Goal: Transaction & Acquisition: Book appointment/travel/reservation

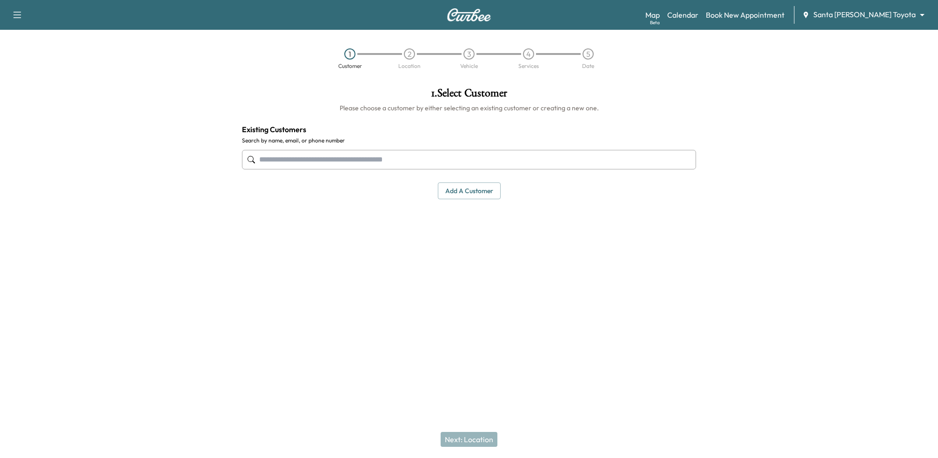
click at [920, 11] on body "Support Log Out Map Beta Calendar Book New Appointment Santa [PERSON_NAME] Toyo…" at bounding box center [469, 229] width 938 height 458
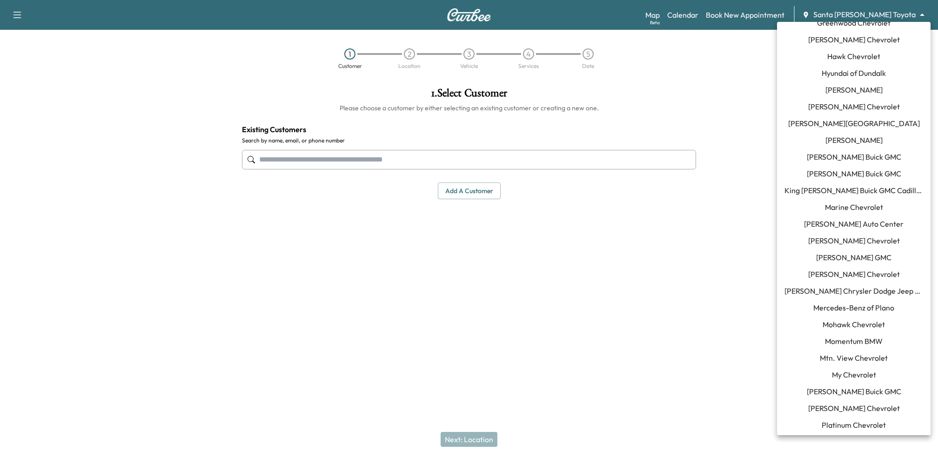
scroll to position [471, 0]
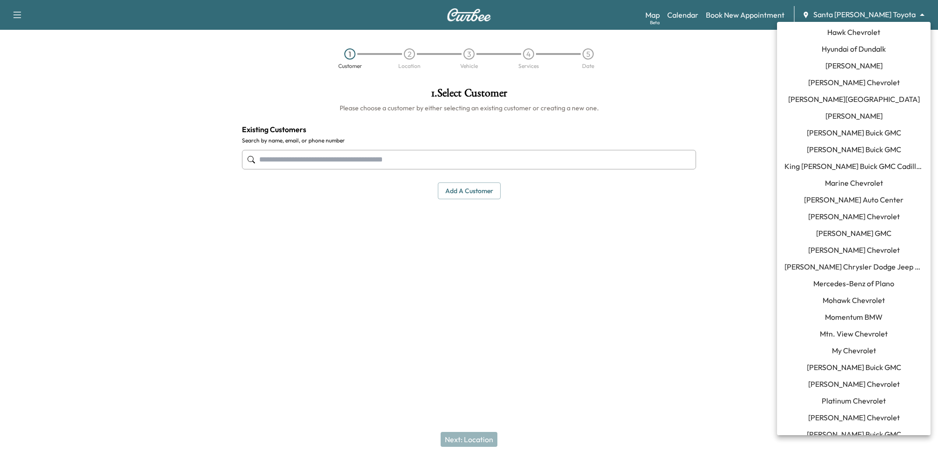
click at [831, 267] on span "[PERSON_NAME] Chrysler Dodge Jeep RAM of [GEOGRAPHIC_DATA]" at bounding box center [853, 266] width 139 height 11
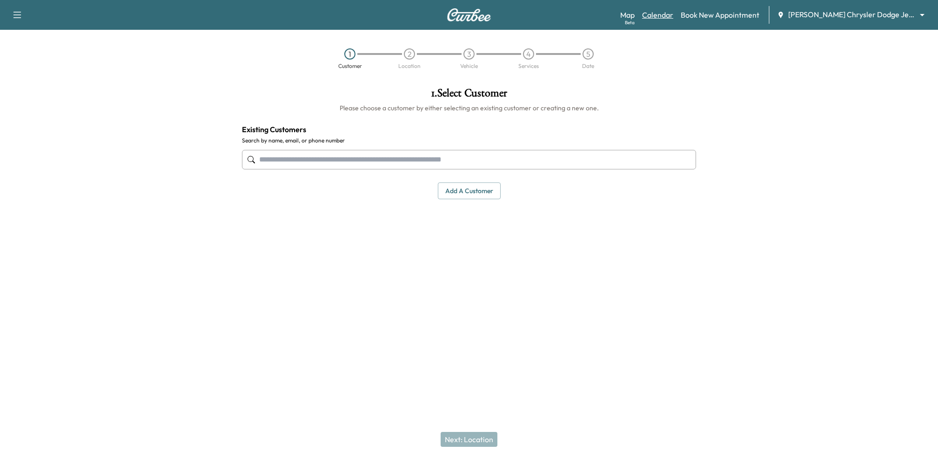
click at [663, 13] on link "Calendar" at bounding box center [657, 14] width 31 height 11
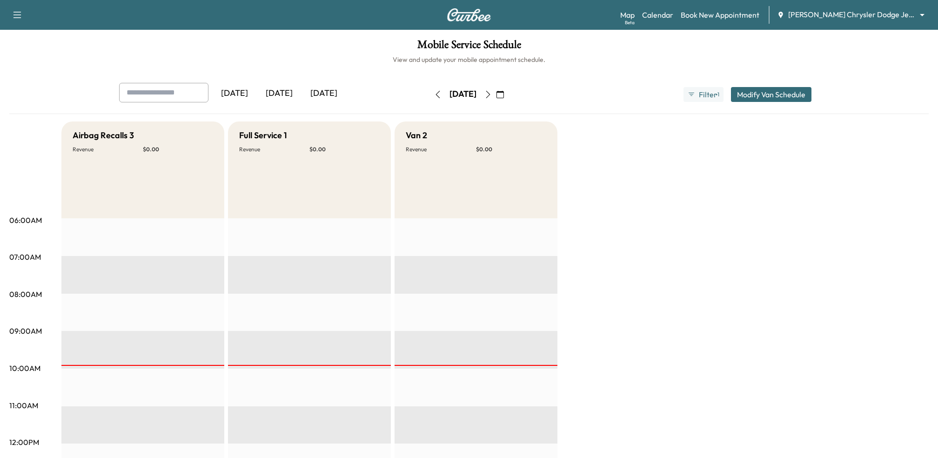
click at [253, 94] on div "[DATE]" at bounding box center [234, 93] width 45 height 21
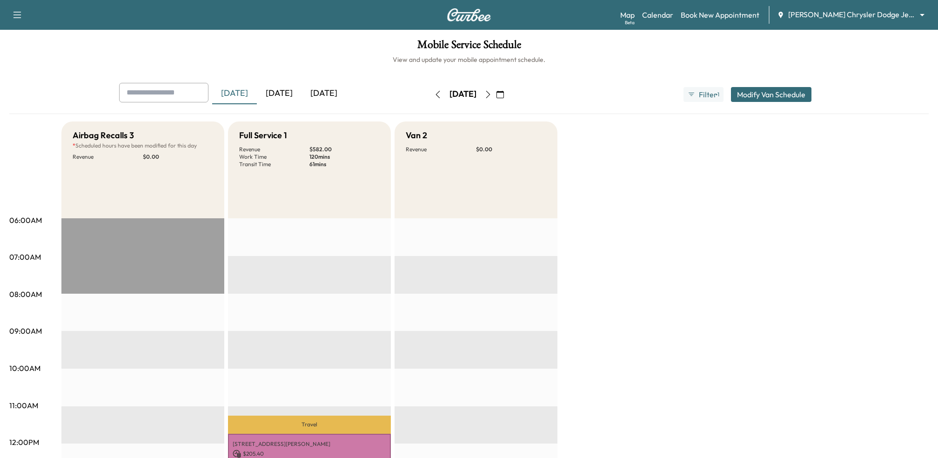
click at [492, 92] on icon "button" at bounding box center [487, 94] width 7 height 7
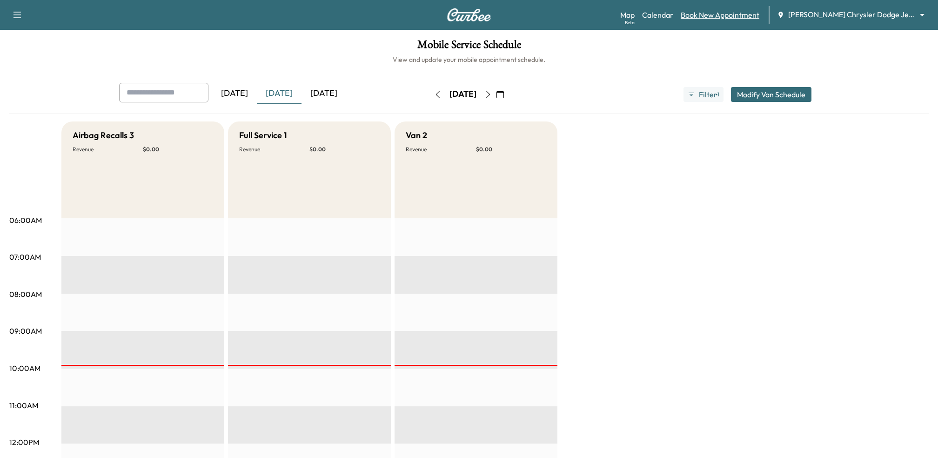
click at [692, 20] on link "Book New Appointment" at bounding box center [719, 14] width 79 height 11
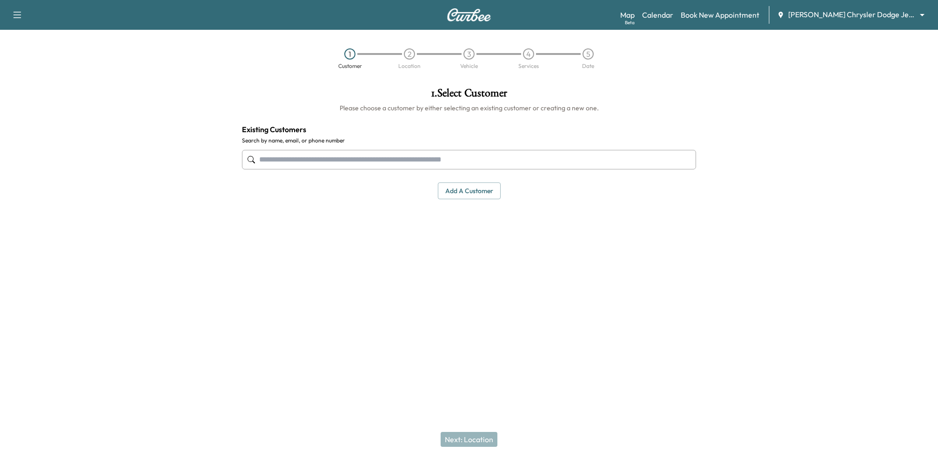
click at [385, 166] on input "text" at bounding box center [469, 160] width 454 height 20
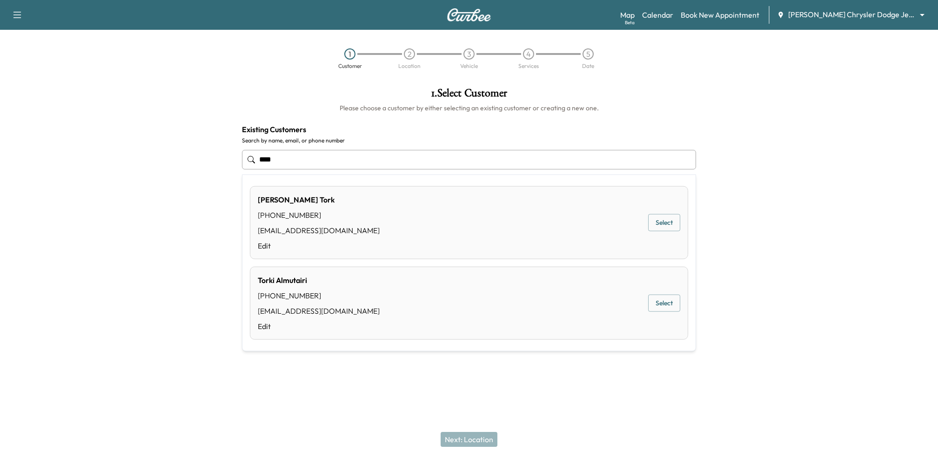
click at [661, 229] on button "Select" at bounding box center [664, 222] width 32 height 17
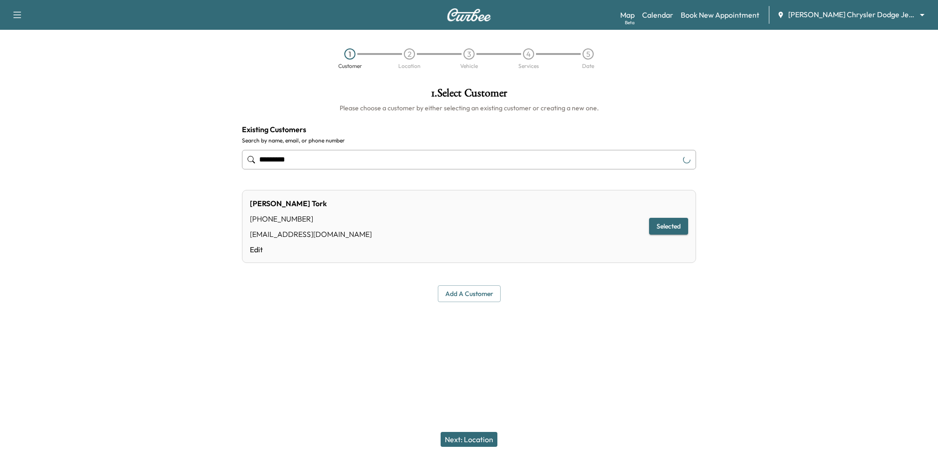
type input "*********"
click at [476, 439] on button "Next: Location" at bounding box center [468, 439] width 57 height 15
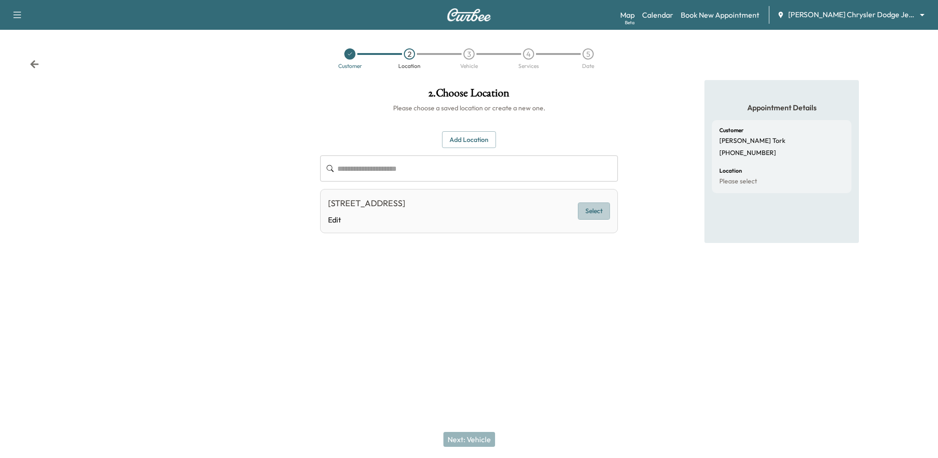
click at [598, 211] on button "Select" at bounding box center [594, 210] width 32 height 17
click at [467, 436] on button "Next: Vehicle" at bounding box center [469, 439] width 52 height 15
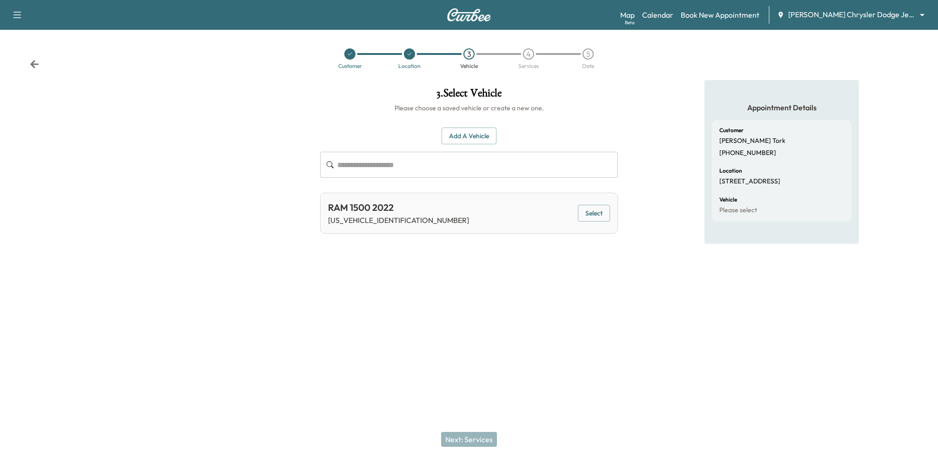
click at [587, 211] on button "Select" at bounding box center [594, 213] width 32 height 17
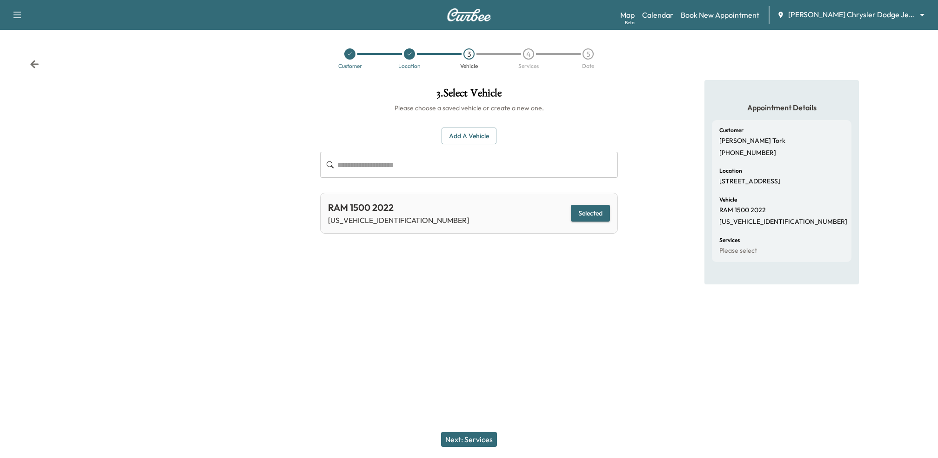
click at [464, 441] on button "Next: Services" at bounding box center [469, 439] width 56 height 15
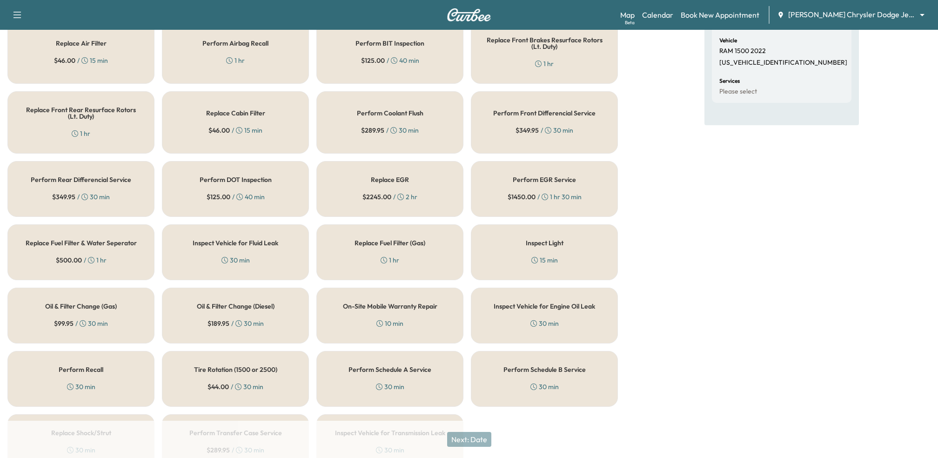
scroll to position [158, 0]
click at [64, 304] on h5 "Oil & Filter Change (Gas)" at bounding box center [81, 307] width 72 height 7
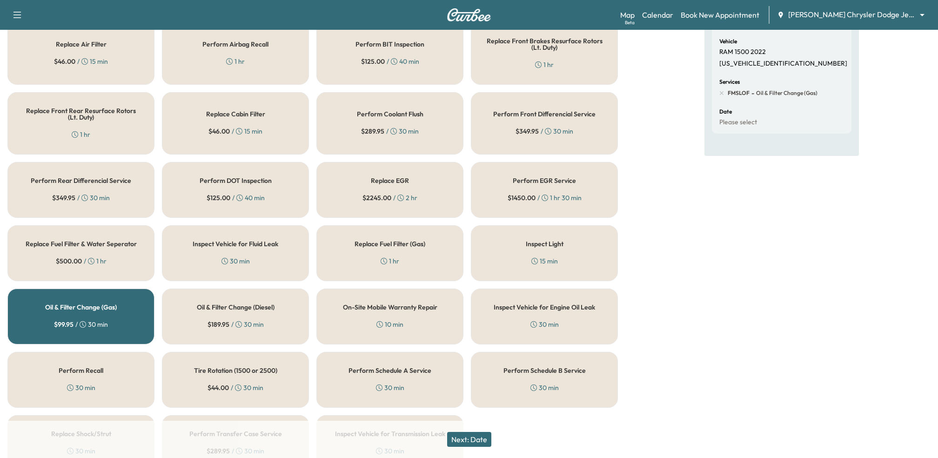
click at [479, 439] on button "Next: Date" at bounding box center [469, 439] width 44 height 15
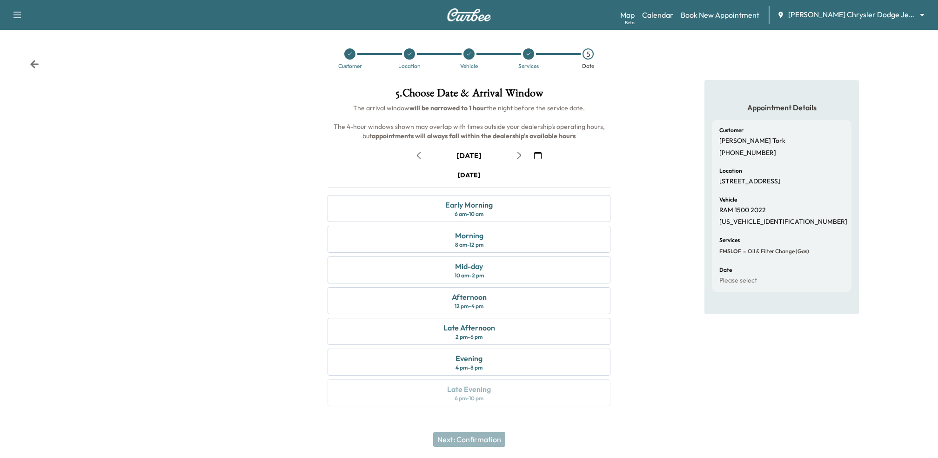
click at [419, 154] on icon "button" at bounding box center [418, 155] width 7 height 7
click at [424, 152] on div "October 2" at bounding box center [469, 155] width 116 height 15
click at [417, 152] on div "October 2" at bounding box center [469, 155] width 116 height 15
click at [519, 155] on icon "button" at bounding box center [518, 155] width 7 height 7
click at [420, 156] on icon "button" at bounding box center [418, 155] width 7 height 7
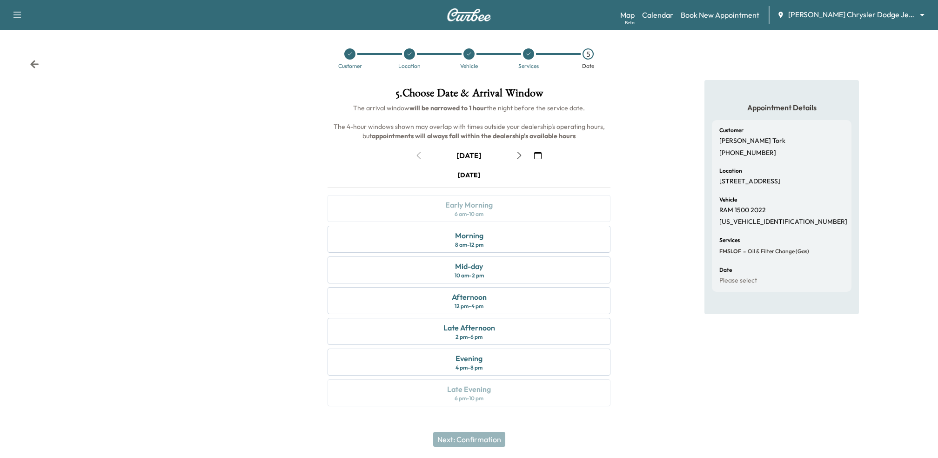
click at [517, 152] on icon "button" at bounding box center [518, 155] width 7 height 7
click at [519, 155] on icon "button" at bounding box center [518, 155] width 7 height 7
click at [520, 152] on icon "button" at bounding box center [518, 155] width 7 height 7
click at [420, 156] on icon "button" at bounding box center [418, 155] width 7 height 7
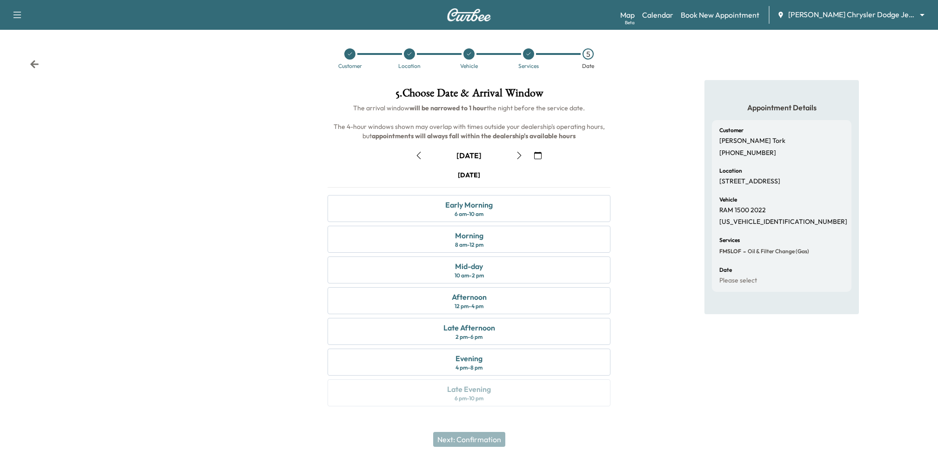
click at [420, 156] on icon "button" at bounding box center [418, 155] width 7 height 7
click at [650, 13] on link "Calendar" at bounding box center [657, 14] width 31 height 11
click at [417, 152] on div "October 2" at bounding box center [469, 155] width 116 height 15
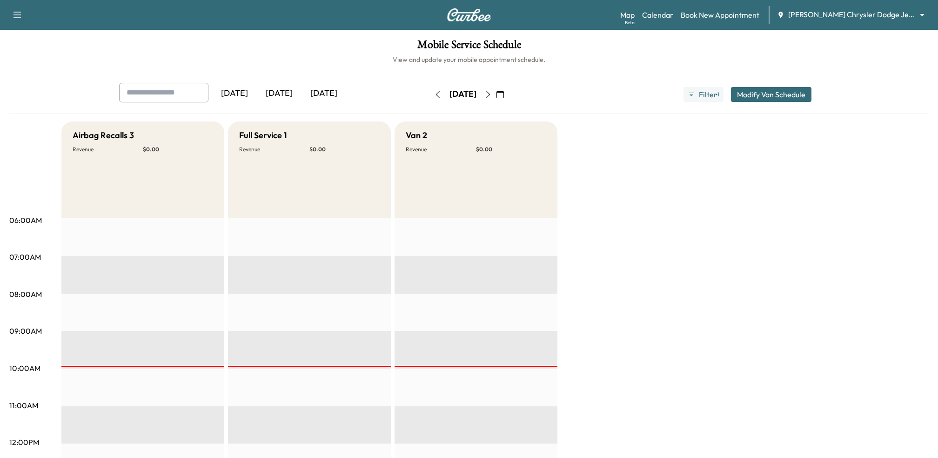
click at [241, 94] on div "[DATE]" at bounding box center [234, 93] width 45 height 21
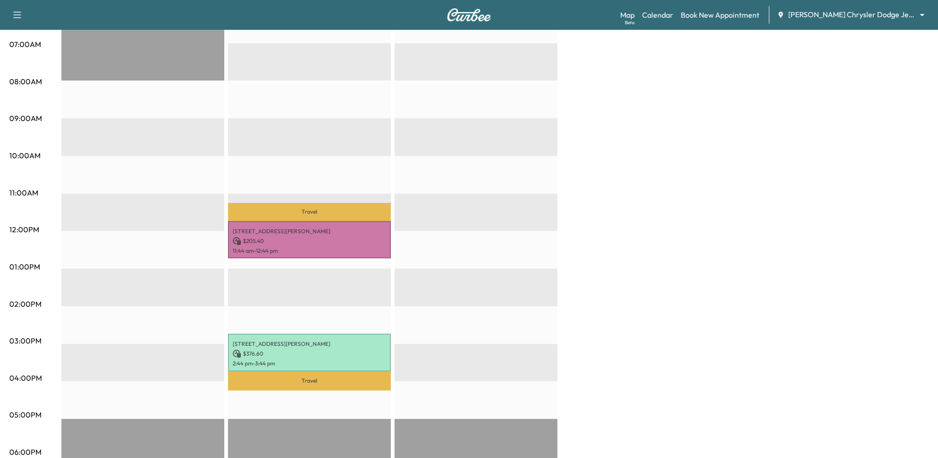
scroll to position [212, 0]
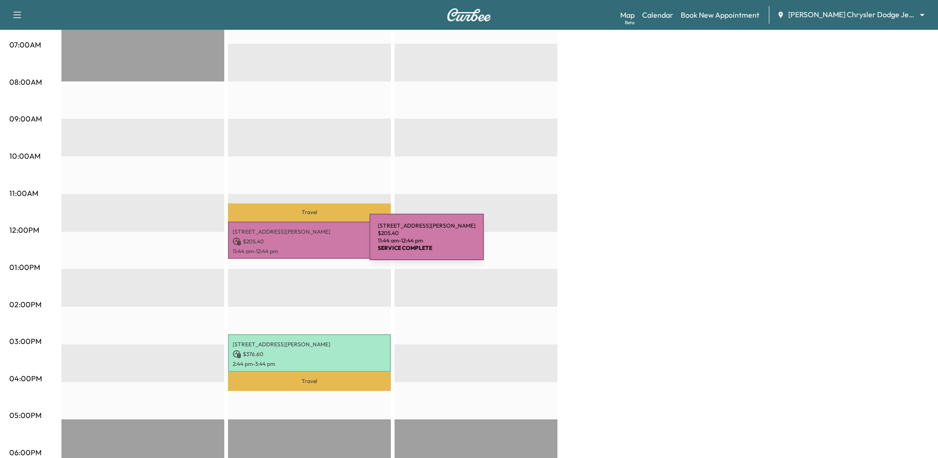
click at [300, 241] on p "$ 205.40" at bounding box center [309, 241] width 153 height 8
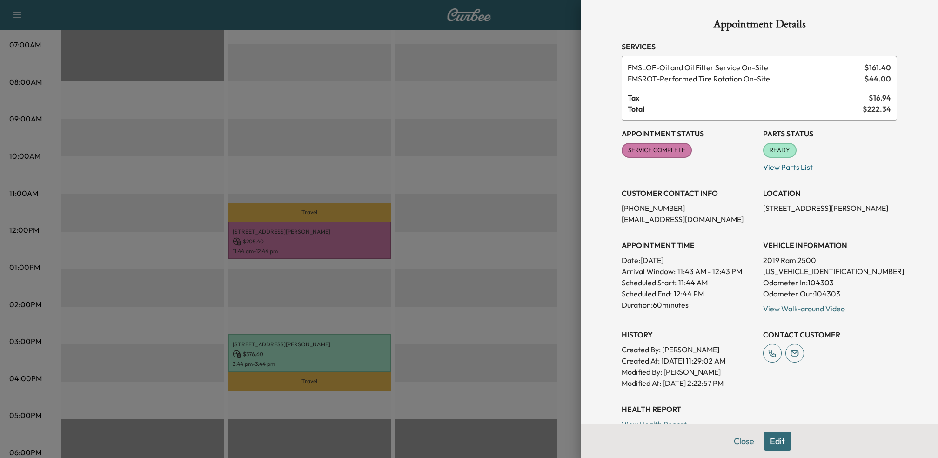
click at [449, 286] on div at bounding box center [469, 229] width 938 height 458
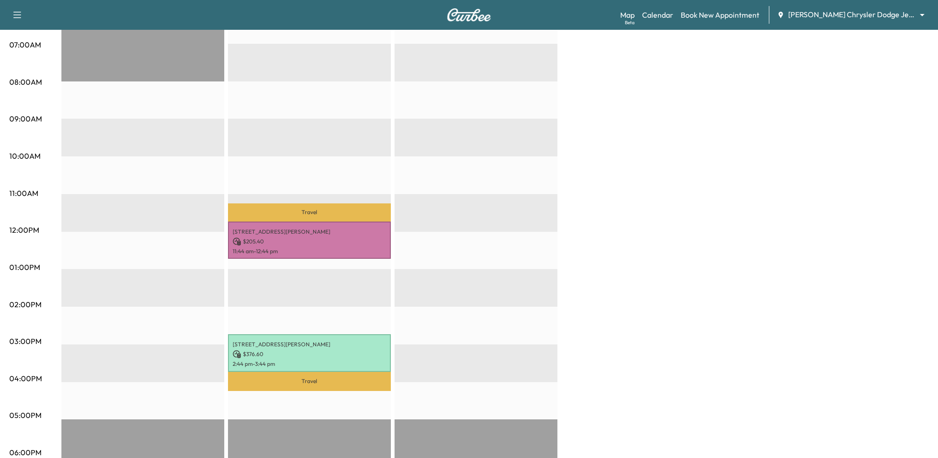
click at [316, 391] on div "Travel 13051 Benson ave, Chino, CA 91710, United States of America $ 205.40 11:…" at bounding box center [309, 306] width 163 height 601
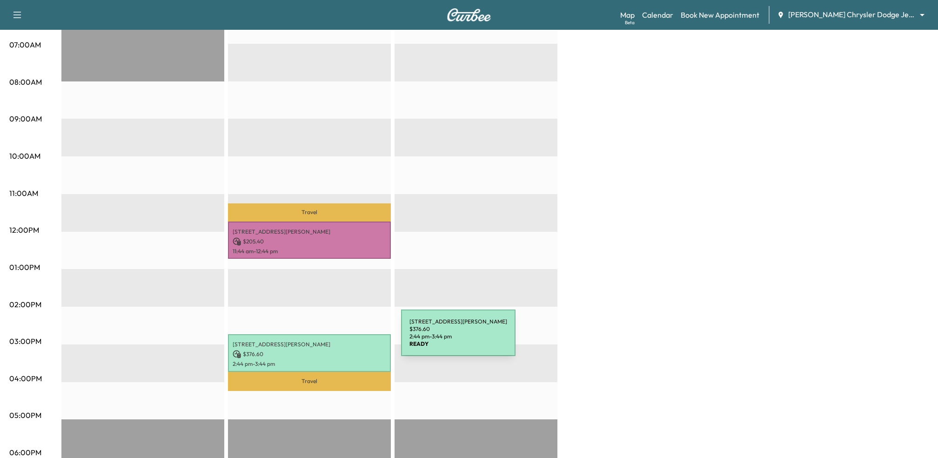
click at [331, 342] on p "13051 Benson ave, Chino, CA 91710, United States of America" at bounding box center [309, 343] width 153 height 7
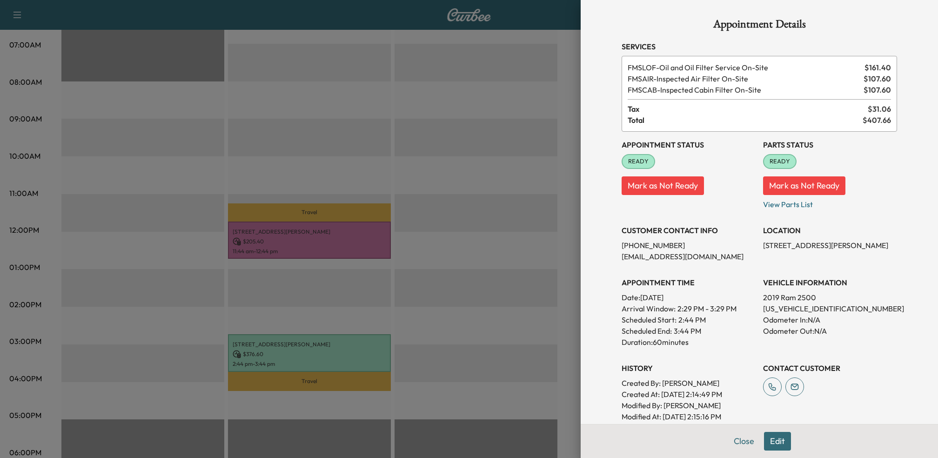
click at [477, 219] on div at bounding box center [469, 229] width 938 height 458
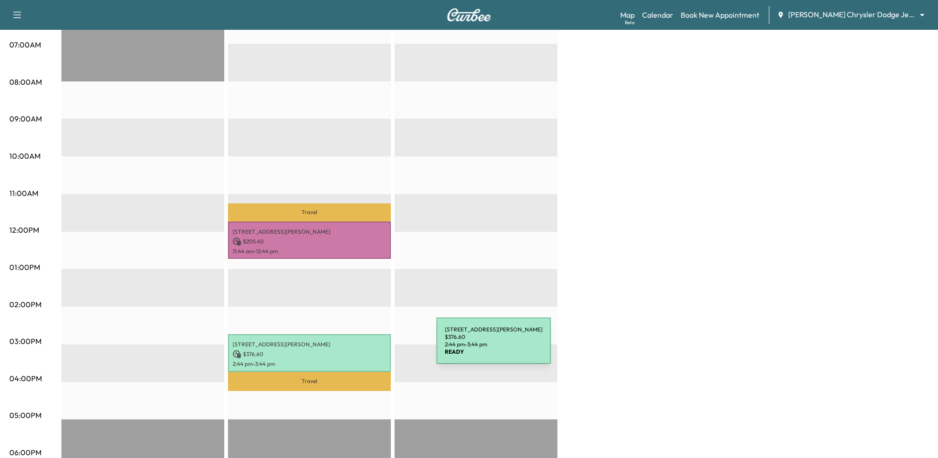
click at [366, 350] on p "$ 376.60" at bounding box center [309, 354] width 153 height 8
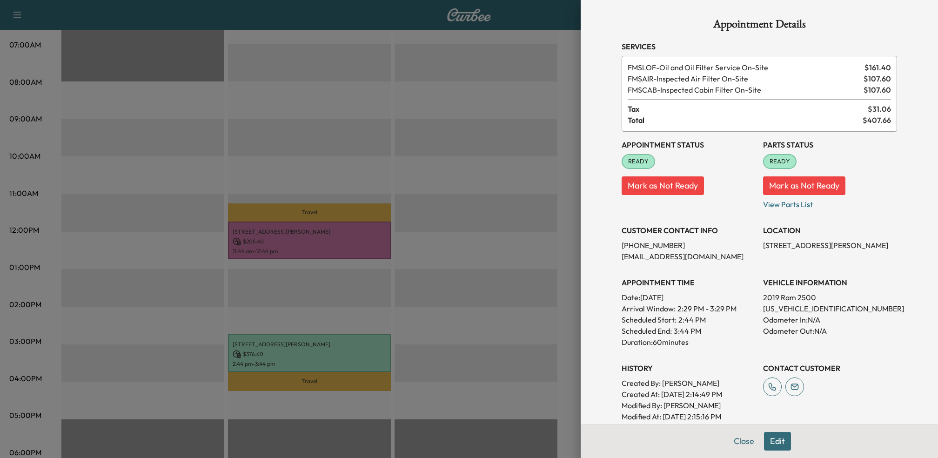
click at [493, 276] on div at bounding box center [469, 229] width 938 height 458
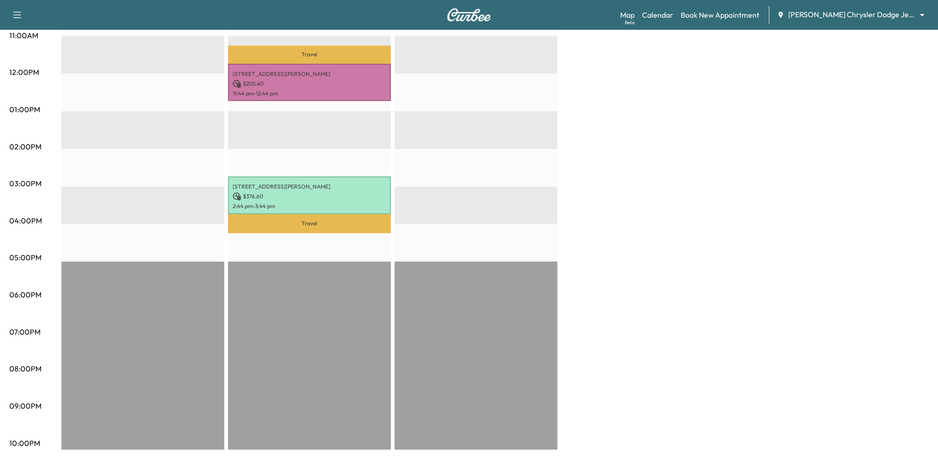
scroll to position [0, 0]
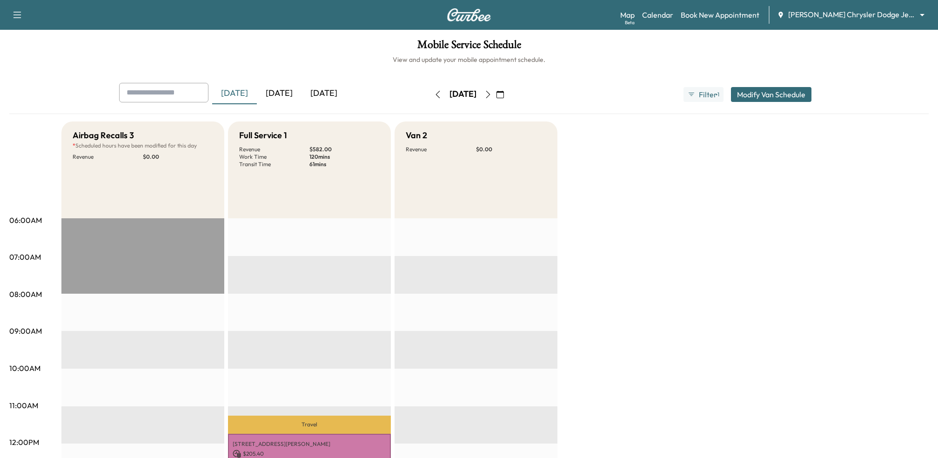
click at [492, 97] on icon "button" at bounding box center [487, 94] width 7 height 7
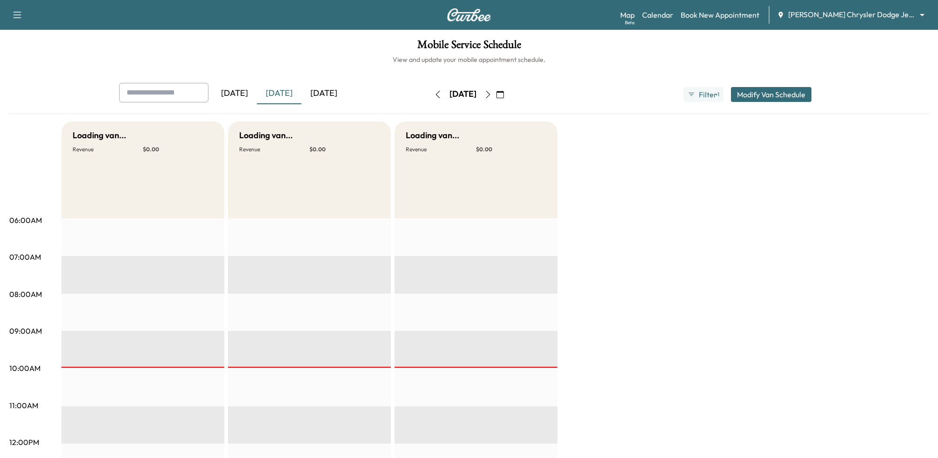
click at [492, 94] on icon "button" at bounding box center [487, 94] width 7 height 7
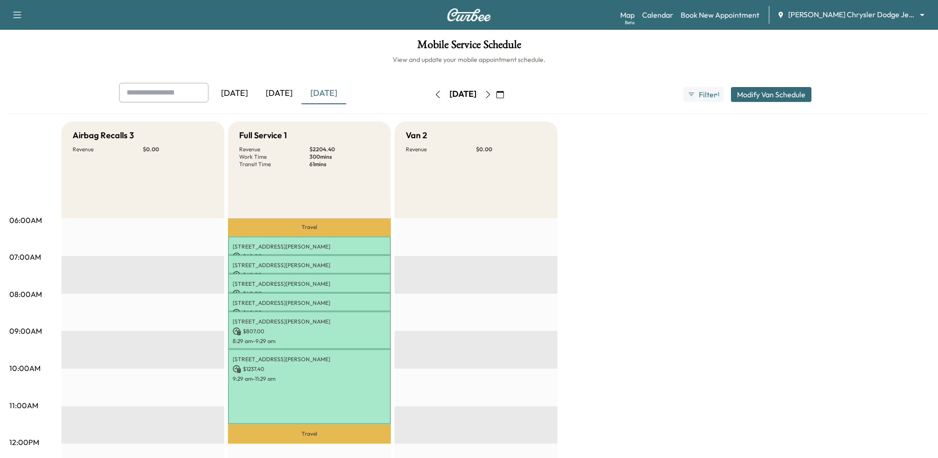
click at [434, 93] on icon "button" at bounding box center [437, 94] width 7 height 7
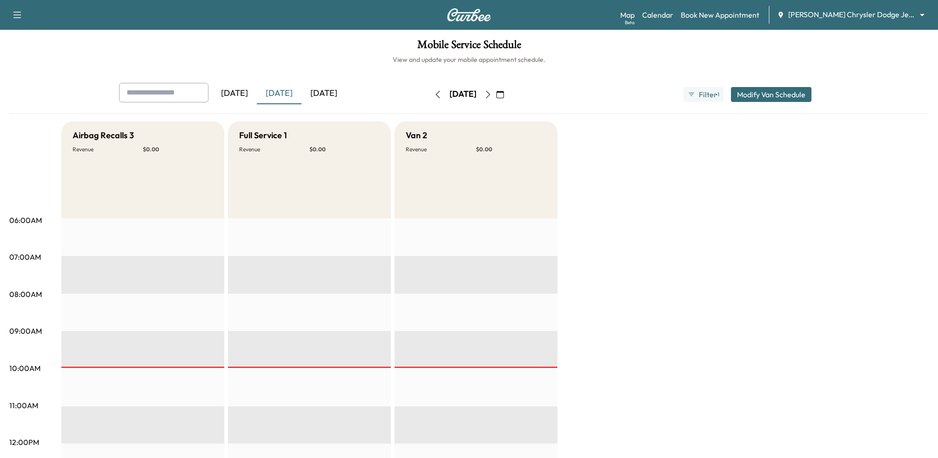
click at [434, 93] on icon "button" at bounding box center [437, 94] width 7 height 7
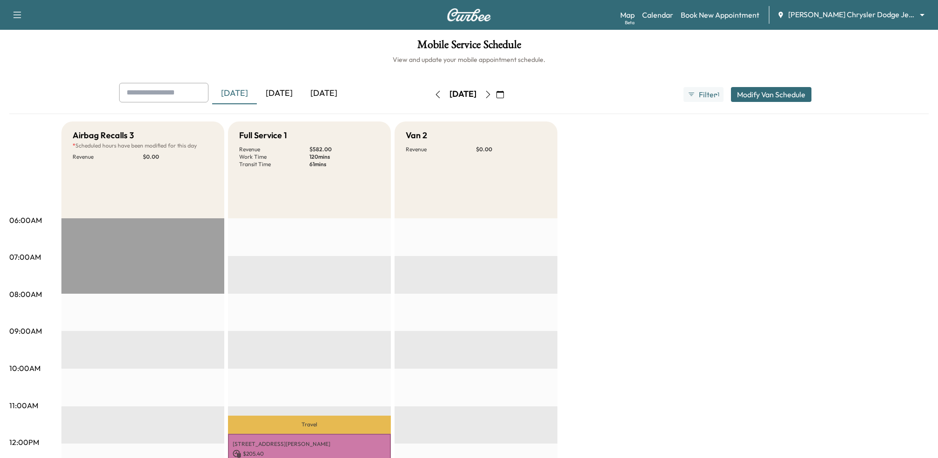
click at [496, 90] on button "button" at bounding box center [488, 94] width 16 height 15
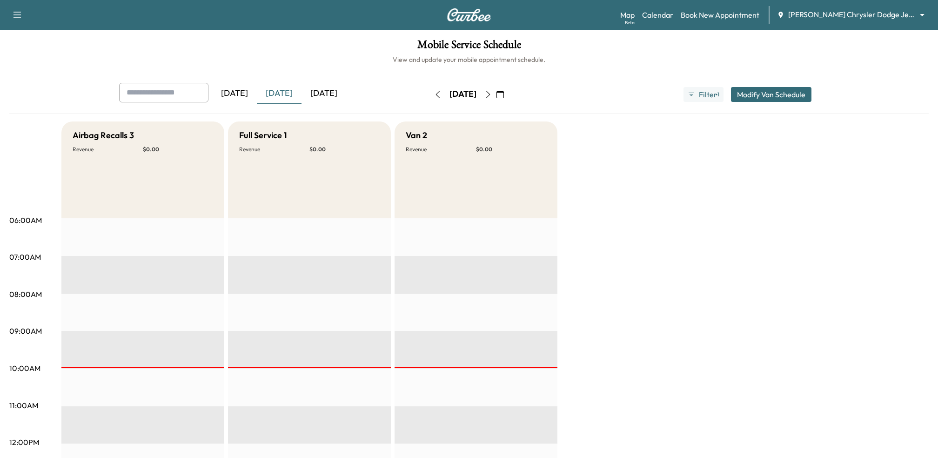
click at [430, 88] on button "button" at bounding box center [438, 94] width 16 height 15
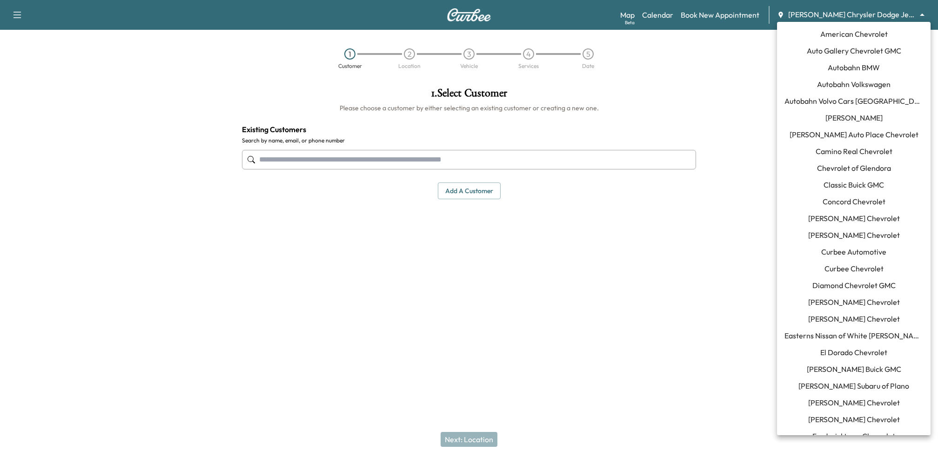
click at [874, 12] on body "Support Log Out Map Beta Calendar Book New Appointment [PERSON_NAME] Chrysler D…" at bounding box center [469, 229] width 938 height 458
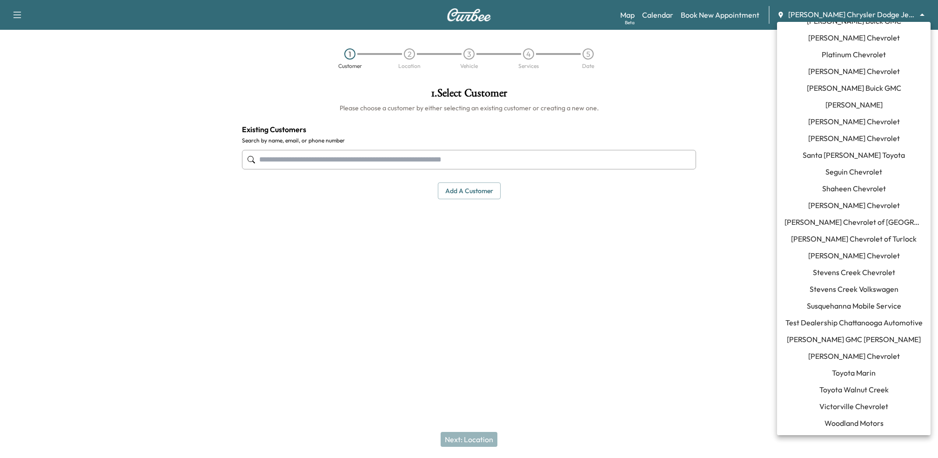
scroll to position [207, 0]
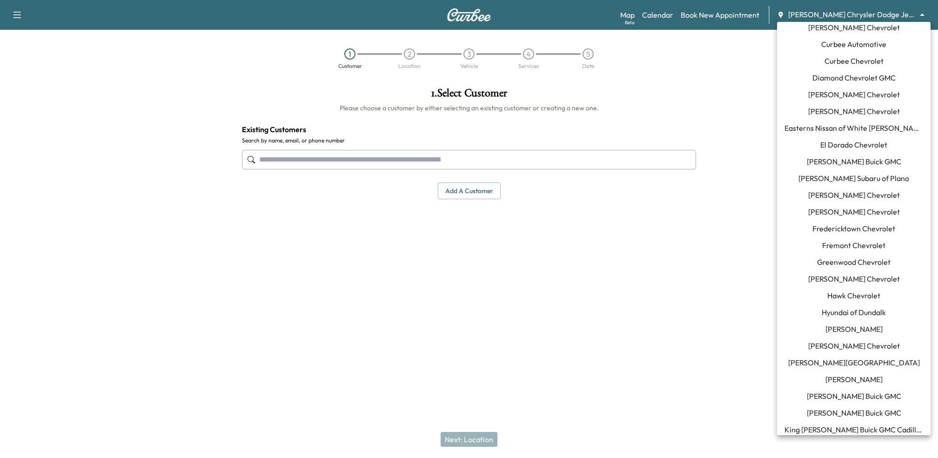
click at [832, 228] on span "Fredericktown Chevrolet" at bounding box center [853, 228] width 83 height 11
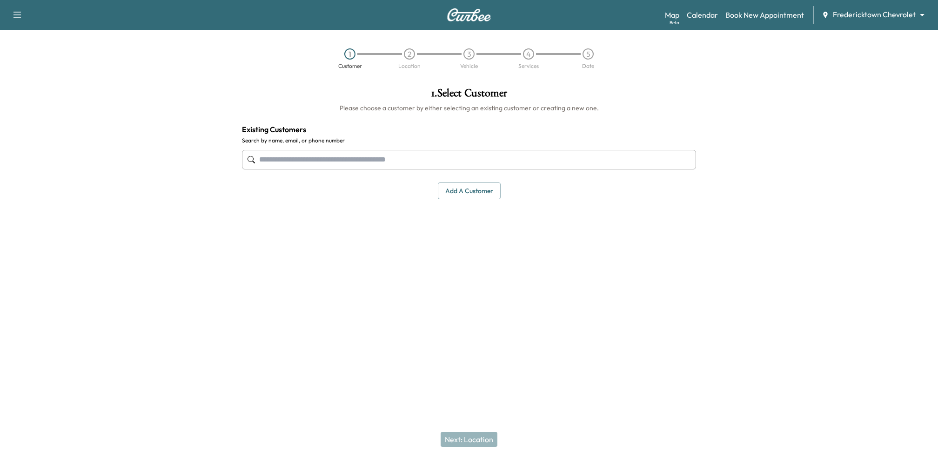
click at [414, 154] on input "text" at bounding box center [469, 160] width 454 height 20
type input "*"
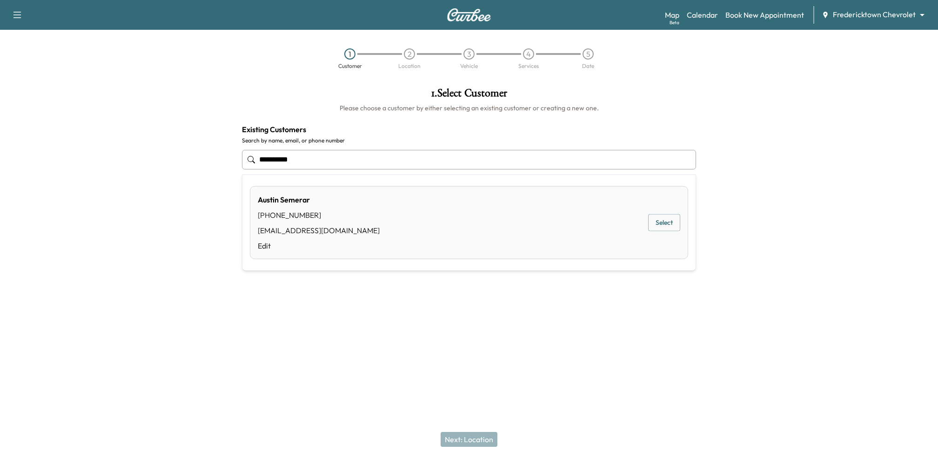
click at [669, 219] on button "Select" at bounding box center [664, 222] width 32 height 17
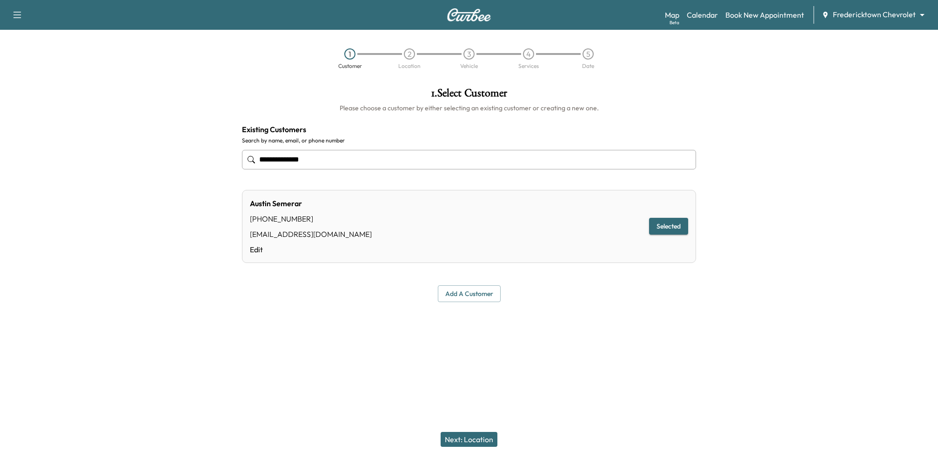
type input "**********"
click at [473, 436] on button "Next: Location" at bounding box center [468, 439] width 57 height 15
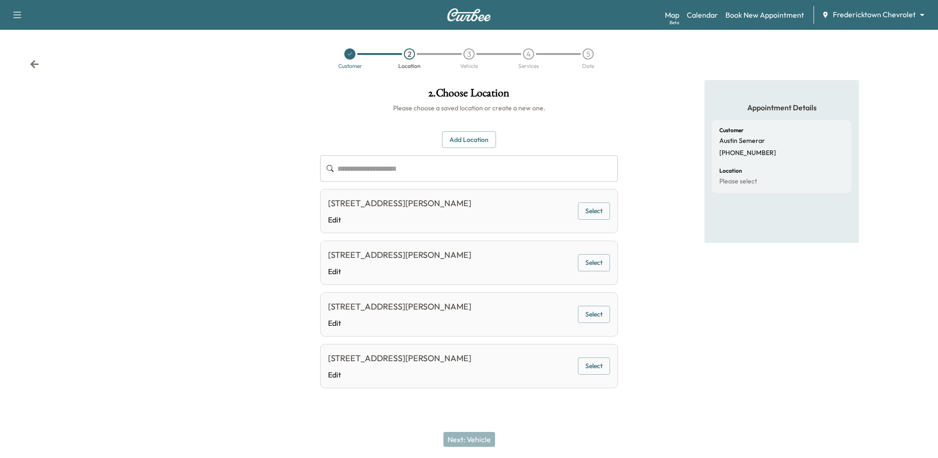
click at [600, 207] on button "Select" at bounding box center [594, 210] width 32 height 17
click at [474, 440] on button "Next: Vehicle" at bounding box center [469, 439] width 52 height 15
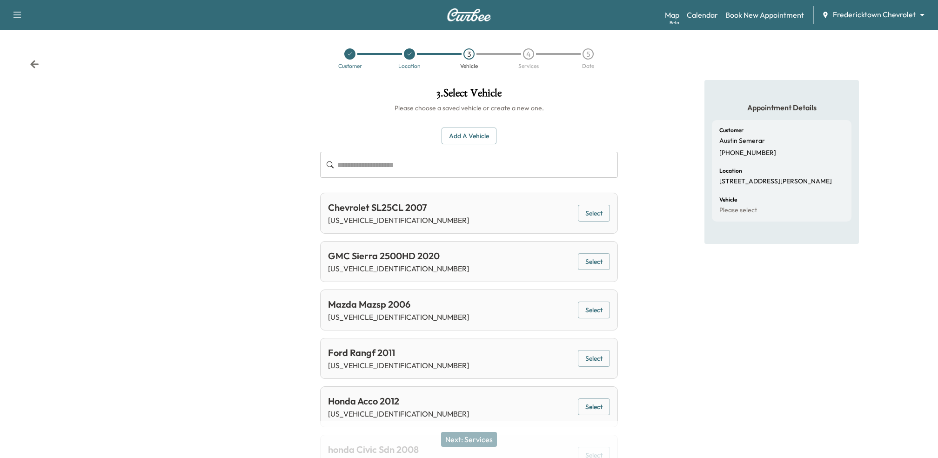
click at [593, 259] on button "Select" at bounding box center [594, 261] width 32 height 17
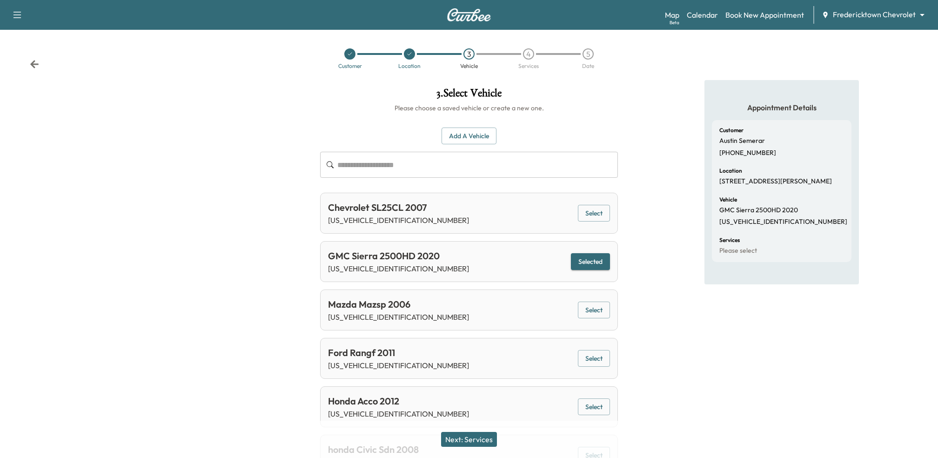
click at [481, 440] on button "Next: Services" at bounding box center [469, 439] width 56 height 15
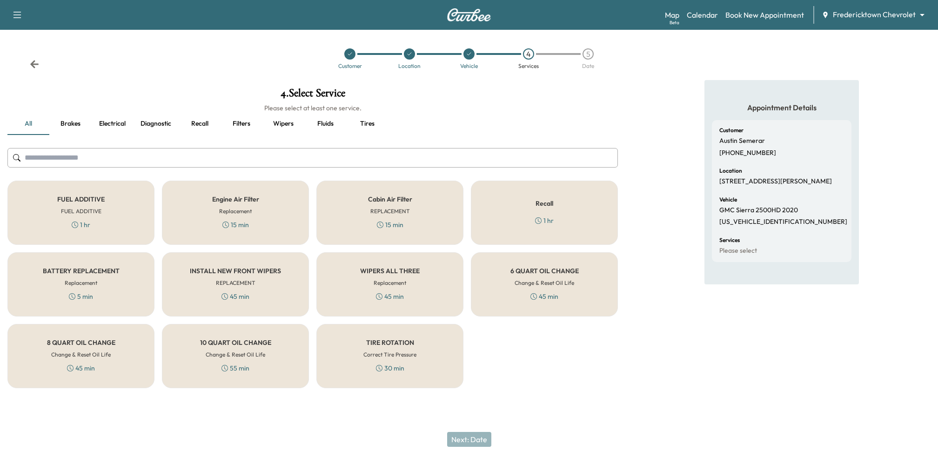
click at [514, 194] on div "Recall 1 hr" at bounding box center [544, 212] width 147 height 64
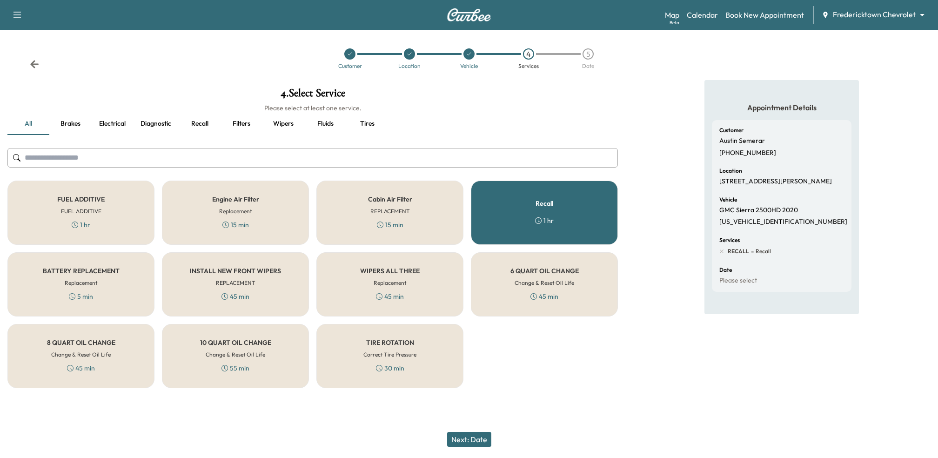
click at [468, 438] on button "Next: Date" at bounding box center [469, 439] width 44 height 15
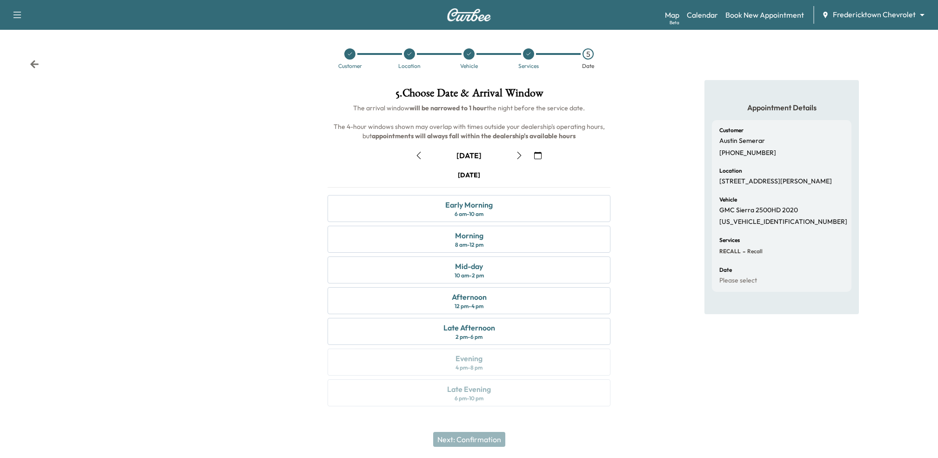
click at [520, 153] on icon "button" at bounding box center [518, 155] width 7 height 7
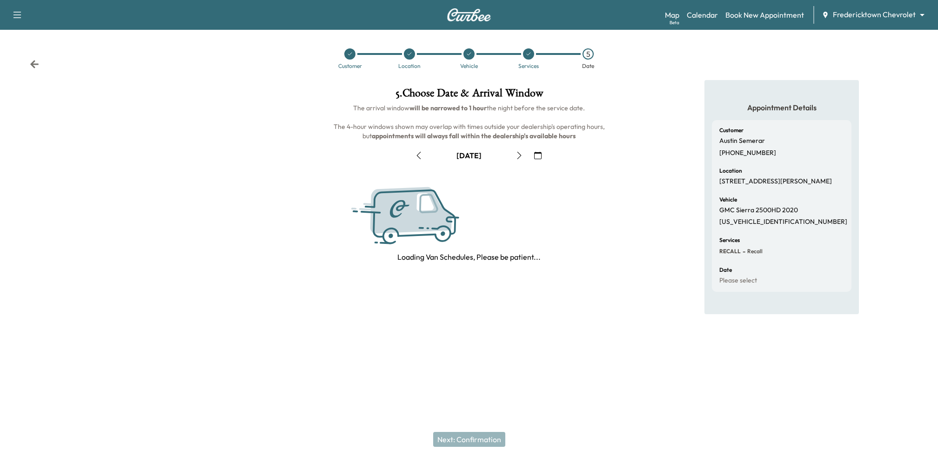
click at [520, 153] on icon "button" at bounding box center [518, 155] width 7 height 7
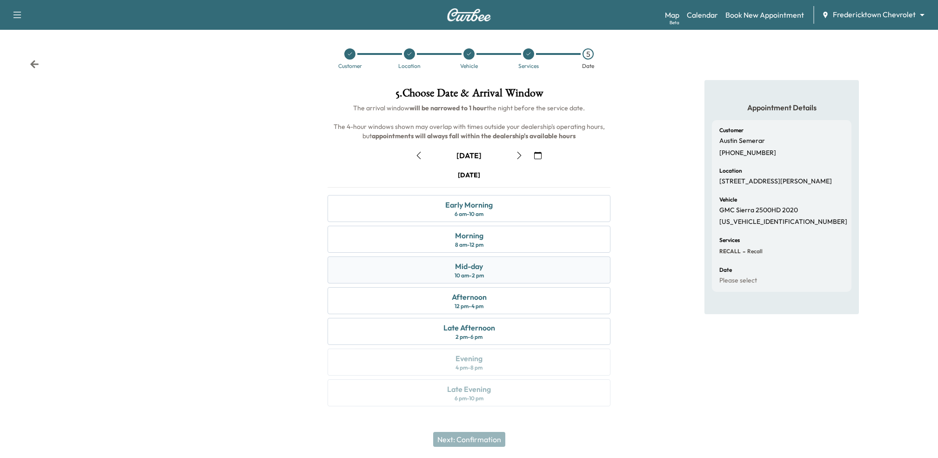
click at [506, 267] on div "Mid-day 10 am - 2 pm" at bounding box center [468, 269] width 283 height 27
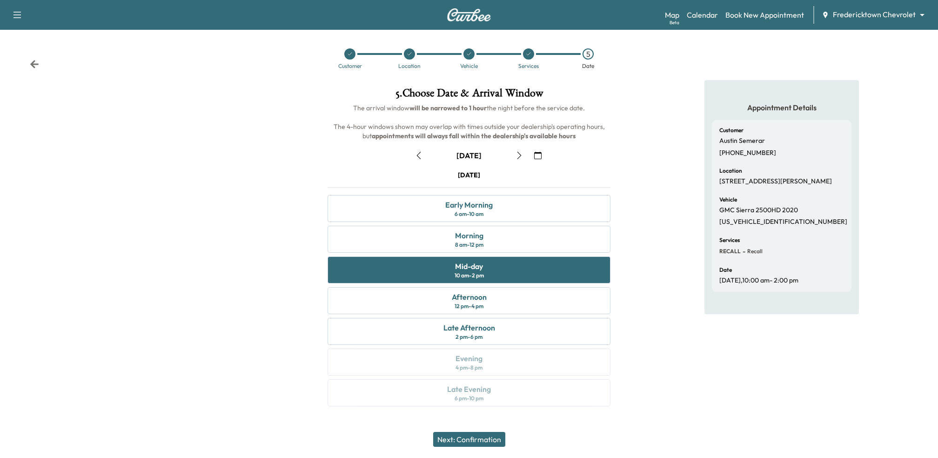
click at [473, 440] on button "Next: Confirmation" at bounding box center [469, 439] width 72 height 15
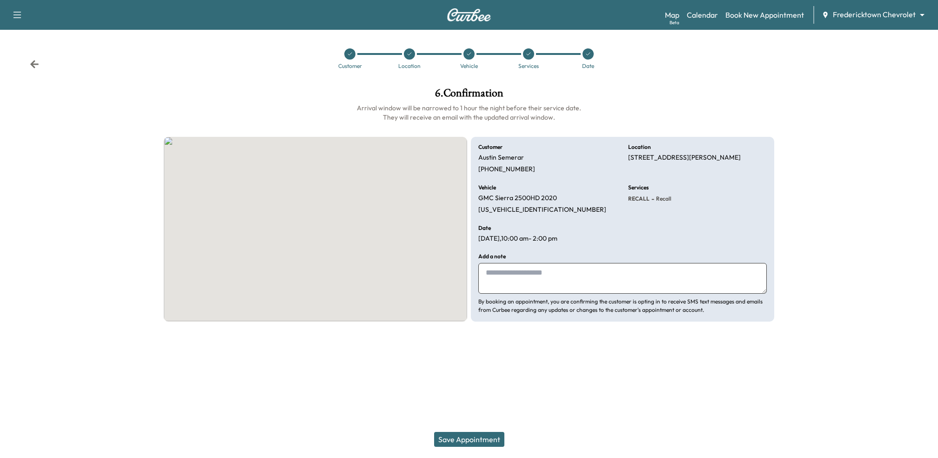
click at [473, 440] on button "Save Appointment" at bounding box center [469, 439] width 70 height 15
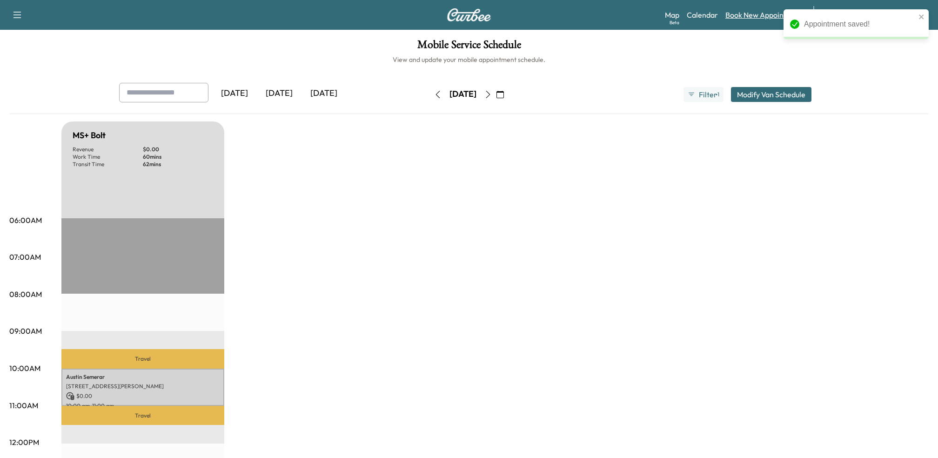
click at [749, 17] on link "Book New Appointment" at bounding box center [764, 14] width 79 height 11
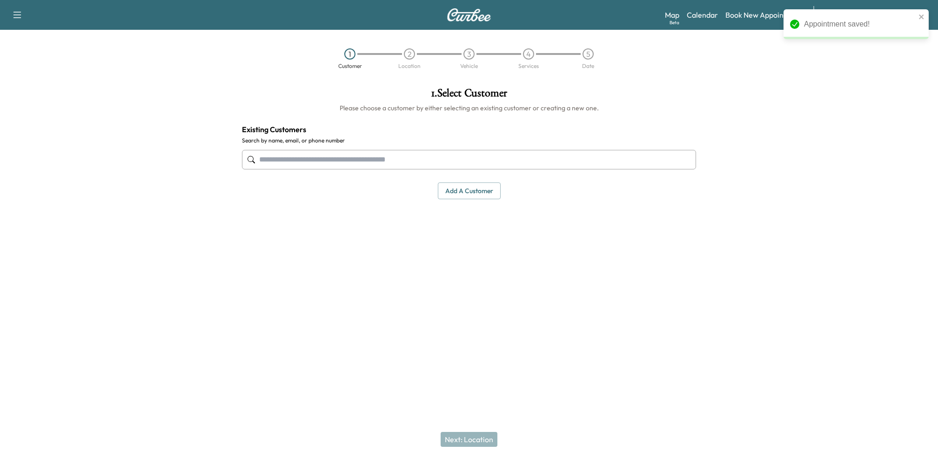
click at [430, 152] on input "text" at bounding box center [469, 160] width 454 height 20
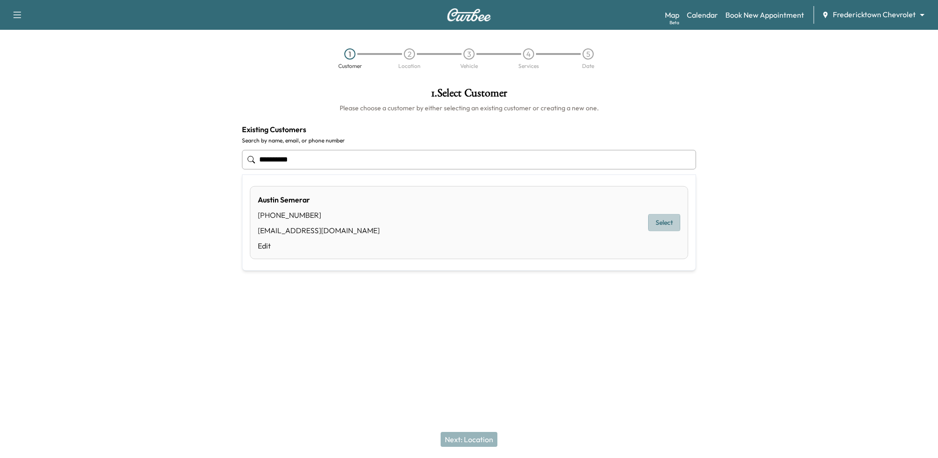
click at [666, 216] on button "Select" at bounding box center [664, 222] width 32 height 17
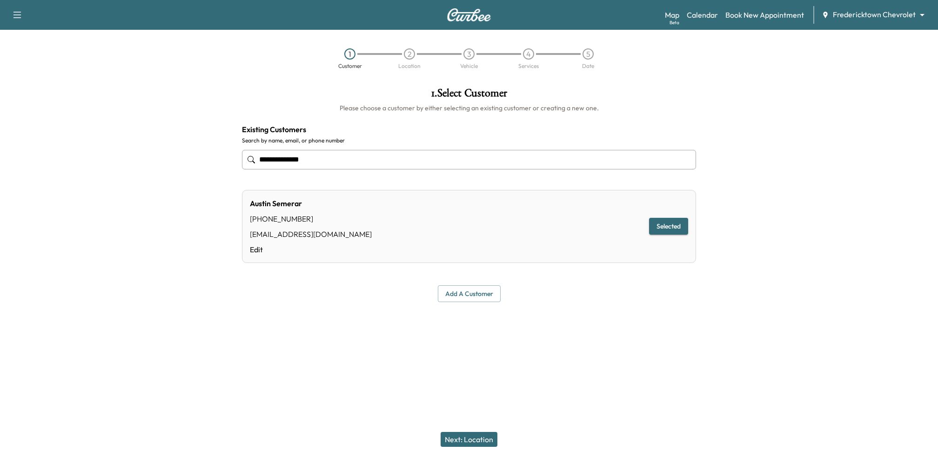
type input "**********"
click at [463, 440] on button "Next: Location" at bounding box center [468, 439] width 57 height 15
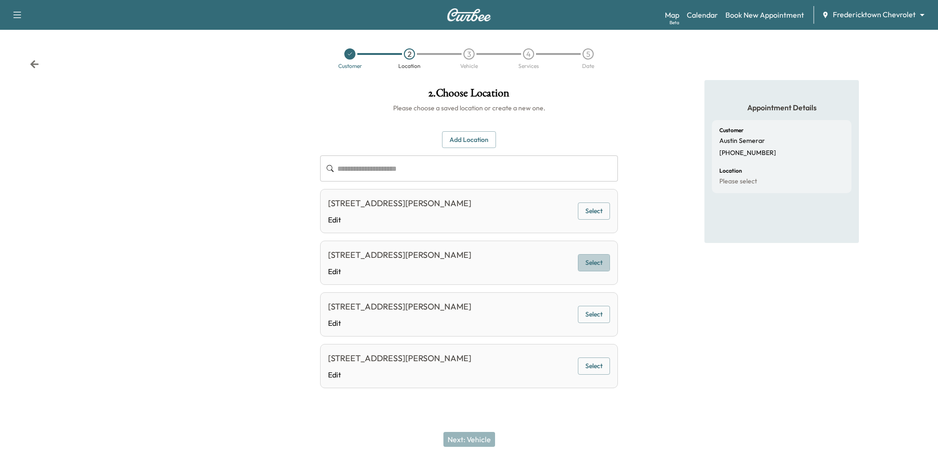
click at [590, 257] on button "Select" at bounding box center [594, 262] width 32 height 17
click at [464, 437] on button "Next: Vehicle" at bounding box center [469, 439] width 52 height 15
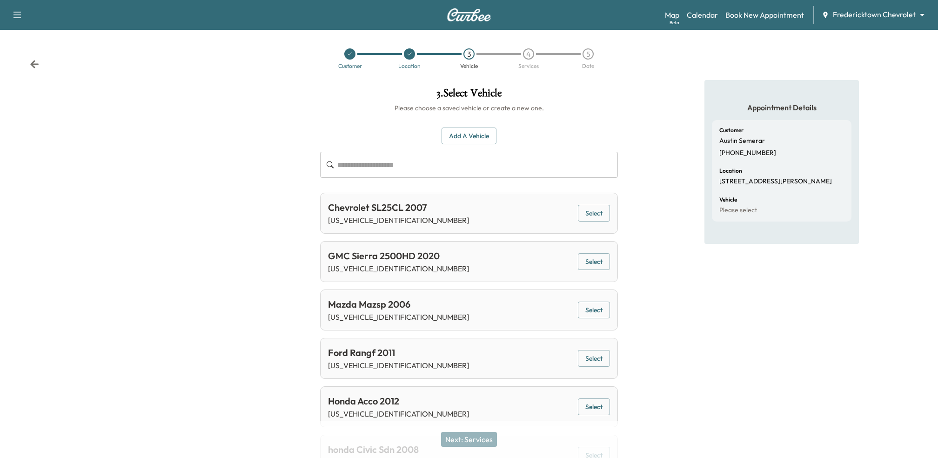
click at [592, 303] on button "Select" at bounding box center [594, 309] width 32 height 17
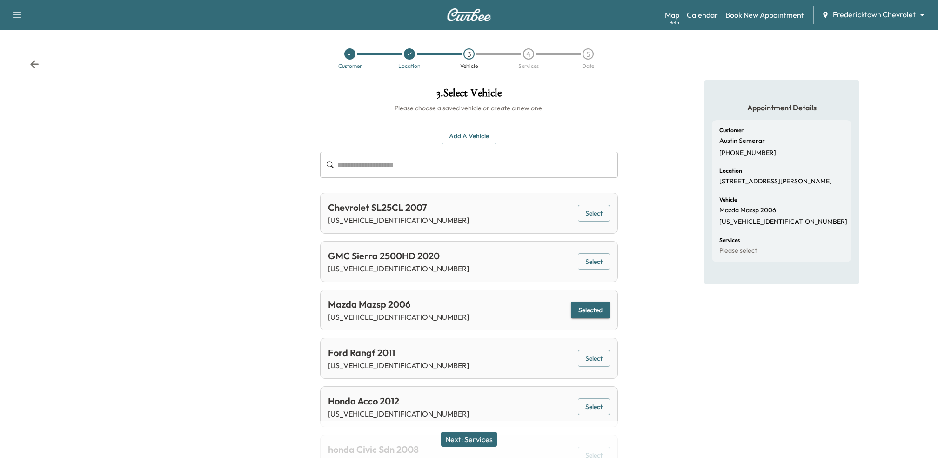
click at [482, 437] on button "Next: Services" at bounding box center [469, 439] width 56 height 15
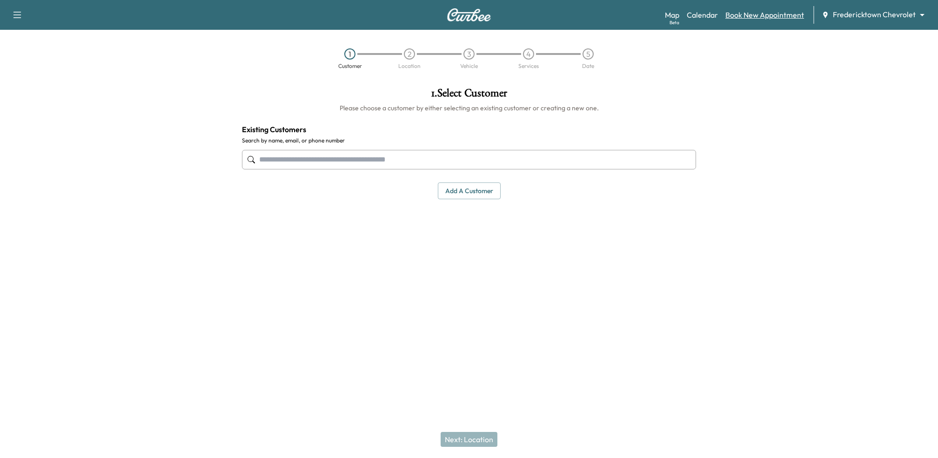
click at [743, 17] on link "Book New Appointment" at bounding box center [764, 14] width 79 height 11
click at [396, 159] on input "text" at bounding box center [469, 160] width 454 height 20
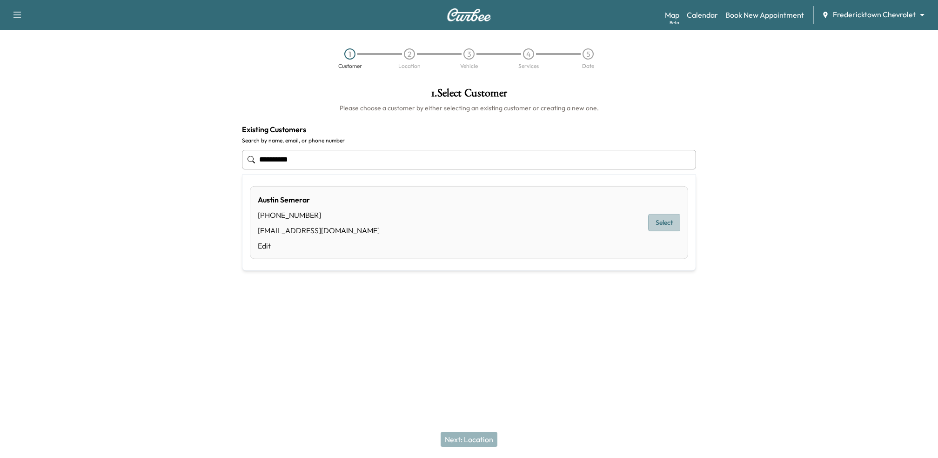
click at [673, 222] on button "Select" at bounding box center [664, 222] width 32 height 17
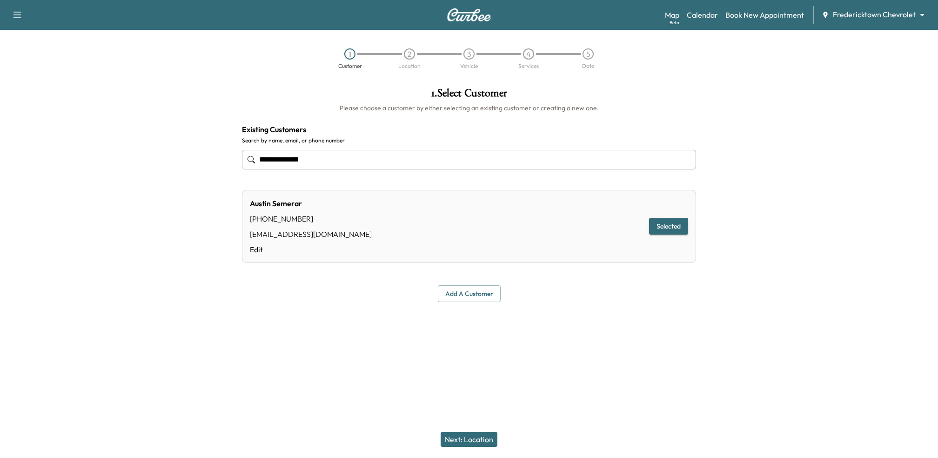
type input "**********"
click at [471, 435] on button "Next: Location" at bounding box center [468, 439] width 57 height 15
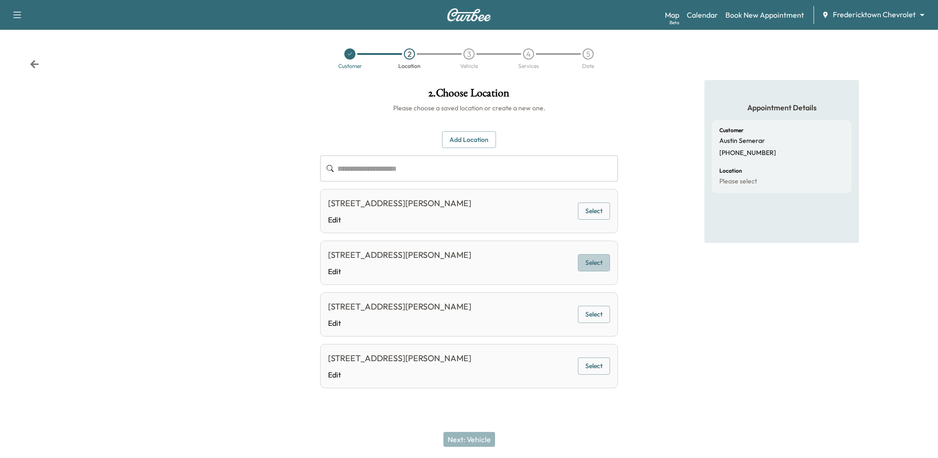
click at [601, 263] on button "Select" at bounding box center [594, 262] width 32 height 17
click at [464, 443] on button "Next: Vehicle" at bounding box center [469, 439] width 52 height 15
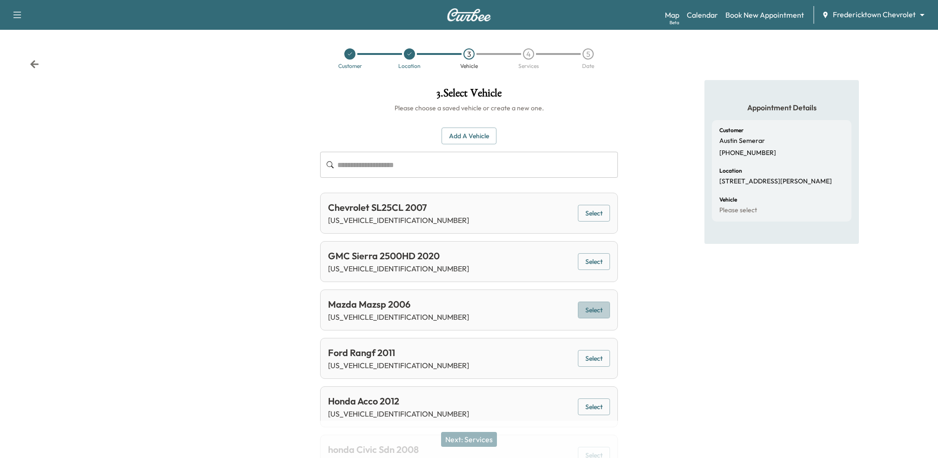
click at [596, 306] on button "Select" at bounding box center [594, 309] width 32 height 17
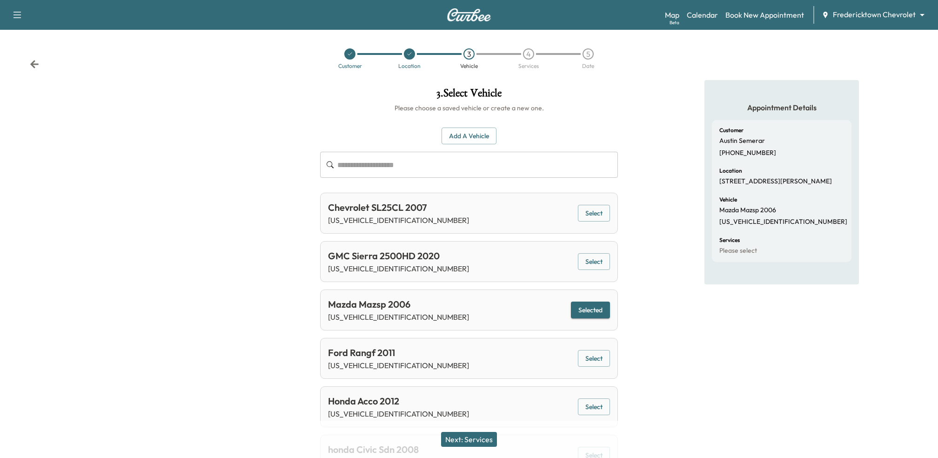
click at [473, 439] on button "Next: Services" at bounding box center [469, 439] width 56 height 15
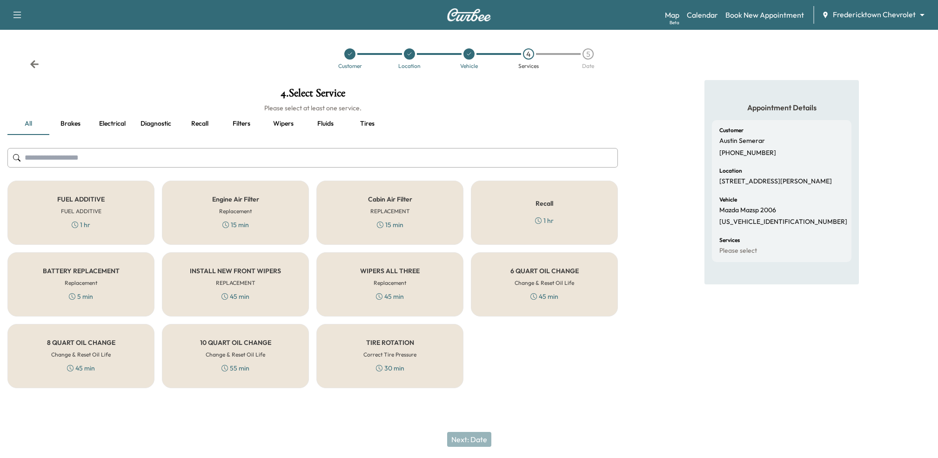
click at [127, 353] on div "8 QUART OIL CHANGE Change & Reset Oil Life 45 min" at bounding box center [80, 356] width 147 height 64
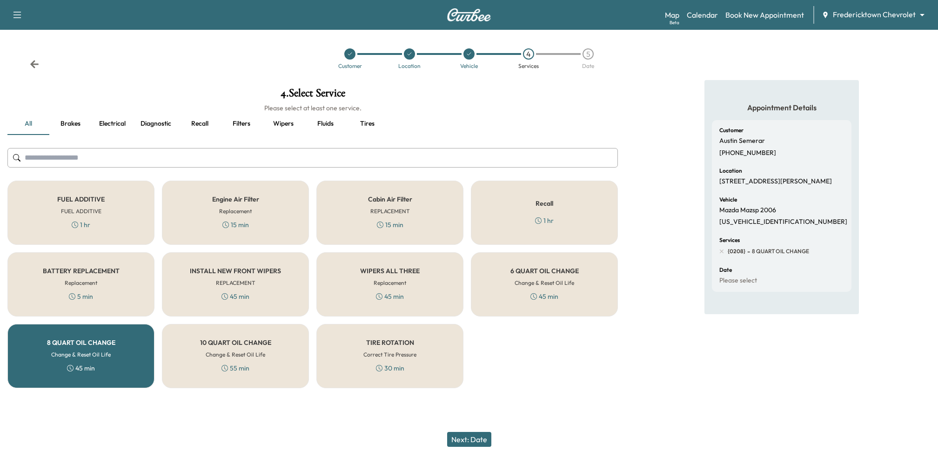
click at [469, 438] on button "Next: Date" at bounding box center [469, 439] width 44 height 15
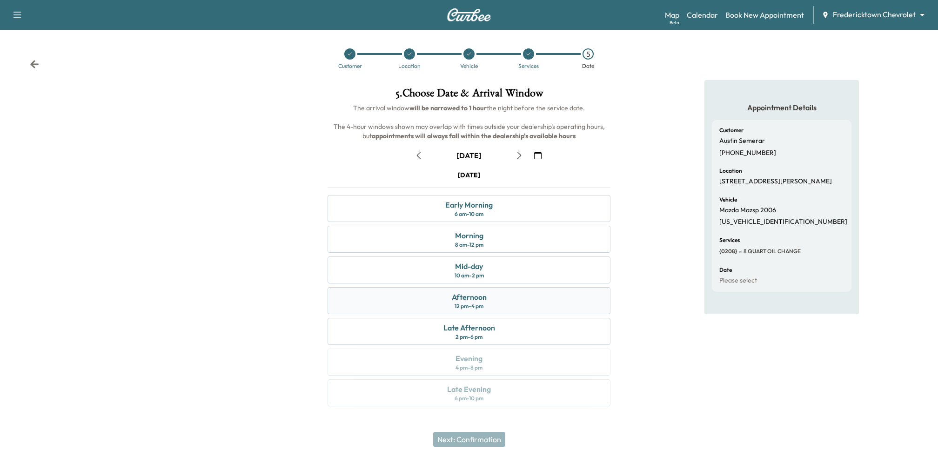
click at [497, 293] on div "Afternoon 12 pm - 4 pm" at bounding box center [468, 300] width 283 height 27
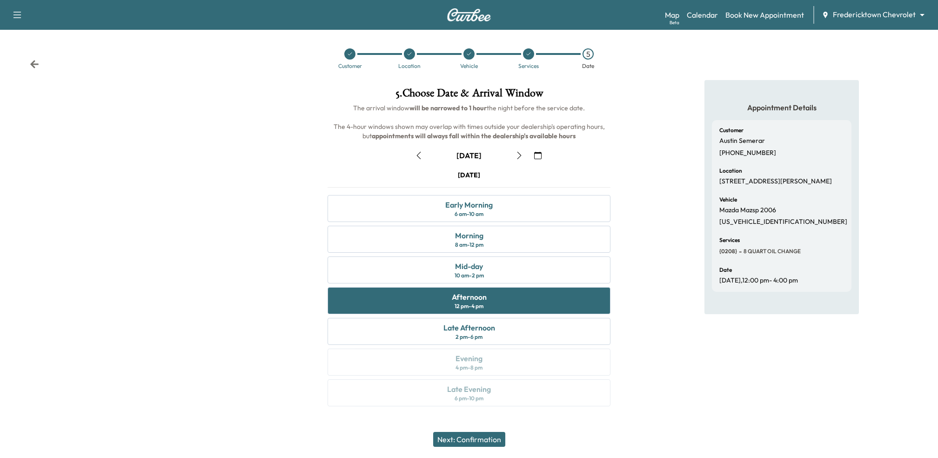
click at [470, 439] on button "Next: Confirmation" at bounding box center [469, 439] width 72 height 15
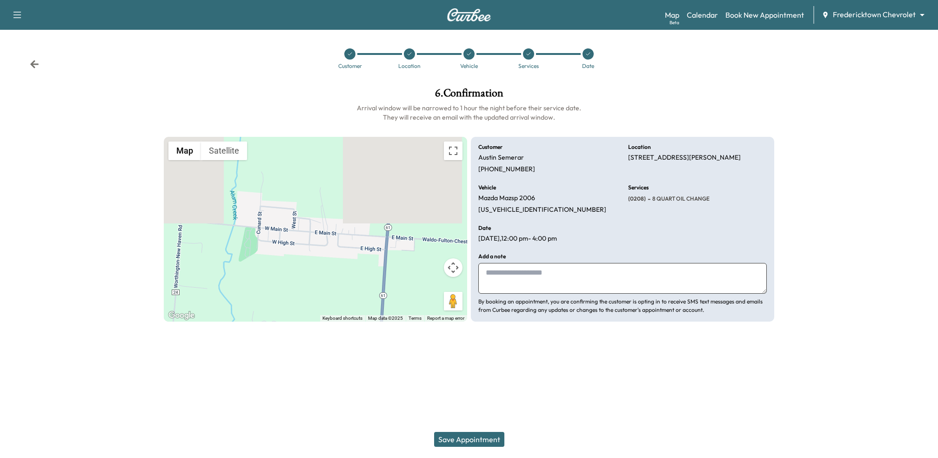
click at [459, 440] on button "Save Appointment" at bounding box center [469, 439] width 70 height 15
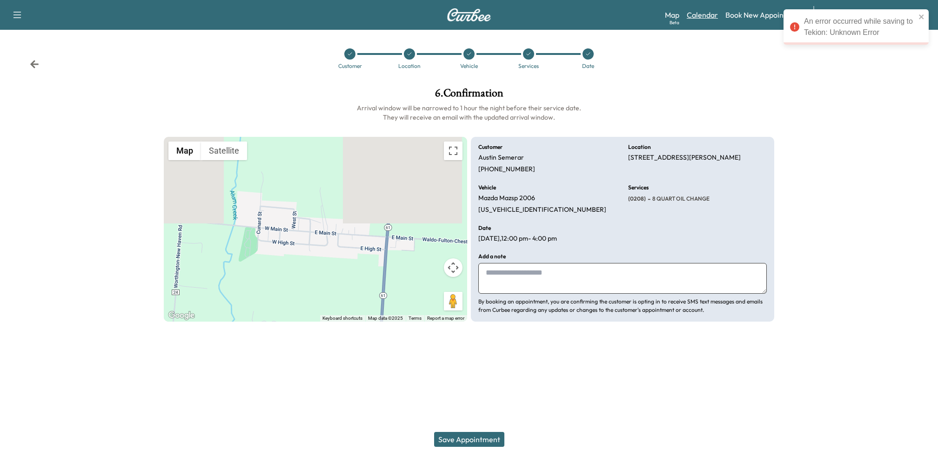
click at [710, 10] on link "Calendar" at bounding box center [702, 14] width 31 height 11
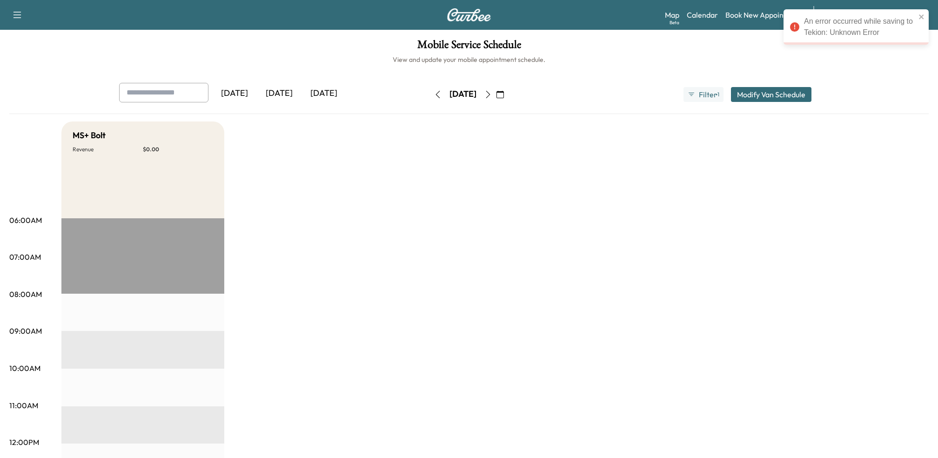
click at [492, 92] on icon "button" at bounding box center [487, 94] width 7 height 7
click at [508, 92] on button "button" at bounding box center [500, 94] width 16 height 15
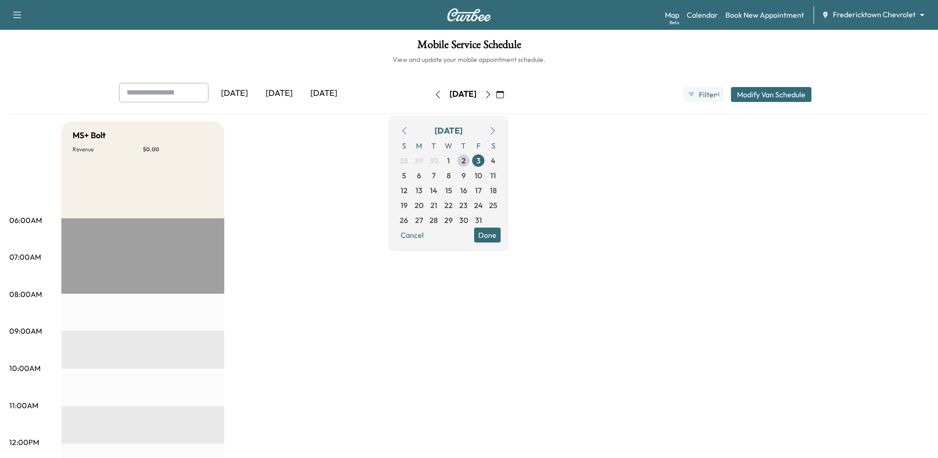
click at [492, 97] on icon "button" at bounding box center [487, 94] width 7 height 7
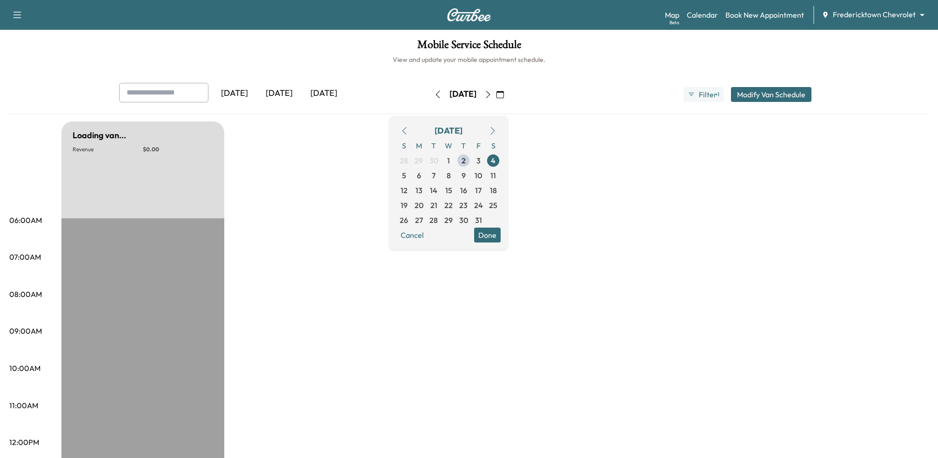
click at [492, 93] on icon "button" at bounding box center [487, 94] width 7 height 7
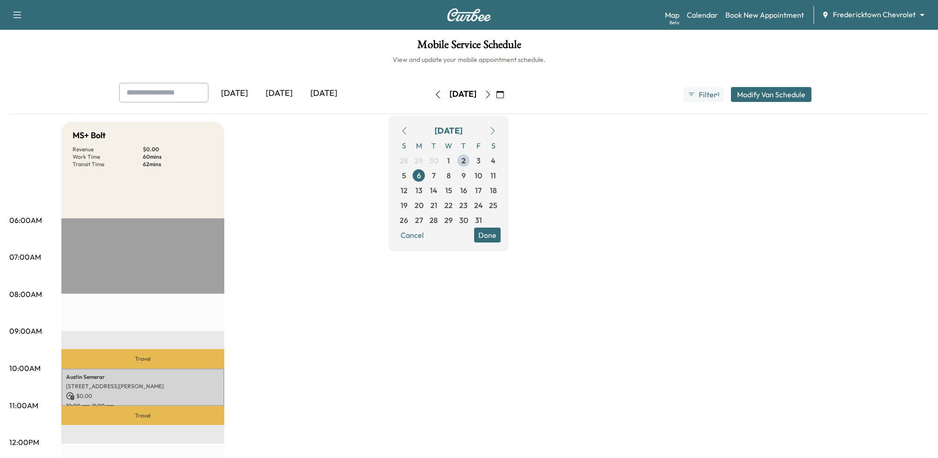
click at [695, 17] on link "Calendar" at bounding box center [702, 14] width 31 height 11
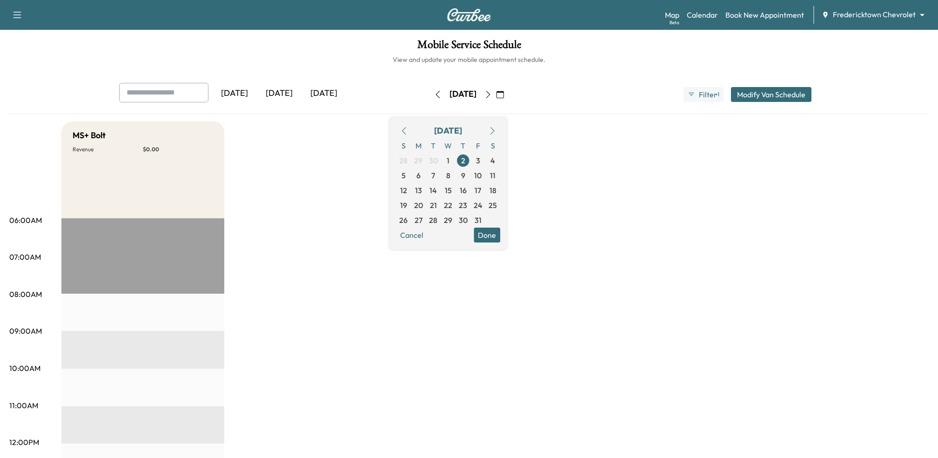
click at [604, 97] on div "Yesterday Today Tomorrow Thursday, October 2 October 2025 S M T W T F S 28 29 3…" at bounding box center [469, 94] width 714 height 23
click at [703, 19] on link "Calendar" at bounding box center [702, 14] width 31 height 11
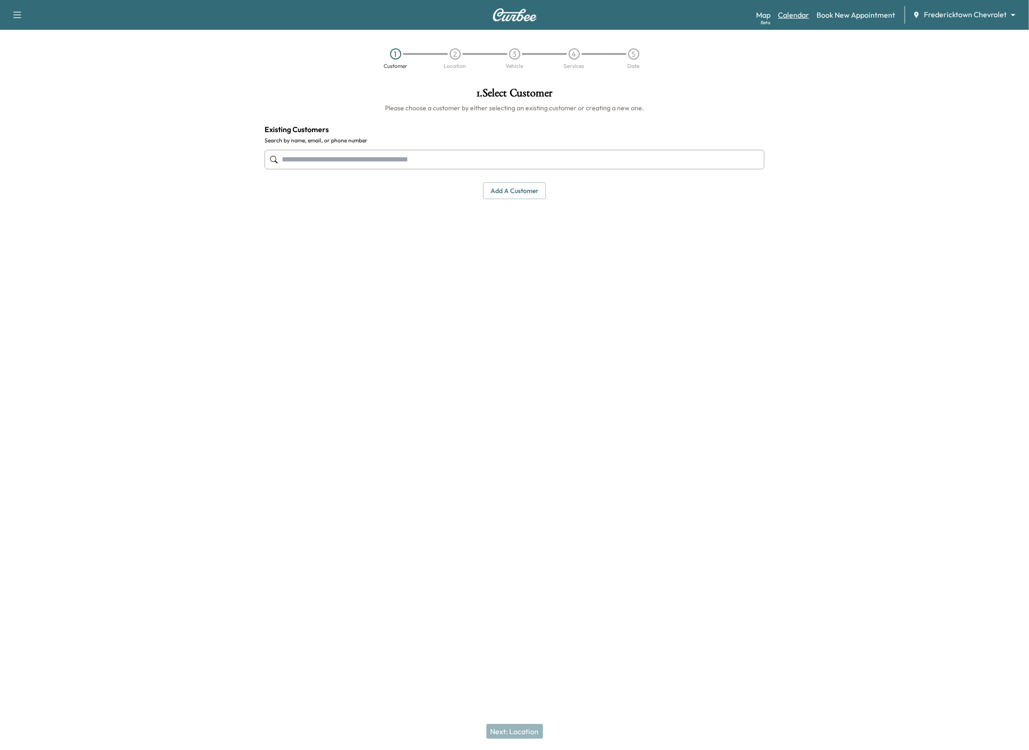
click at [799, 15] on link "Calendar" at bounding box center [793, 14] width 31 height 11
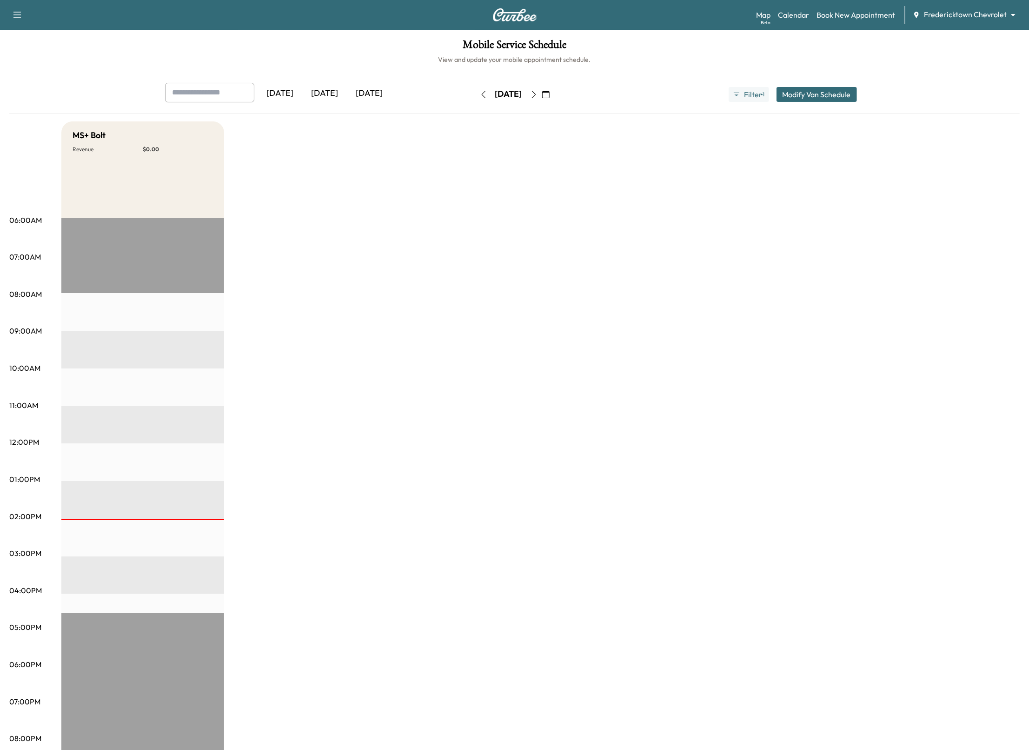
scroll to position [25, 0]
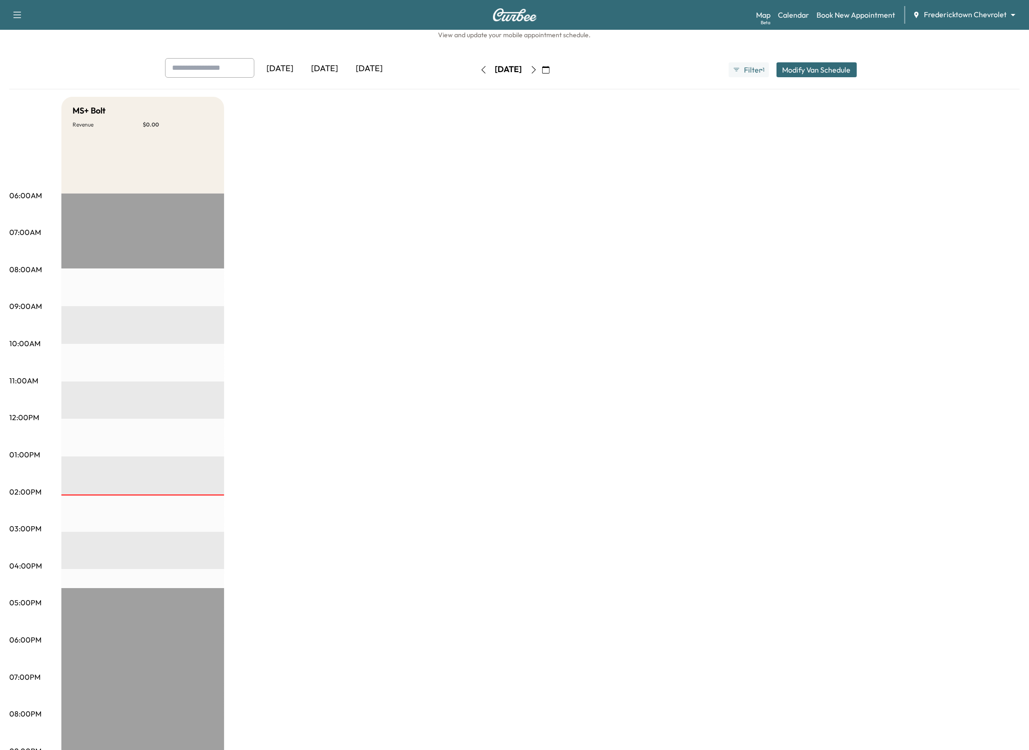
click at [538, 72] on icon "button" at bounding box center [533, 69] width 7 height 7
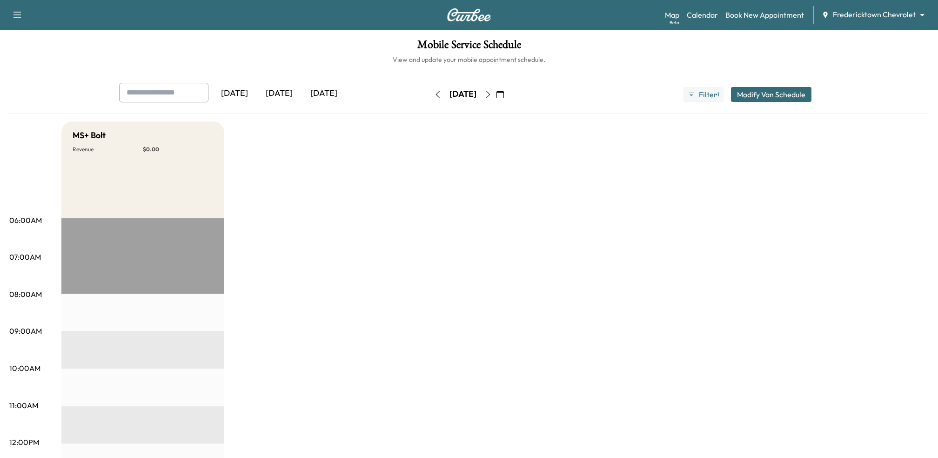
click at [492, 98] on icon "button" at bounding box center [487, 94] width 7 height 7
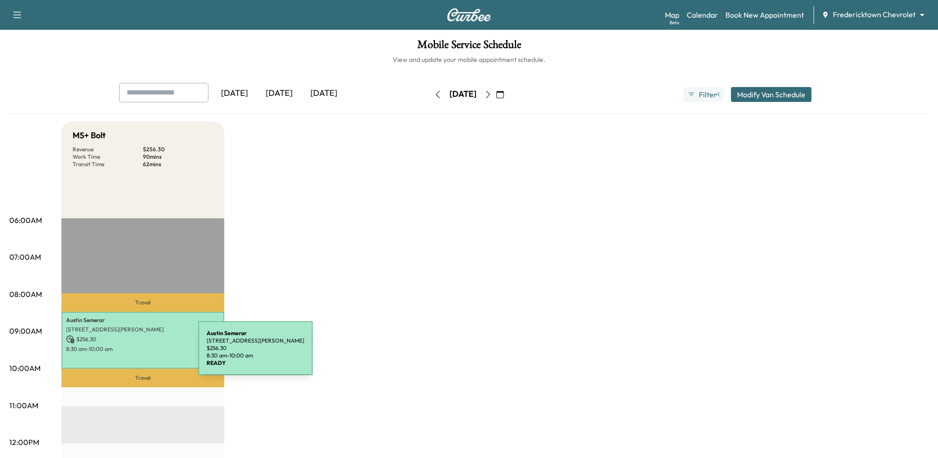
click at [128, 353] on div "Austin Semerar 103 E MAIN ST, FULTON, OH 43321, USA $ 256.30 8:30 am - 10:00 am" at bounding box center [142, 340] width 163 height 56
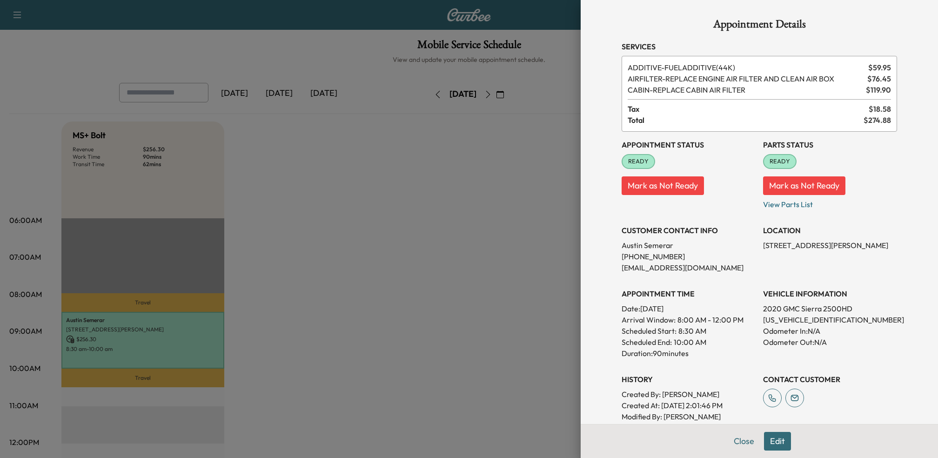
click at [558, 255] on div at bounding box center [469, 229] width 938 height 458
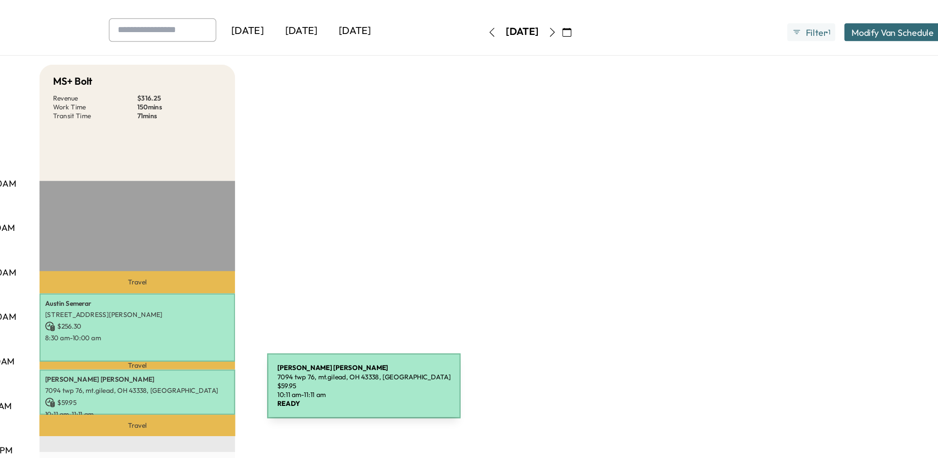
click at [183, 394] on p "7094 twp 76, mt.gilead, OH 43338, [GEOGRAPHIC_DATA]" at bounding box center [142, 392] width 153 height 7
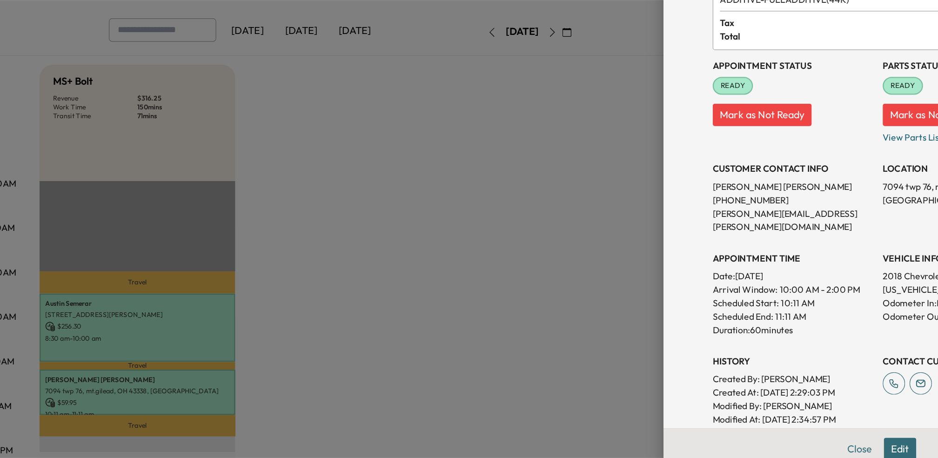
click at [333, 365] on div at bounding box center [469, 229] width 938 height 458
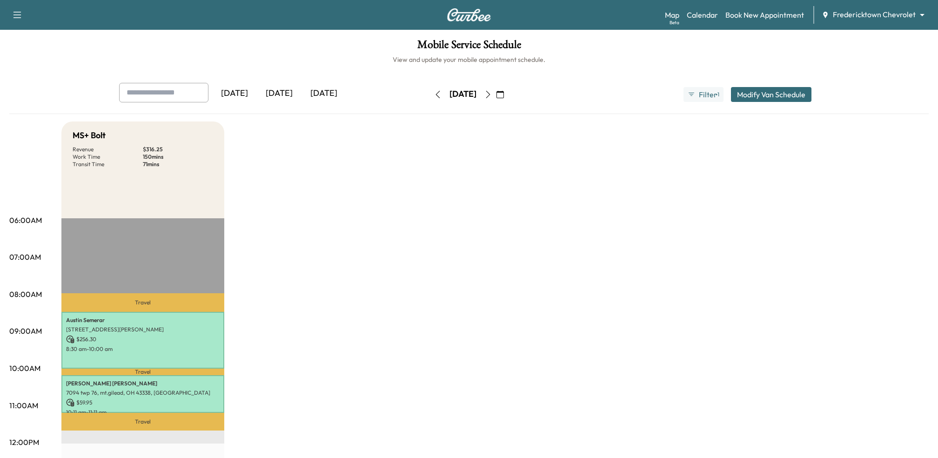
click at [19, 14] on icon "button" at bounding box center [17, 14] width 11 height 11
click at [30, 34] on link "Support" at bounding box center [32, 32] width 35 height 11
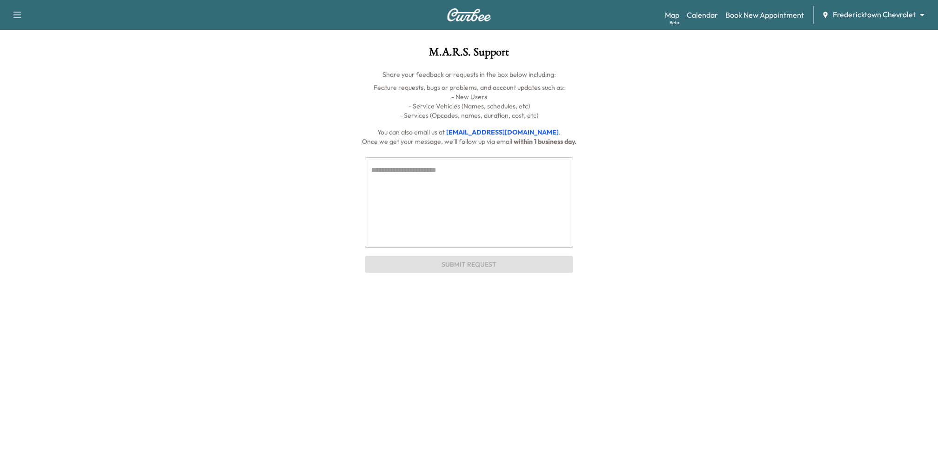
click at [408, 201] on textarea at bounding box center [468, 202] width 195 height 75
drag, startPoint x: 425, startPoint y: 131, endPoint x: 562, endPoint y: 133, distance: 136.8
click at [562, 133] on p "You can also email us at support@curbee.com ." at bounding box center [469, 131] width 700 height 9
click at [466, 16] on img at bounding box center [469, 14] width 45 height 13
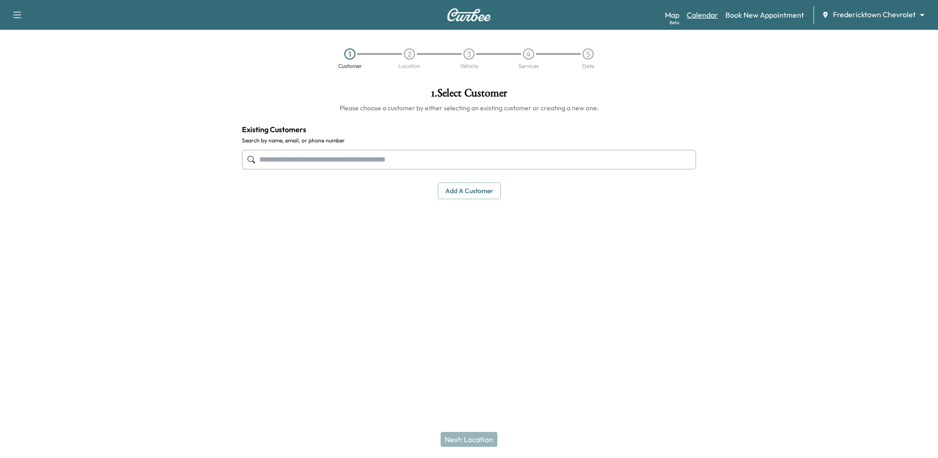
click at [708, 19] on link "Calendar" at bounding box center [702, 14] width 31 height 11
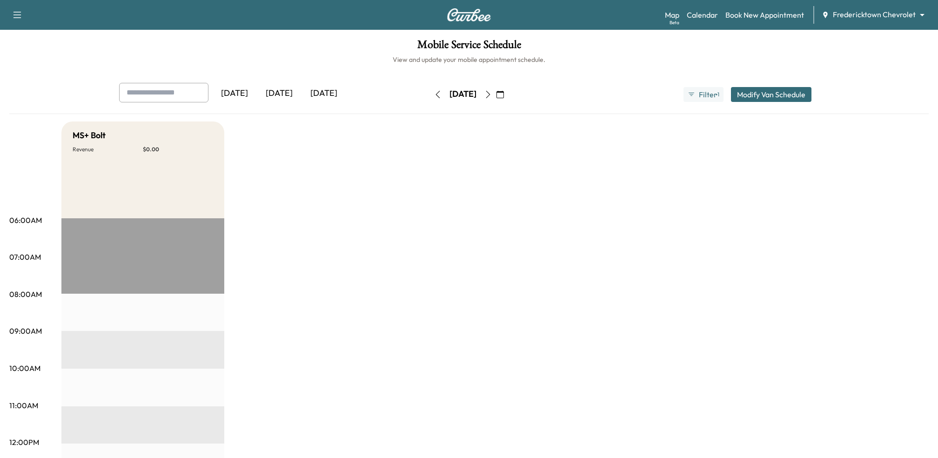
click at [492, 95] on icon "button" at bounding box center [487, 94] width 7 height 7
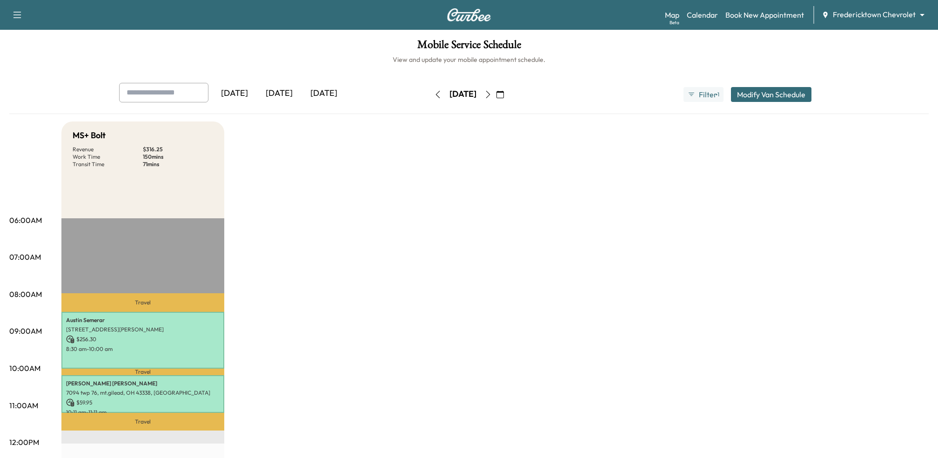
scroll to position [86, 0]
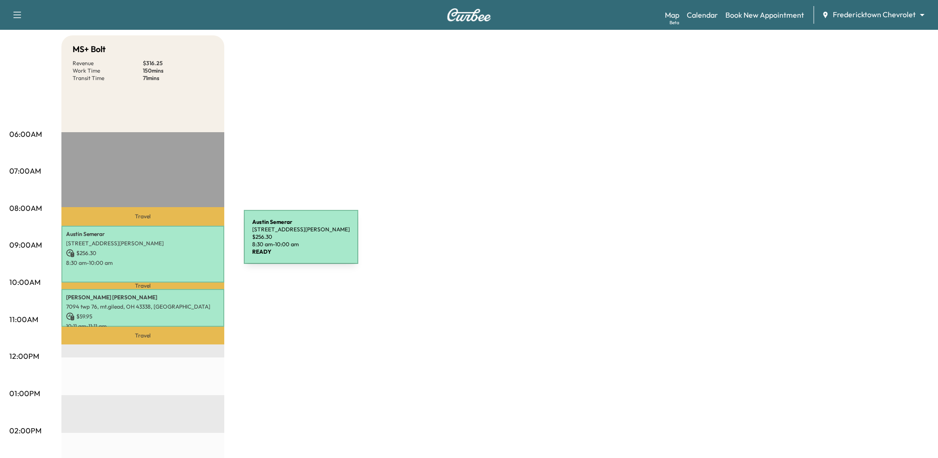
click at [174, 242] on p "103 E MAIN ST, FULTON, OH 43321, USA" at bounding box center [142, 243] width 153 height 7
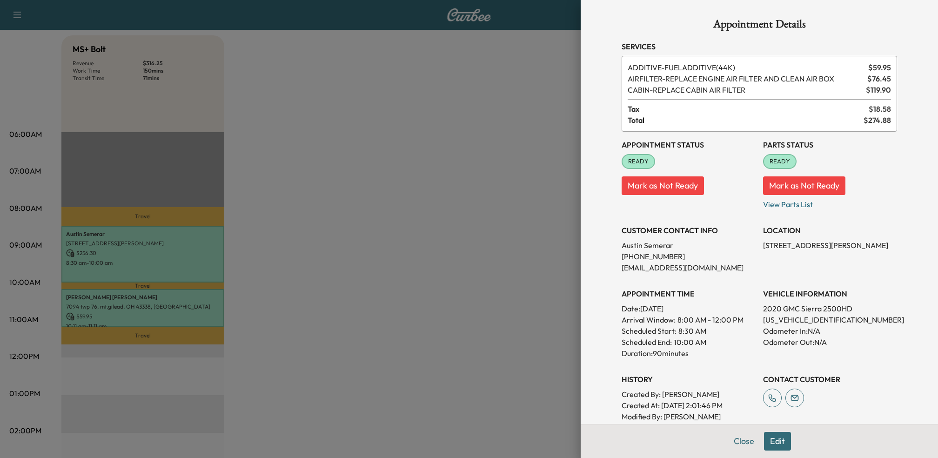
click at [774, 446] on button "Edit" at bounding box center [777, 441] width 27 height 19
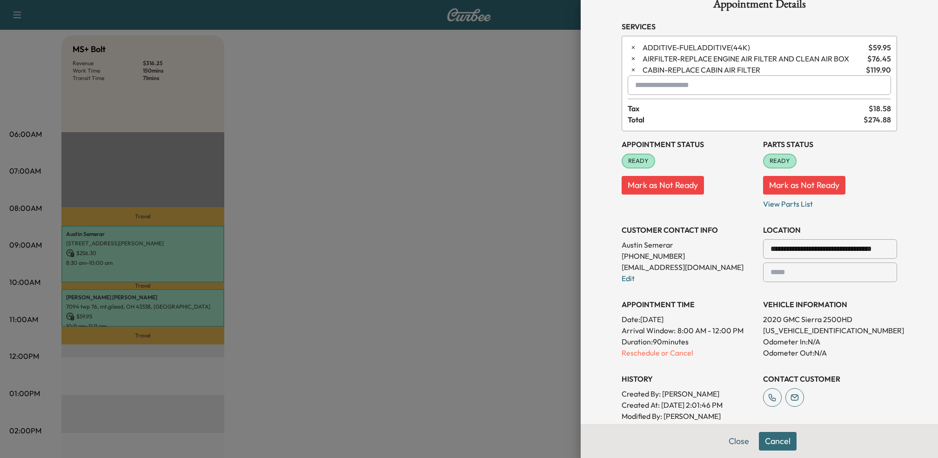
scroll to position [0, 0]
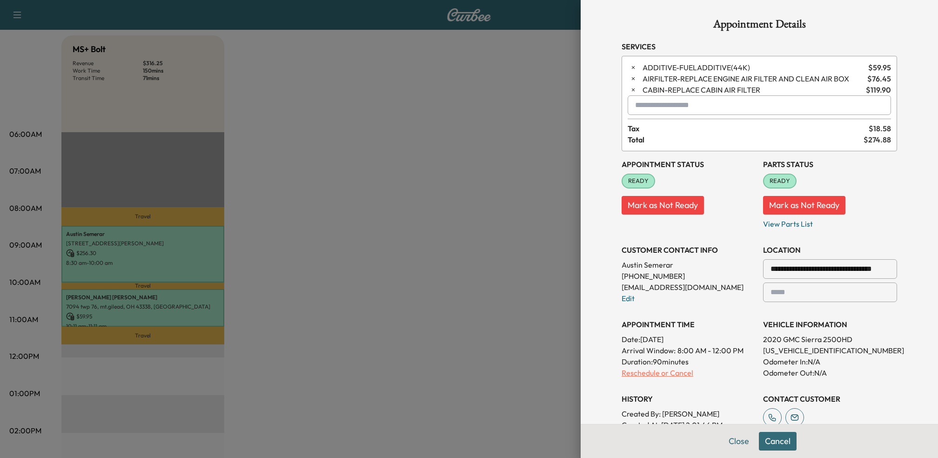
click at [661, 373] on p "Reschedule or Cancel" at bounding box center [688, 372] width 134 height 11
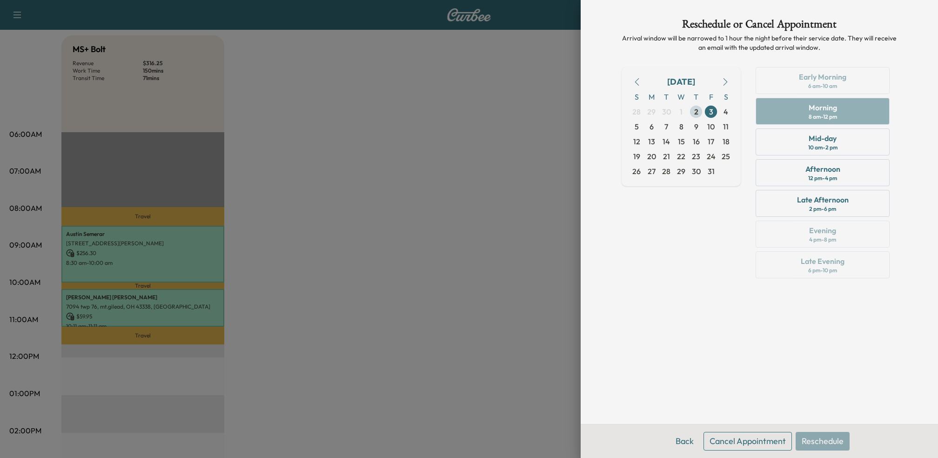
click at [696, 115] on span "2" at bounding box center [696, 111] width 4 height 11
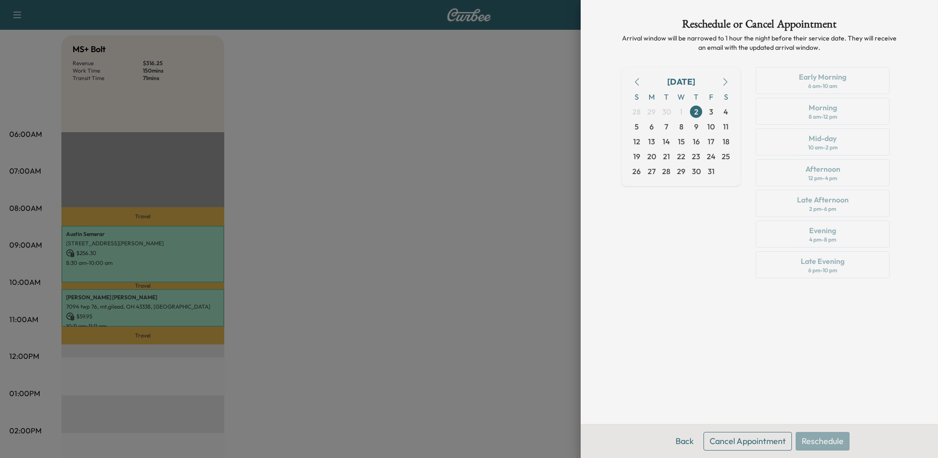
click at [807, 226] on div "Early Morning 6 am - 10 am Morning 8 am - 12 pm Mid-day 10 am - 2 pm Afternoon …" at bounding box center [822, 174] width 149 height 215
click at [680, 441] on button "Back" at bounding box center [684, 441] width 30 height 19
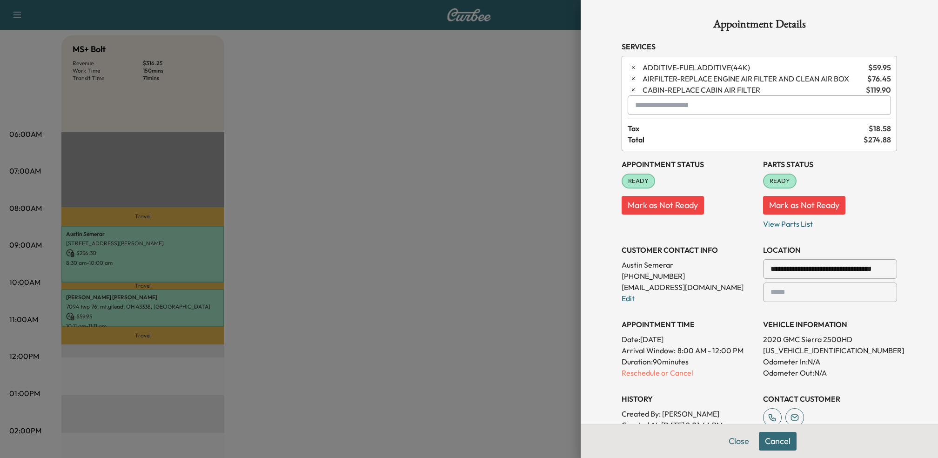
click at [303, 218] on div at bounding box center [469, 229] width 938 height 458
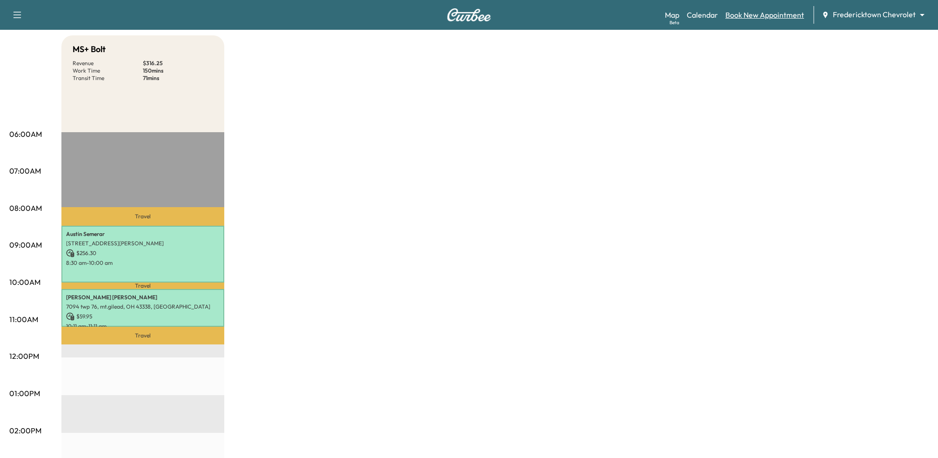
click at [736, 15] on link "Book New Appointment" at bounding box center [764, 14] width 79 height 11
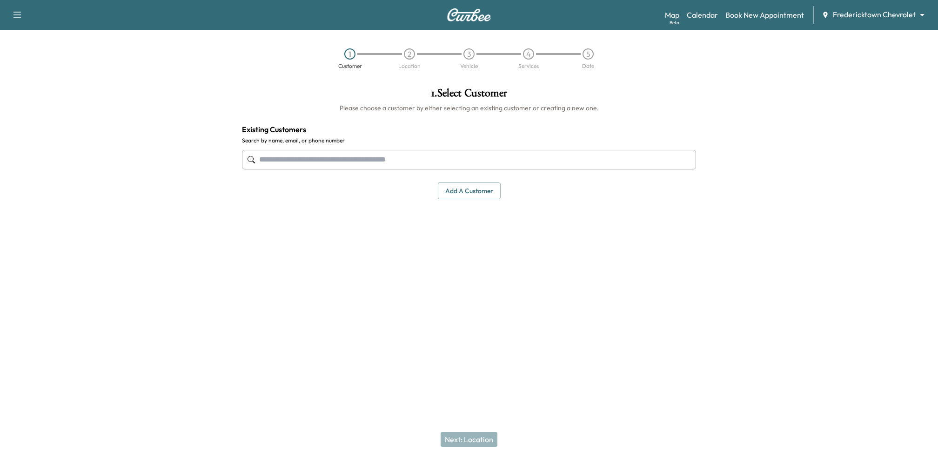
click at [427, 158] on input "text" at bounding box center [469, 160] width 454 height 20
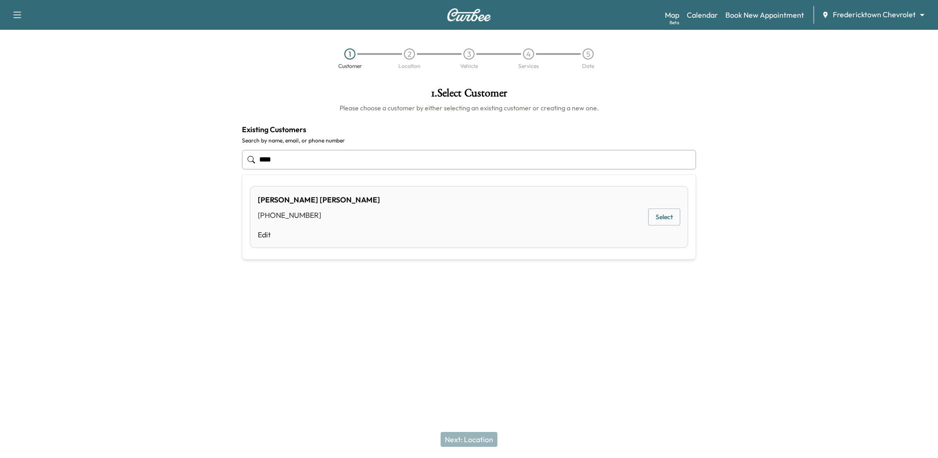
type input "****"
click at [428, 300] on div "1 . Select Customer Please choose a customer by either selecting an existing cu…" at bounding box center [468, 194] width 469 height 229
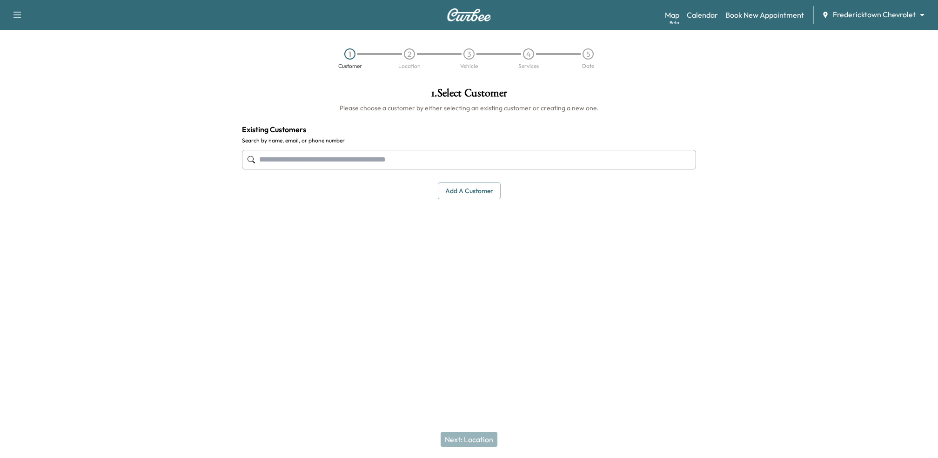
click at [466, 184] on button "Add a customer" at bounding box center [469, 190] width 63 height 17
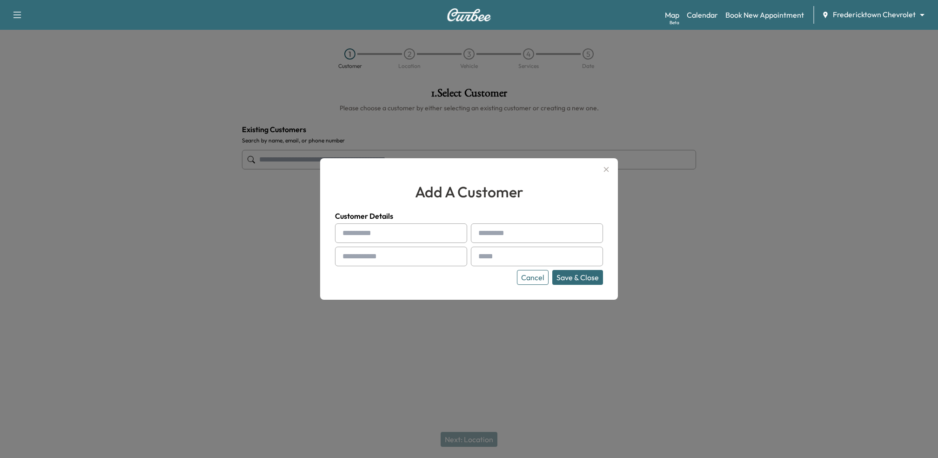
click at [413, 238] on input "text" at bounding box center [401, 233] width 132 height 20
type input "****"
type input "**********"
click at [502, 264] on input "text" at bounding box center [537, 257] width 132 height 20
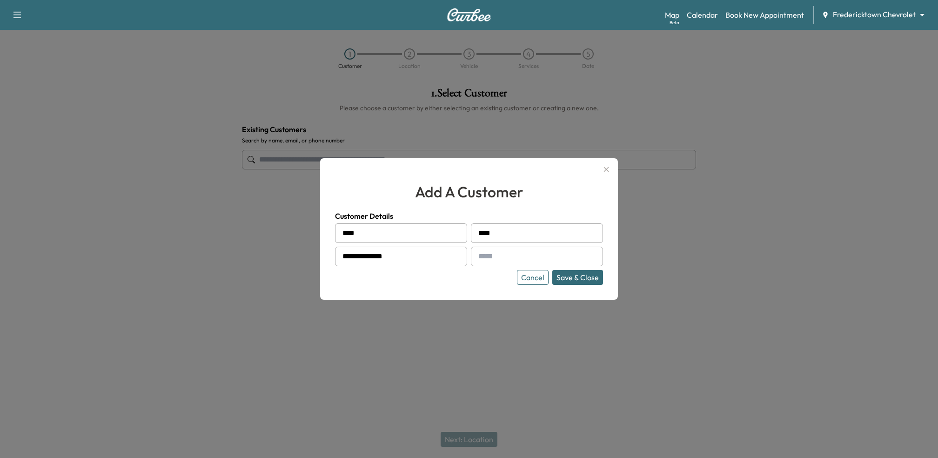
type input "**********"
click at [577, 272] on button "Save & Close" at bounding box center [577, 277] width 51 height 15
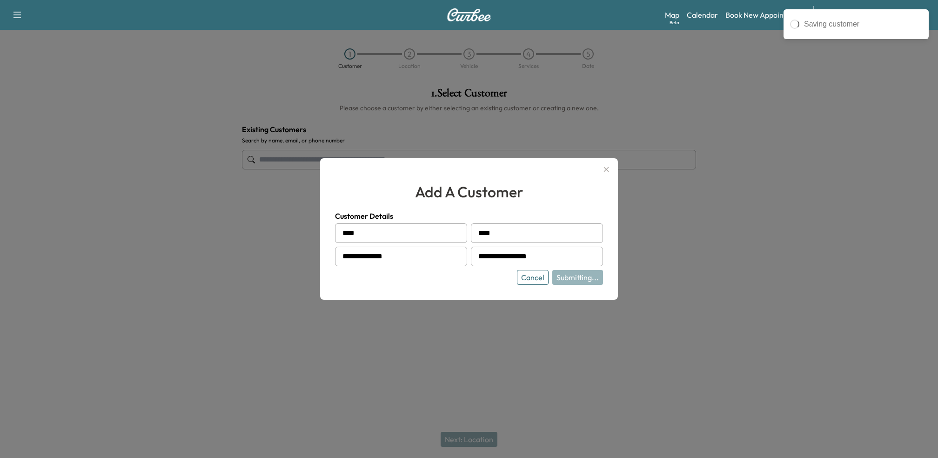
type input "*********"
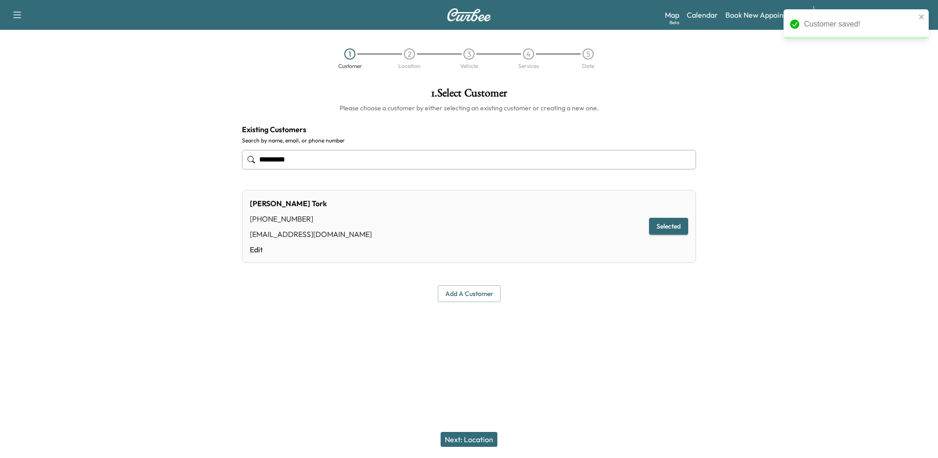
click at [462, 437] on button "Next: Location" at bounding box center [468, 439] width 57 height 15
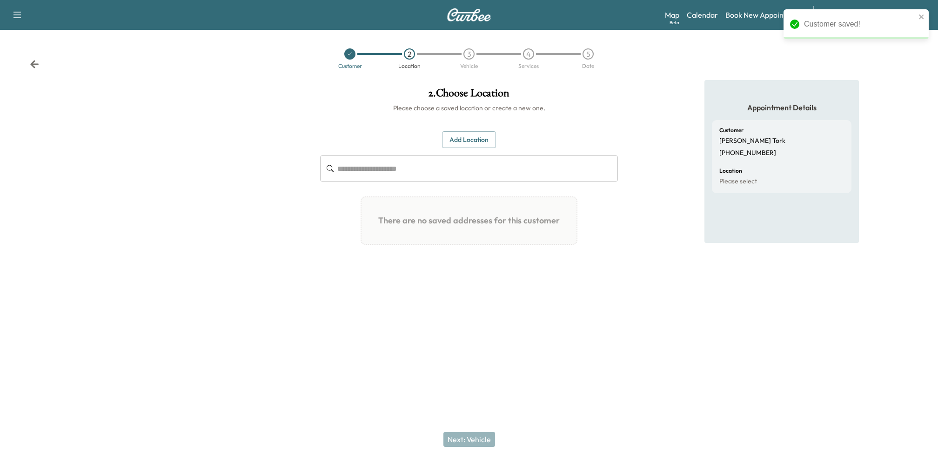
click at [486, 142] on button "Add Location" at bounding box center [469, 139] width 54 height 17
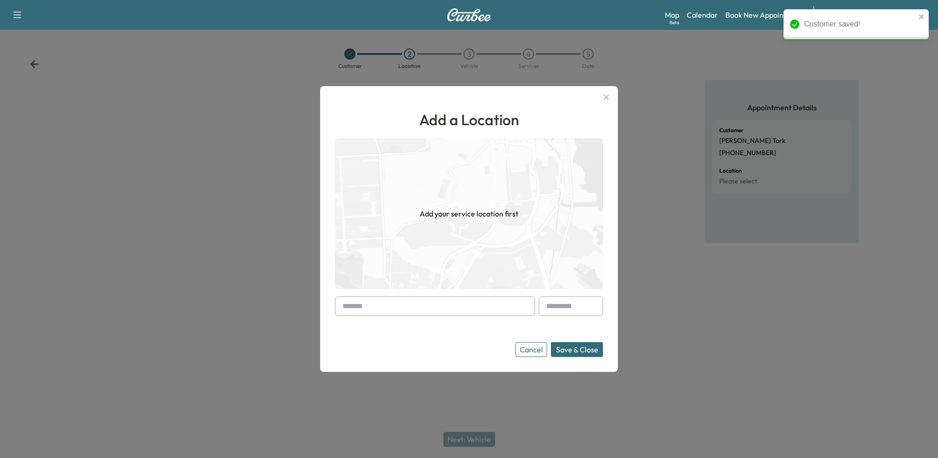
click at [415, 301] on input "text" at bounding box center [435, 306] width 200 height 20
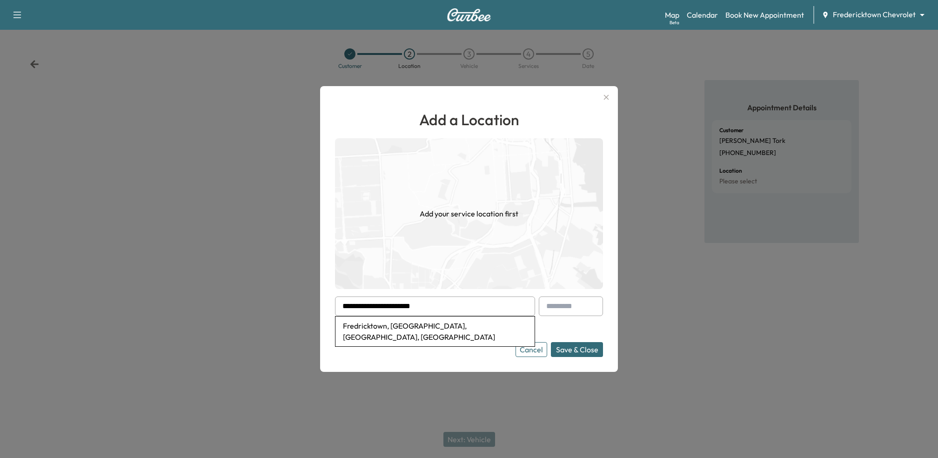
click at [420, 322] on li "Fredricktown, Calcutta, OH, USA" at bounding box center [434, 331] width 199 height 30
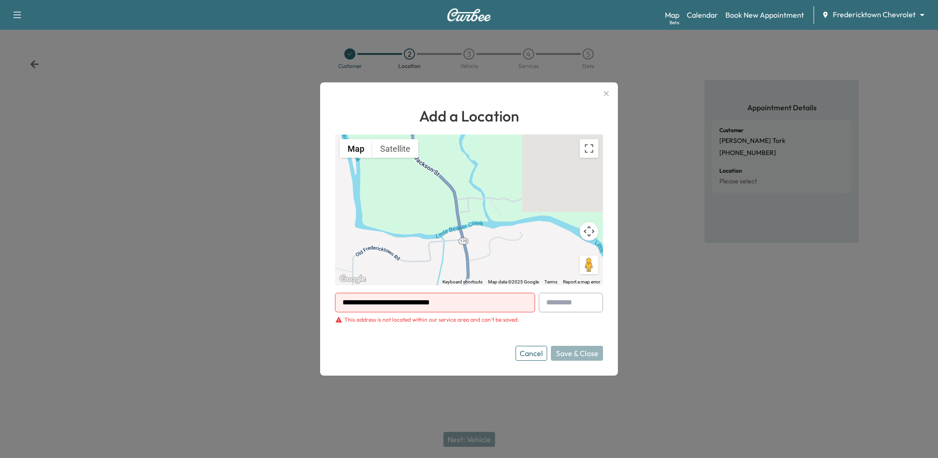
click at [462, 294] on input "**********" at bounding box center [435, 303] width 200 height 20
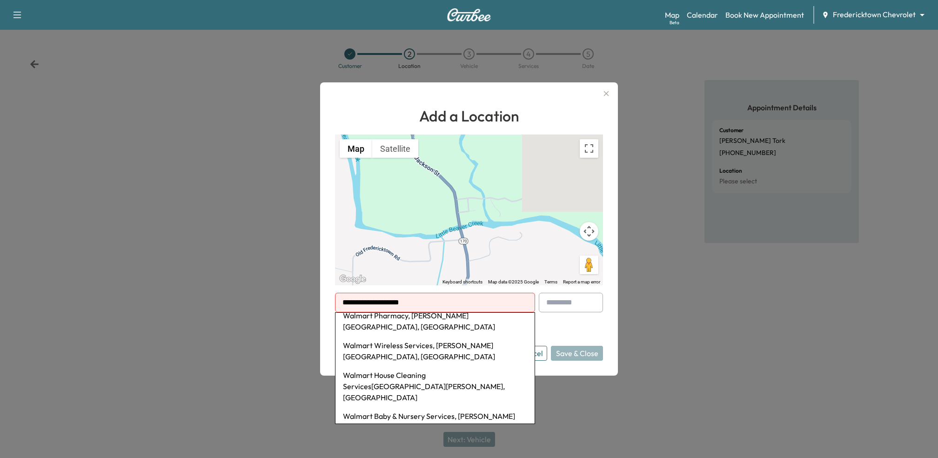
scroll to position [38, 0]
click at [691, 277] on div at bounding box center [469, 229] width 938 height 458
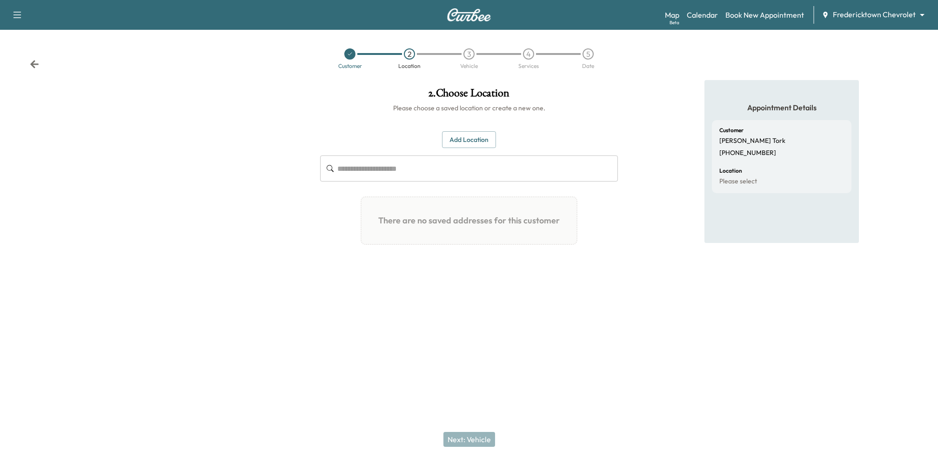
click at [471, 146] on button "Add Location" at bounding box center [469, 139] width 54 height 17
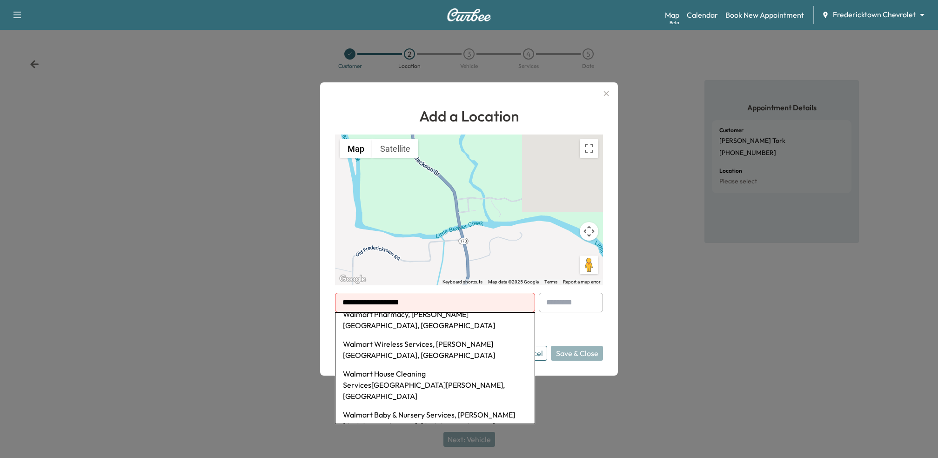
click at [406, 299] on input "**********" at bounding box center [435, 303] width 200 height 20
paste input "**********"
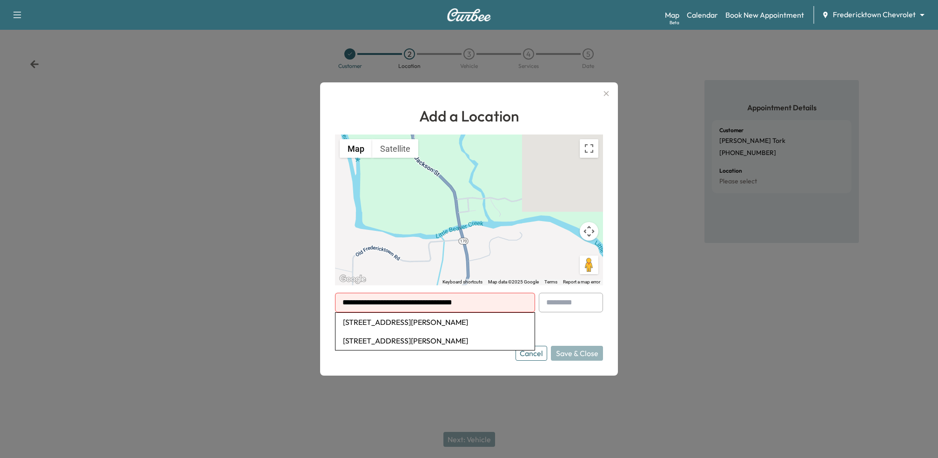
click at [498, 323] on li "1575 Coshocton Ave, Mt Vernon, OH 43050, USA" at bounding box center [434, 322] width 199 height 19
type input "**********"
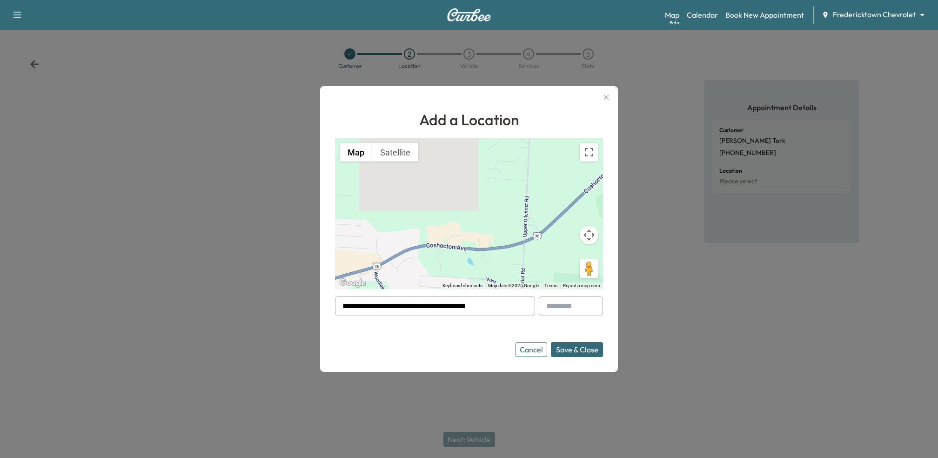
click at [568, 345] on button "Save & Close" at bounding box center [577, 349] width 52 height 15
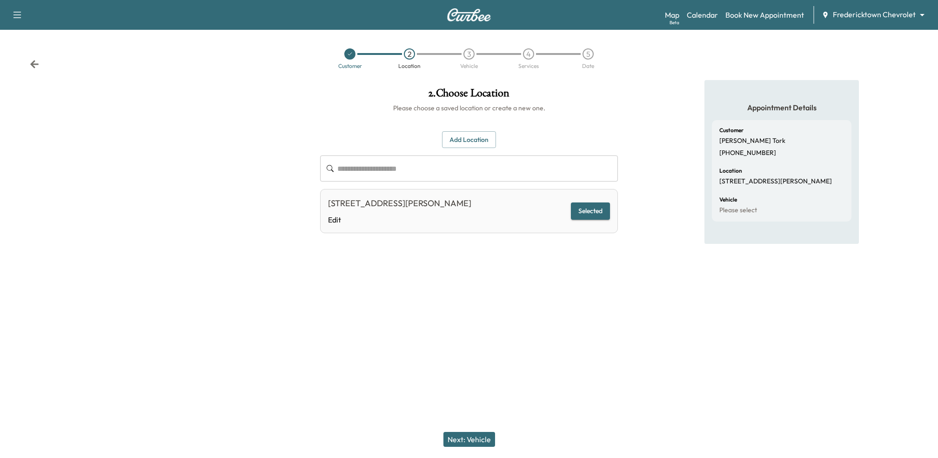
click at [480, 437] on button "Next: Vehicle" at bounding box center [469, 439] width 52 height 15
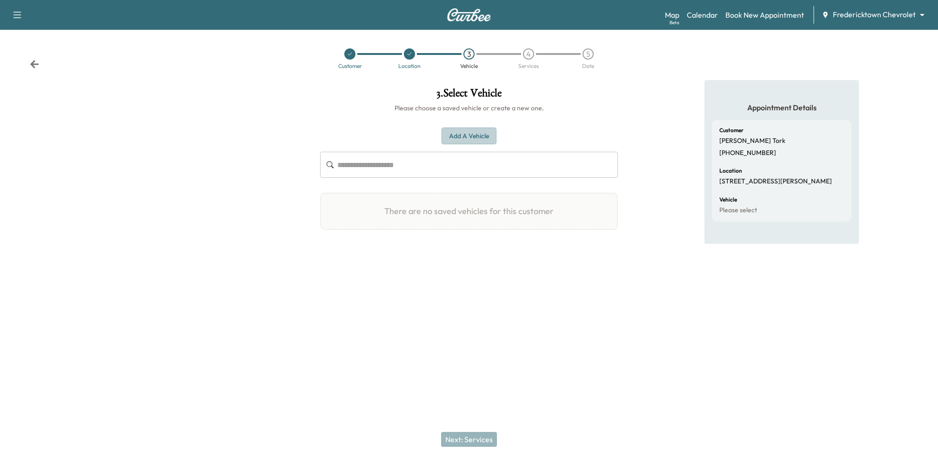
click at [469, 142] on button "Add a Vehicle" at bounding box center [468, 135] width 55 height 17
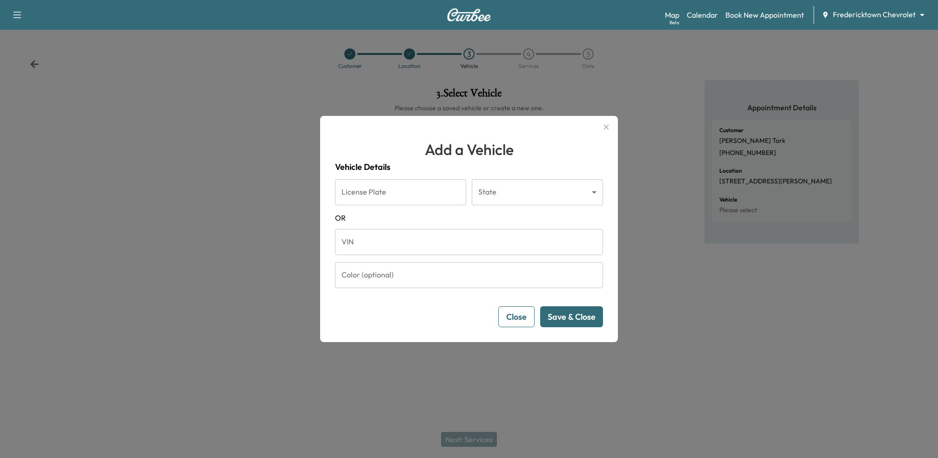
click at [428, 248] on input "VIN" at bounding box center [469, 242] width 268 height 26
click at [371, 243] on input "VIN" at bounding box center [469, 242] width 268 height 26
type input "**********"
click at [566, 322] on button "Save & Close" at bounding box center [571, 316] width 63 height 21
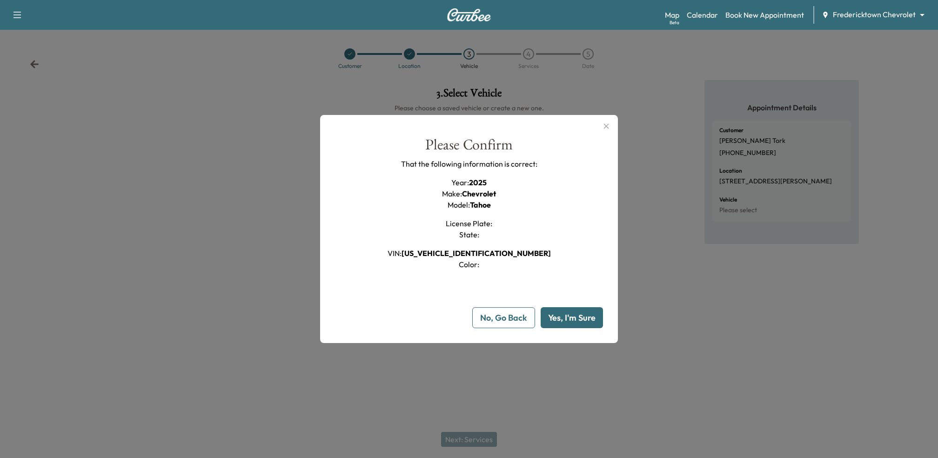
click at [569, 319] on button "Yes, I'm Sure" at bounding box center [571, 317] width 62 height 21
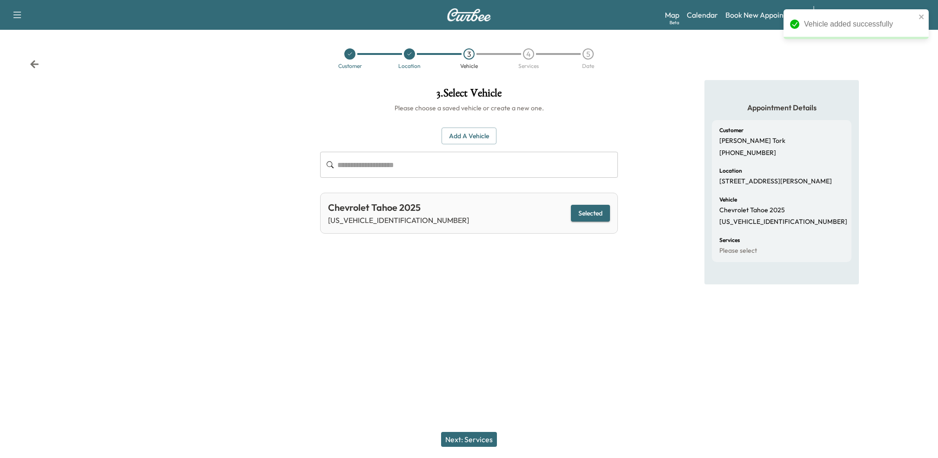
click at [478, 433] on button "Next: Services" at bounding box center [469, 439] width 56 height 15
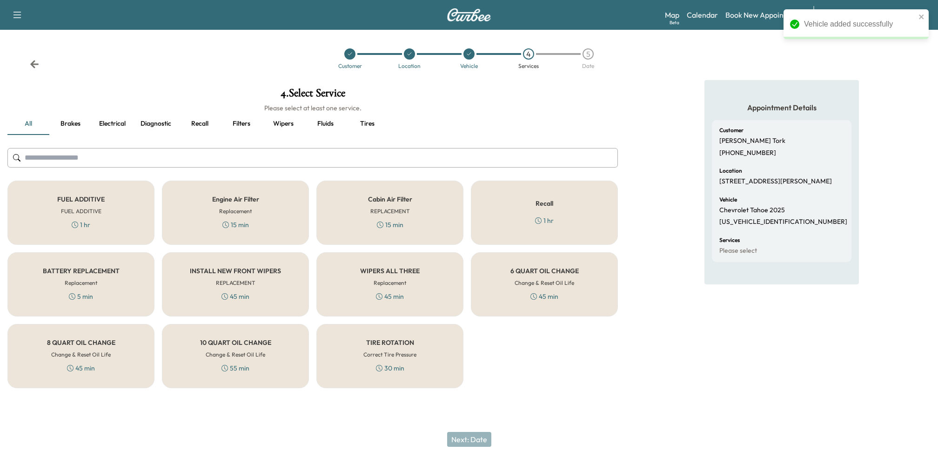
click at [341, 226] on div "Cabin Air Filter REPLACEMENT 15 min" at bounding box center [389, 212] width 147 height 64
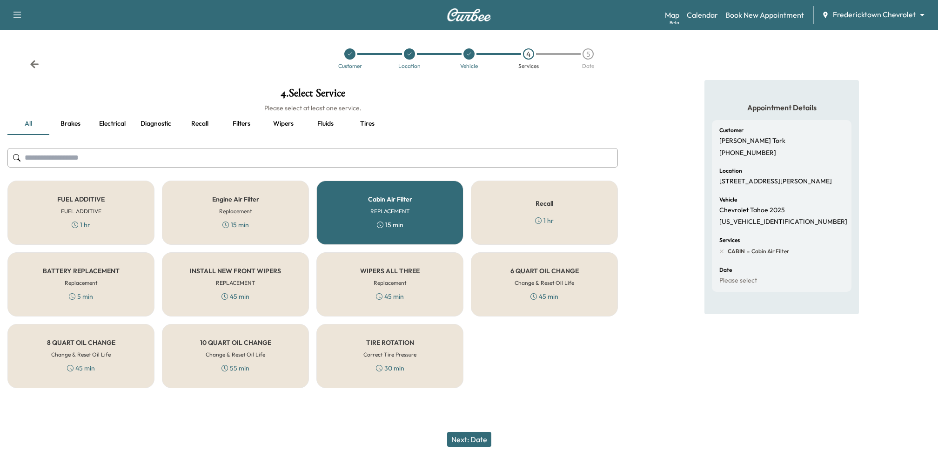
click at [443, 165] on input "text" at bounding box center [312, 158] width 610 height 20
click at [443, 195] on div "Cabin Air Filter REPLACEMENT 15 min" at bounding box center [389, 212] width 147 height 64
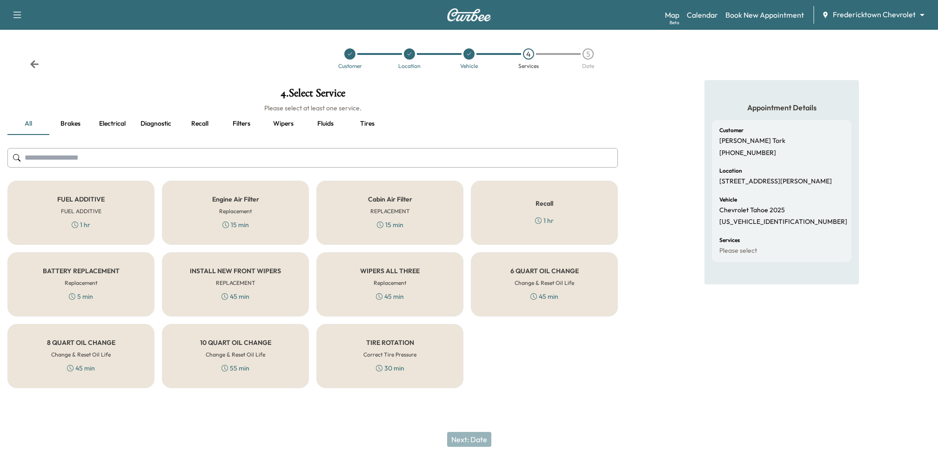
click at [551, 204] on h5 "Recall" at bounding box center [544, 203] width 18 height 7
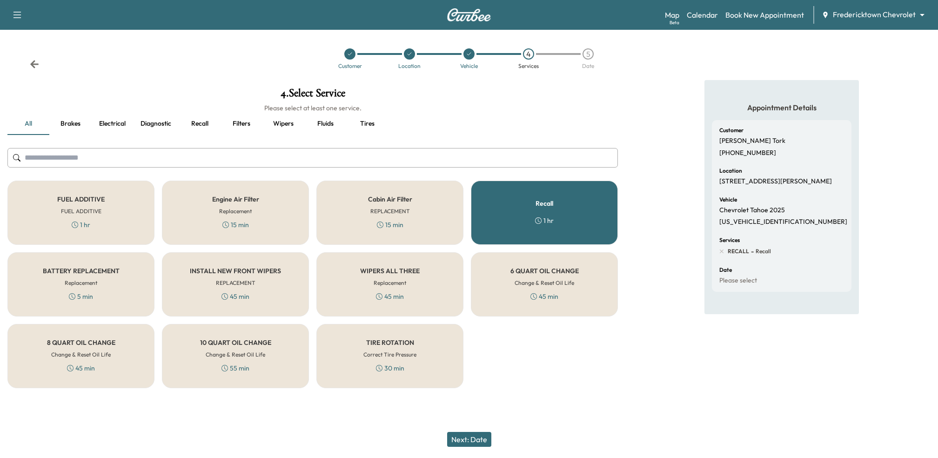
click at [471, 437] on button "Next: Date" at bounding box center [469, 439] width 44 height 15
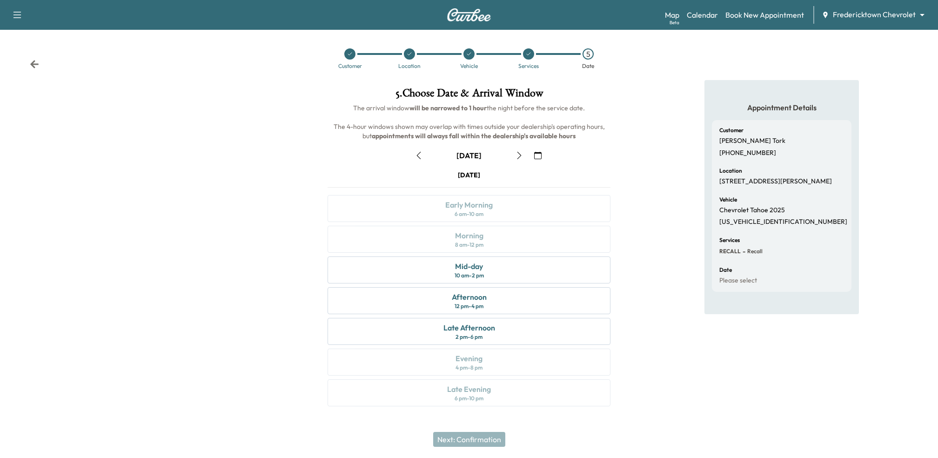
click at [418, 153] on icon "button" at bounding box center [418, 155] width 7 height 7
click at [36, 62] on icon at bounding box center [34, 64] width 9 height 9
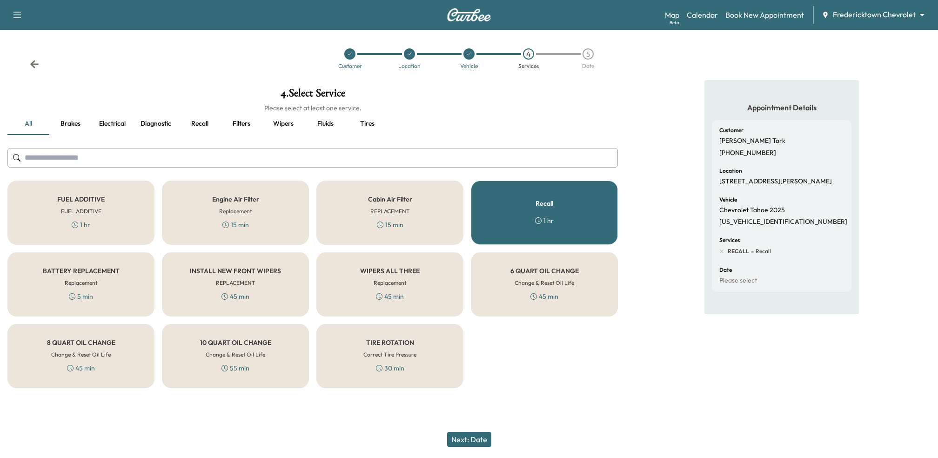
click at [364, 222] on div "Cabin Air Filter REPLACEMENT 15 min" at bounding box center [389, 212] width 147 height 64
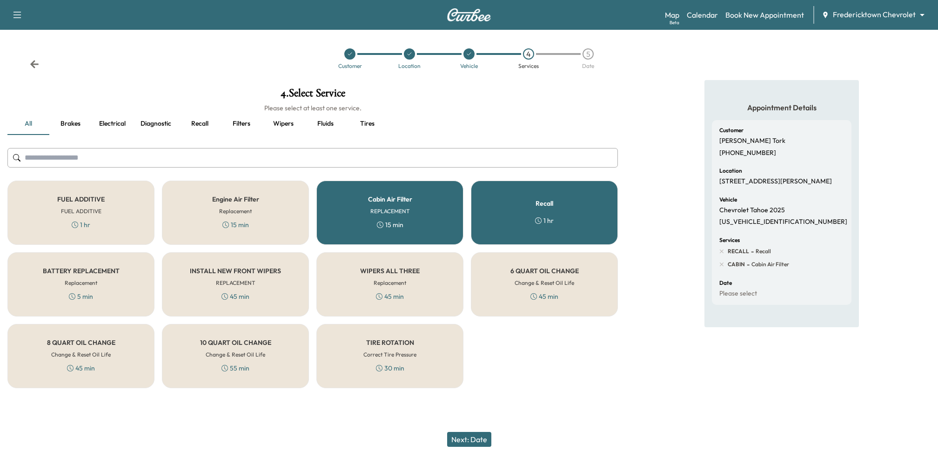
click at [544, 231] on div "Recall 1 hr" at bounding box center [544, 212] width 147 height 64
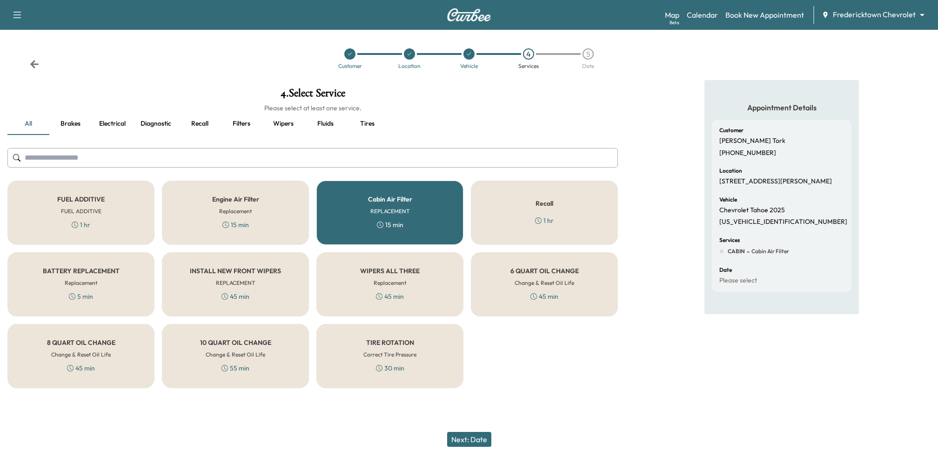
click at [458, 439] on button "Next: Date" at bounding box center [469, 439] width 44 height 15
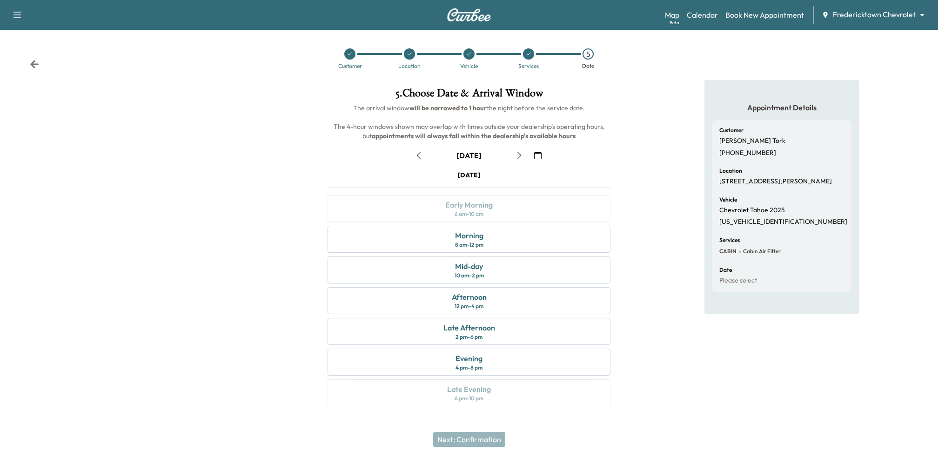
click at [418, 152] on icon "button" at bounding box center [418, 155] width 7 height 7
click at [384, 336] on div "Late Afternoon 2 pm - 6 pm" at bounding box center [468, 331] width 283 height 27
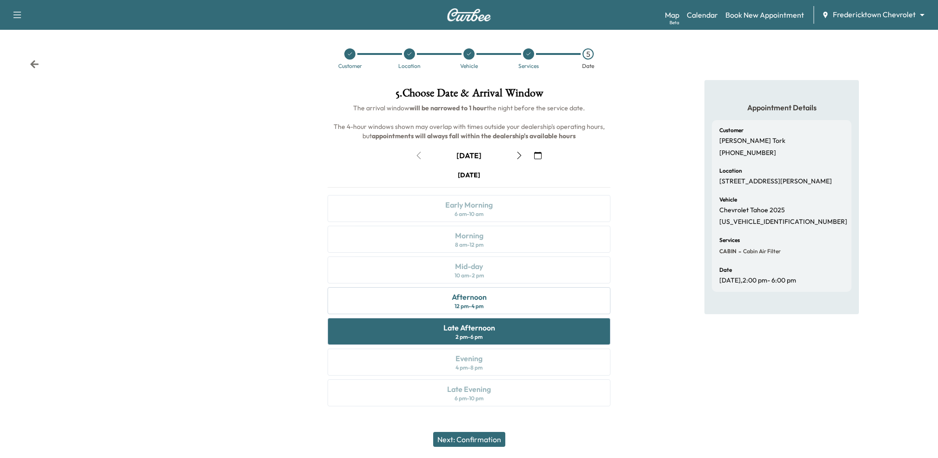
click at [487, 444] on button "Next: Confirmation" at bounding box center [469, 439] width 72 height 15
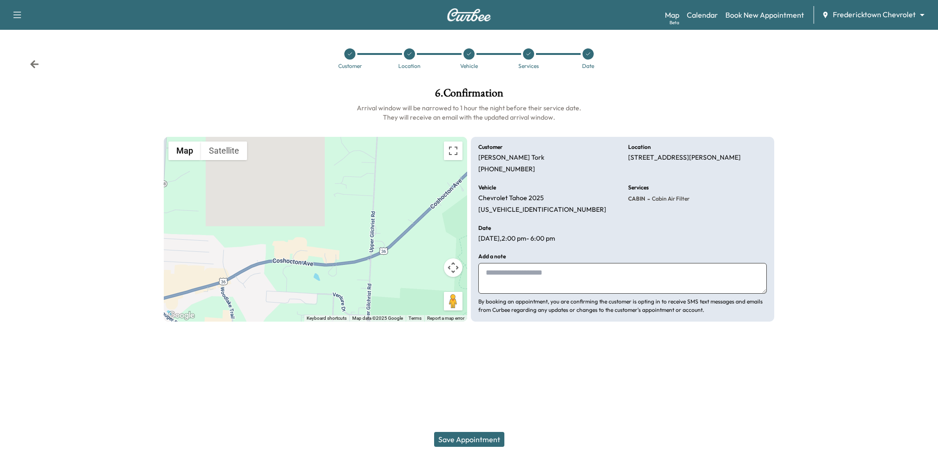
click at [487, 440] on button "Save Appointment" at bounding box center [469, 439] width 70 height 15
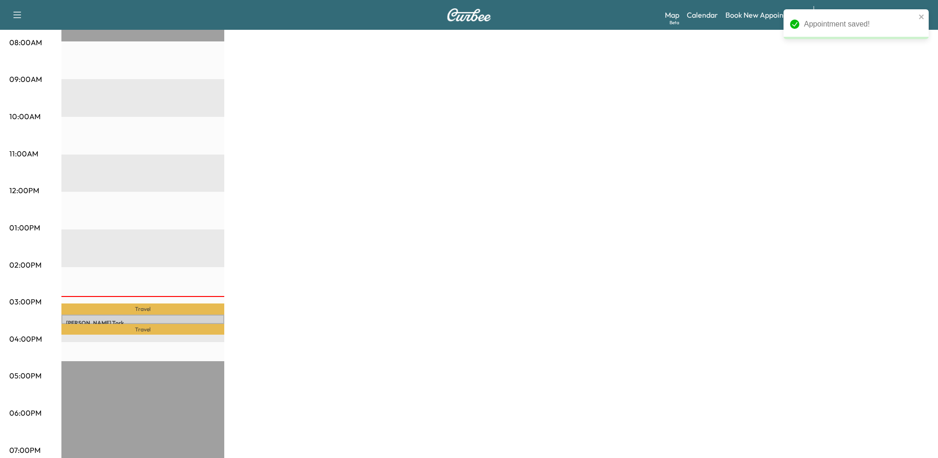
scroll to position [265, 0]
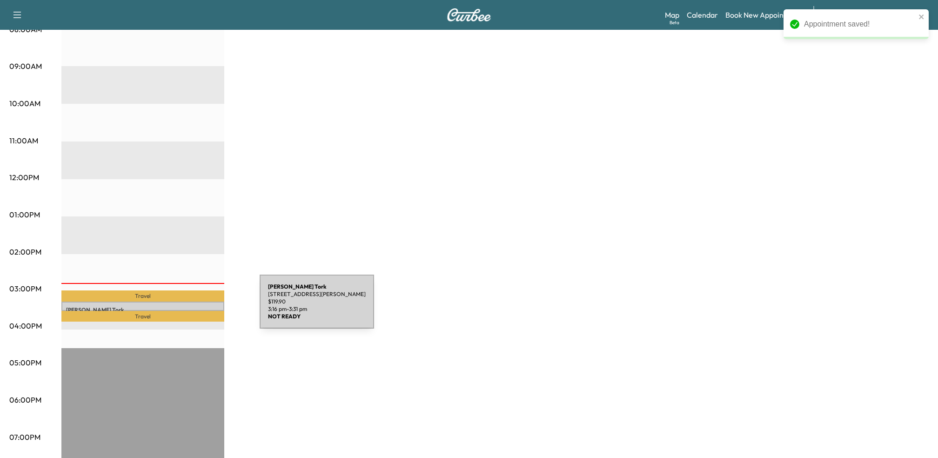
click at [190, 307] on p "Amir Tork" at bounding box center [142, 309] width 153 height 7
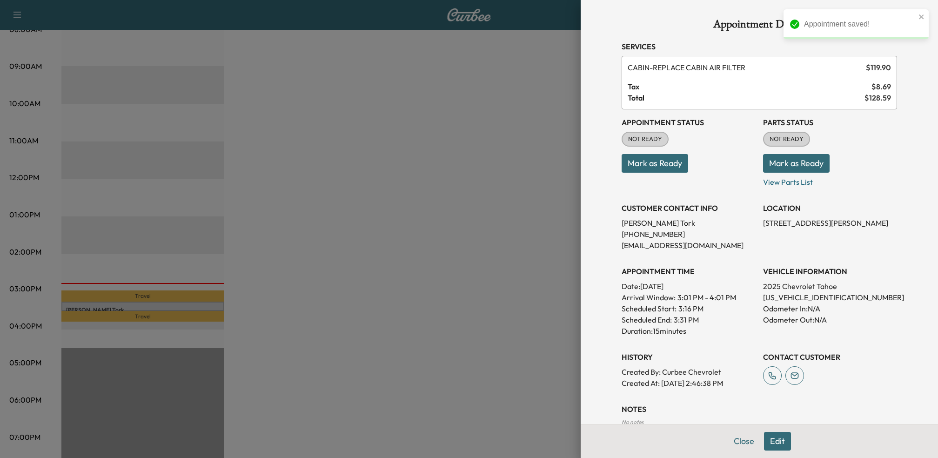
click at [812, 164] on button "Mark as Ready" at bounding box center [796, 163] width 67 height 19
click at [663, 164] on button "Mark as Ready" at bounding box center [654, 163] width 67 height 19
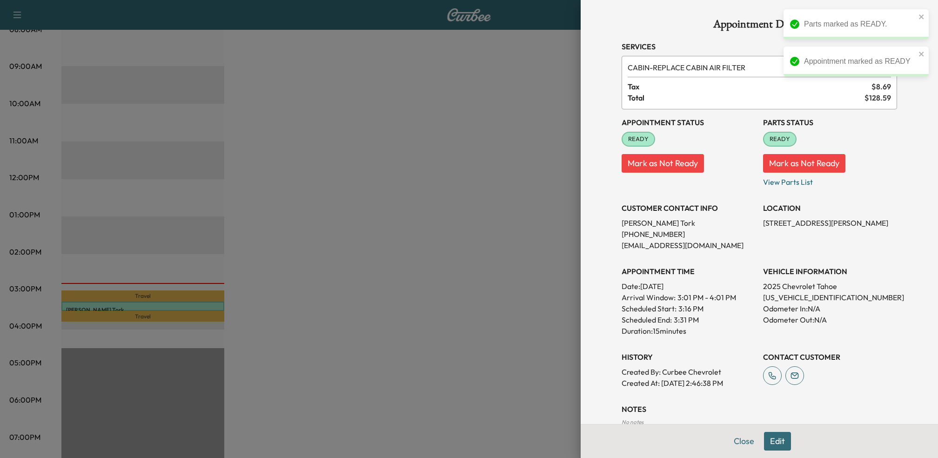
click at [538, 151] on div at bounding box center [469, 229] width 938 height 458
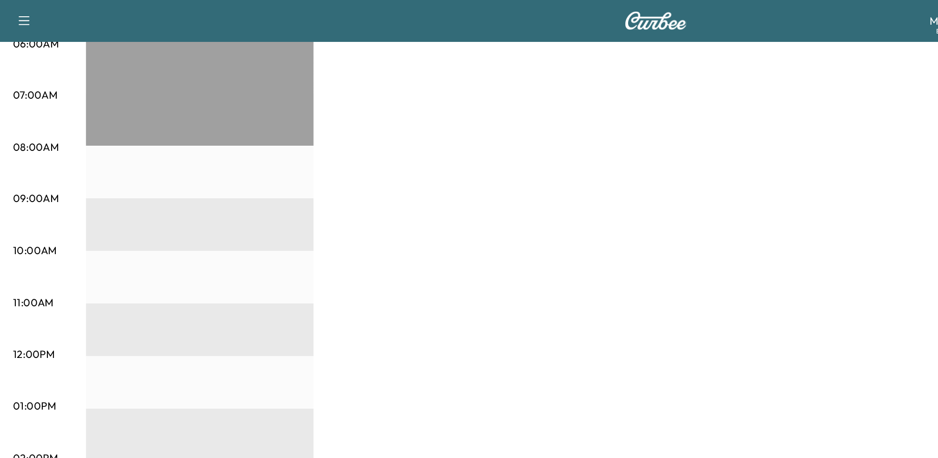
scroll to position [0, 0]
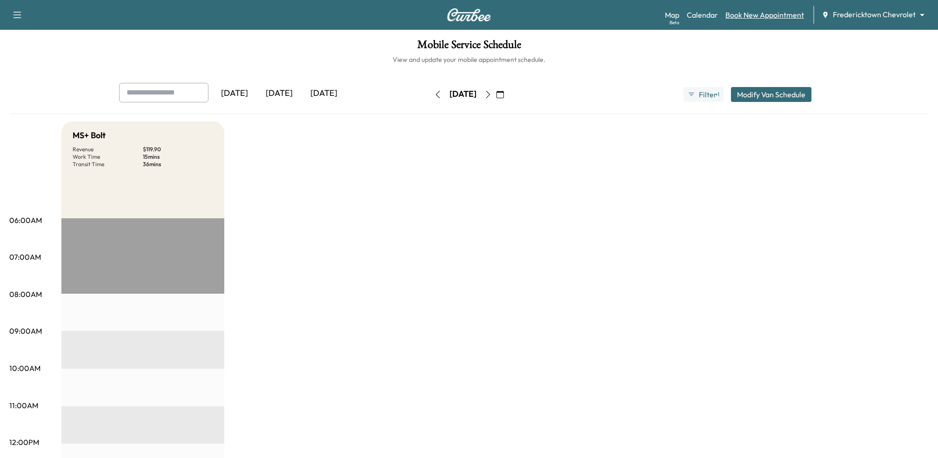
click at [750, 15] on link "Book New Appointment" at bounding box center [764, 14] width 79 height 11
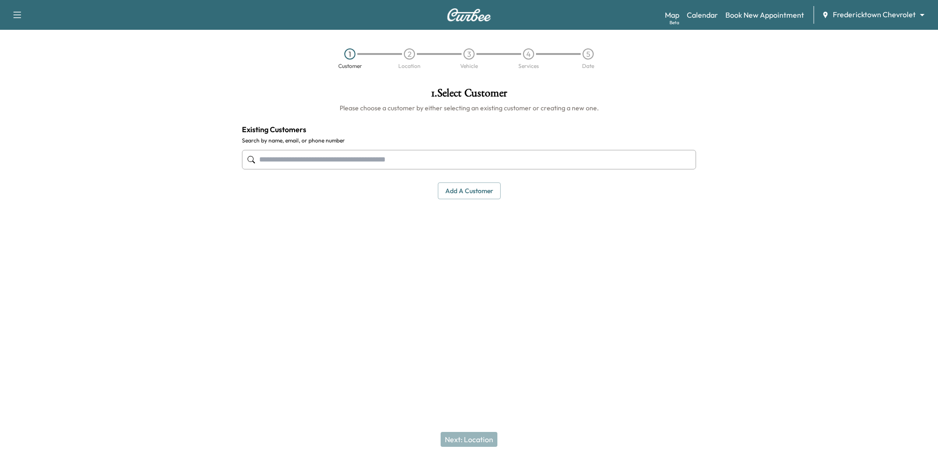
click at [457, 163] on input "text" at bounding box center [469, 160] width 454 height 20
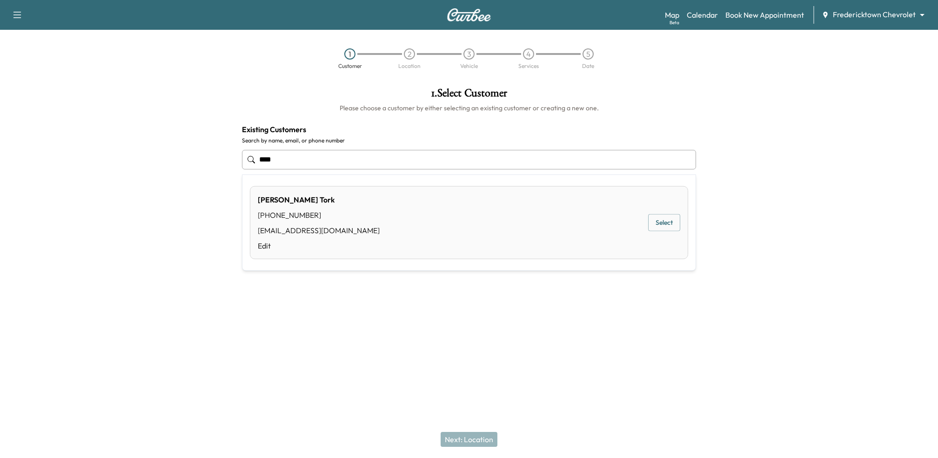
click at [660, 223] on button "Select" at bounding box center [664, 222] width 32 height 17
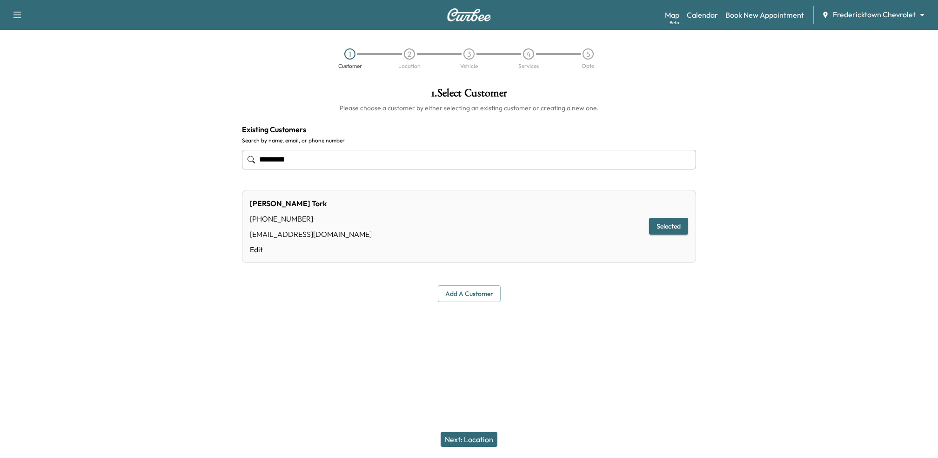
type input "*********"
click at [460, 439] on button "Next: Location" at bounding box center [468, 439] width 57 height 15
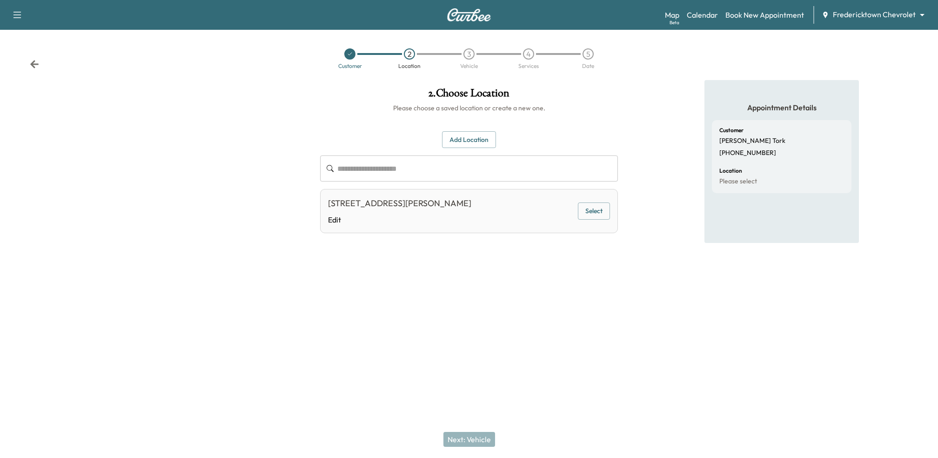
click at [595, 222] on div "1575 Coshocton Ave, Mt Vernon, OH 43050, USA Edit Select" at bounding box center [469, 211] width 298 height 44
click at [600, 213] on button "Select" at bounding box center [594, 210] width 32 height 17
click at [473, 433] on button "Next: Vehicle" at bounding box center [469, 439] width 52 height 15
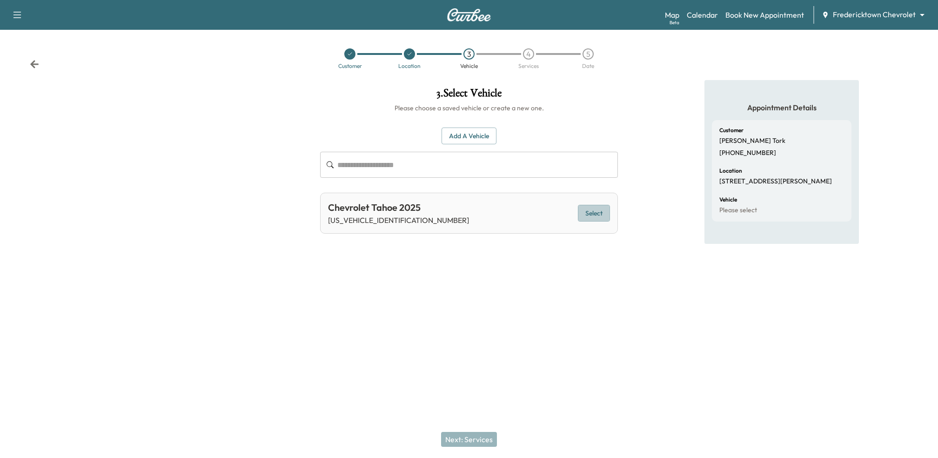
click at [596, 215] on button "Select" at bounding box center [594, 213] width 32 height 17
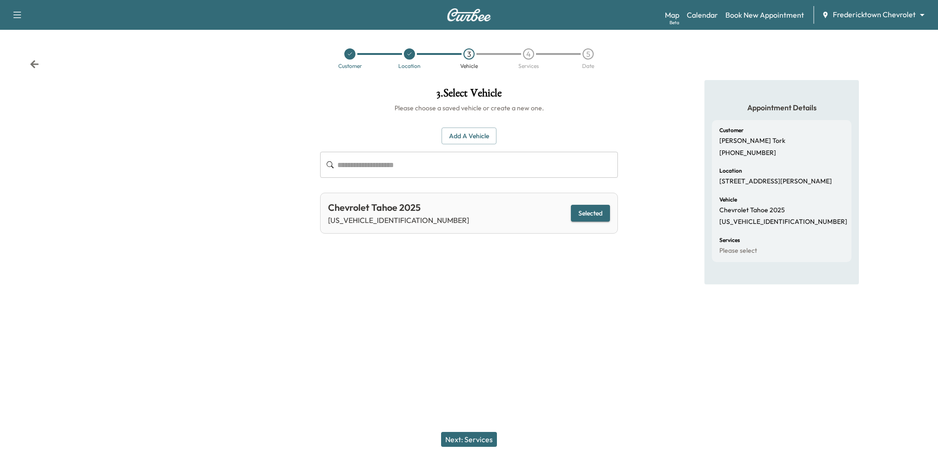
click at [478, 440] on button "Next: Services" at bounding box center [469, 439] width 56 height 15
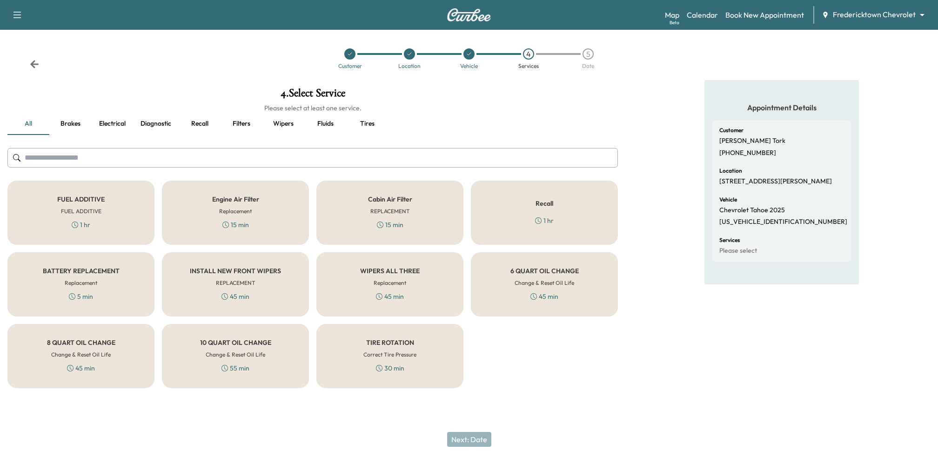
click at [445, 348] on div "TIRE ROTATION Correct Tire Pressure 30 min" at bounding box center [389, 356] width 147 height 64
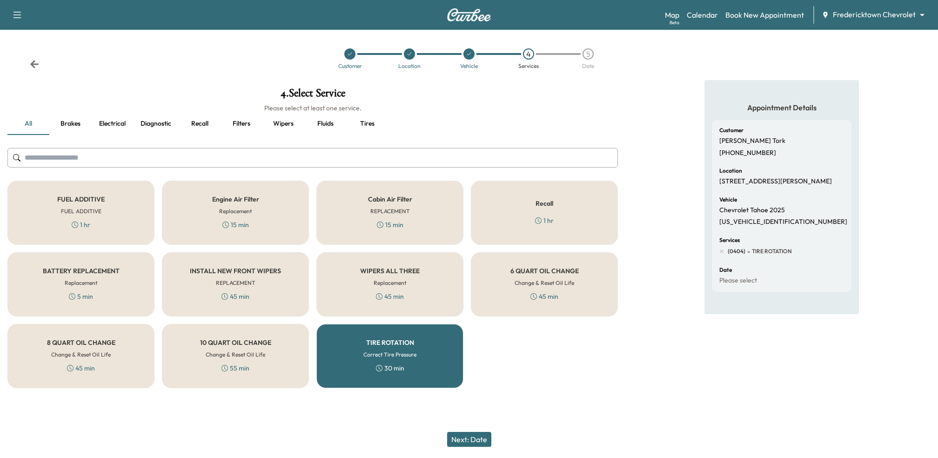
click at [438, 355] on div "TIRE ROTATION Correct Tire Pressure 30 min" at bounding box center [389, 356] width 147 height 64
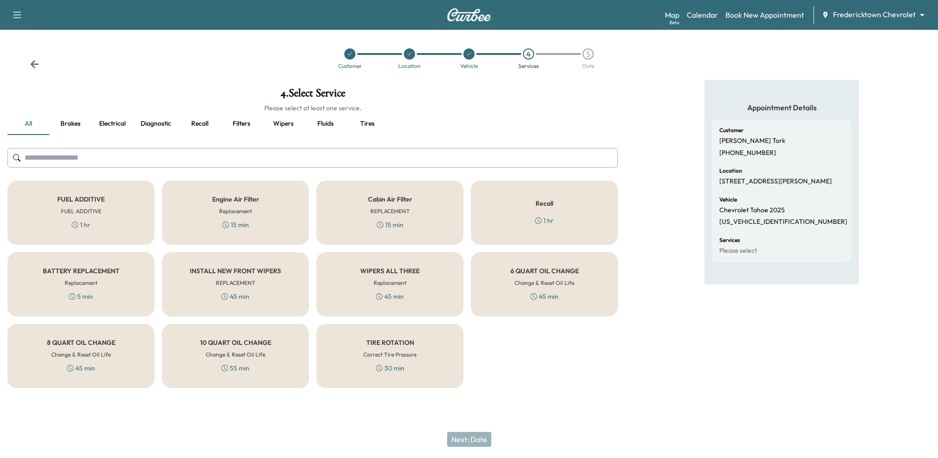
click at [271, 367] on div "10 QUART OIL CHANGE Change & Reset Oil Life 55 min" at bounding box center [235, 356] width 147 height 64
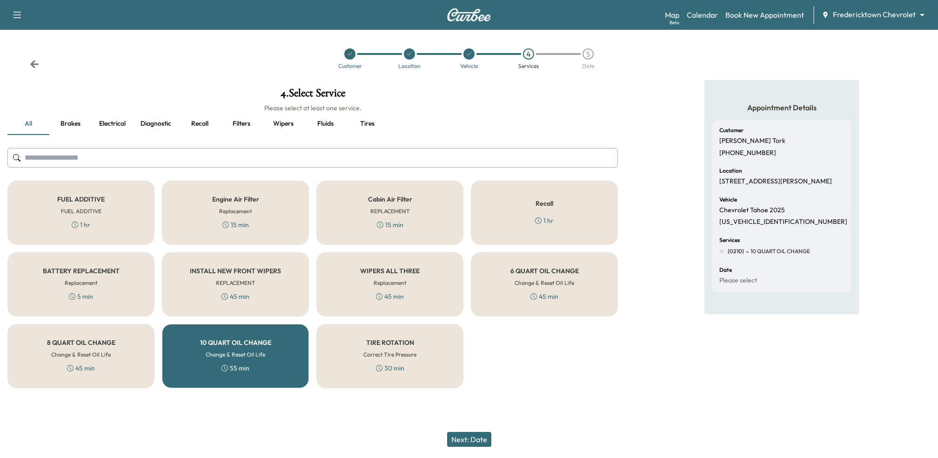
click at [475, 435] on button "Next: Date" at bounding box center [469, 439] width 44 height 15
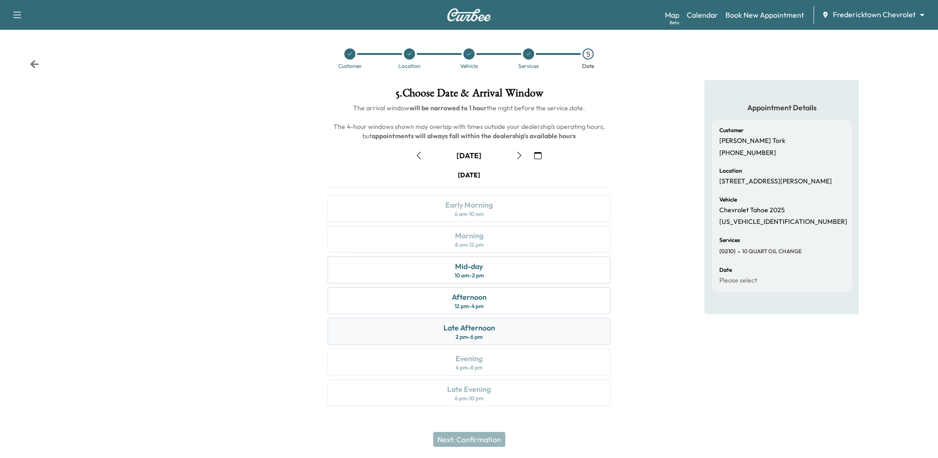
click at [497, 333] on div "Late Afternoon 2 pm - 6 pm" at bounding box center [468, 331] width 283 height 27
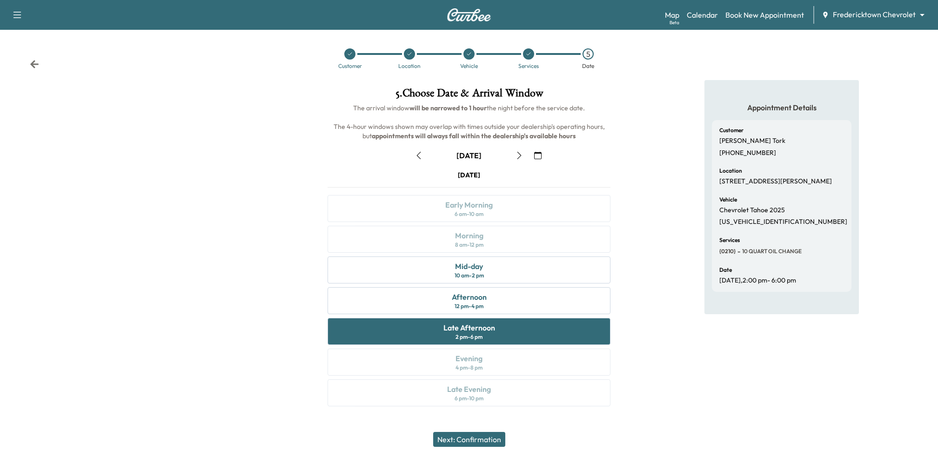
click at [475, 437] on button "Next: Confirmation" at bounding box center [469, 439] width 72 height 15
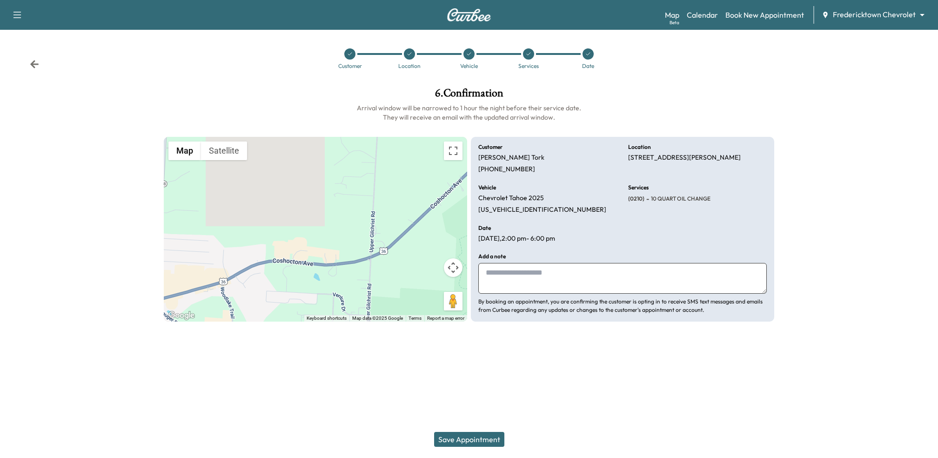
click at [475, 437] on button "Save Appointment" at bounding box center [469, 439] width 70 height 15
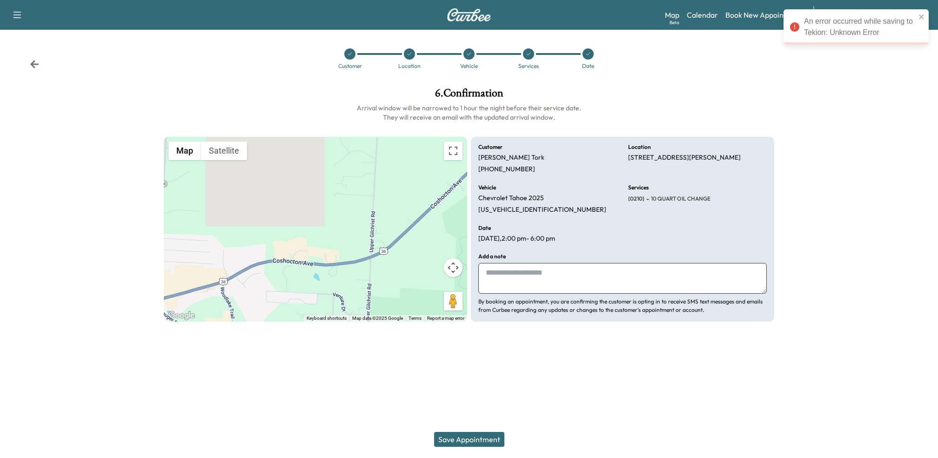
click at [527, 51] on icon at bounding box center [529, 54] width 6 height 6
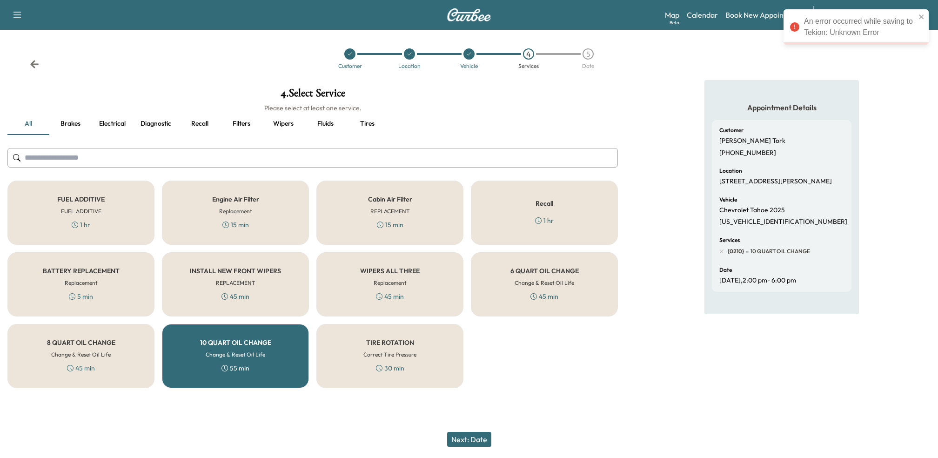
click at [80, 211] on h6 "FUEL ADDITIVE" at bounding box center [81, 211] width 40 height 8
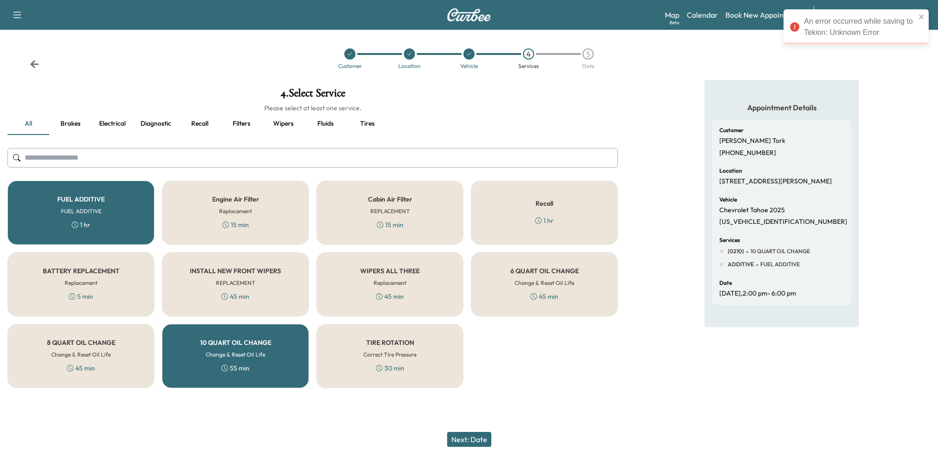
click at [240, 353] on h6 "Change & Reset Oil Life" at bounding box center [236, 354] width 60 height 8
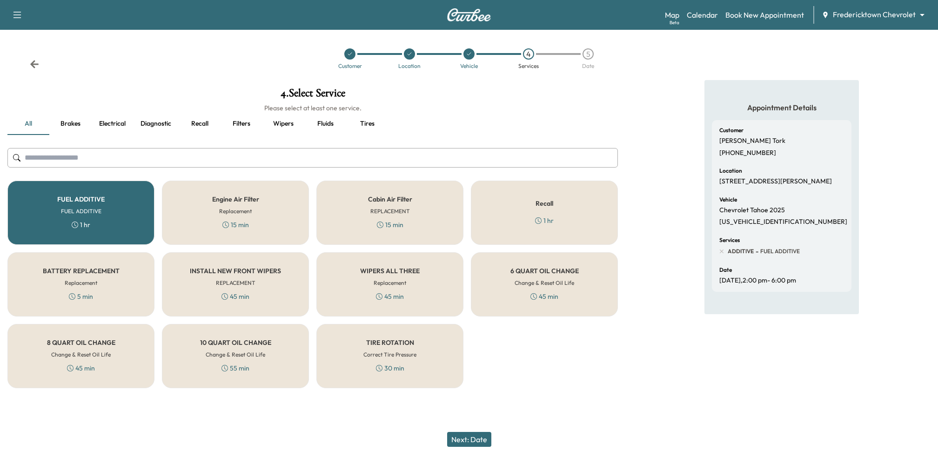
click at [480, 437] on button "Next: Date" at bounding box center [469, 439] width 44 height 15
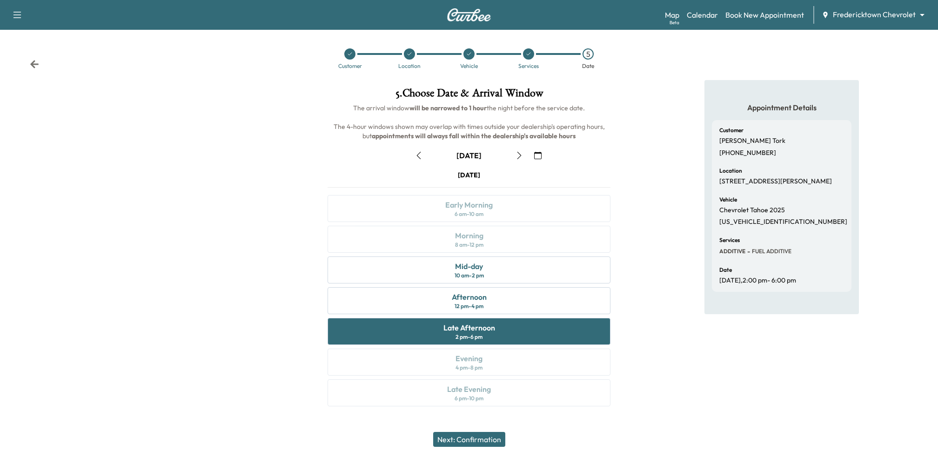
click at [451, 441] on button "Next: Confirmation" at bounding box center [469, 439] width 72 height 15
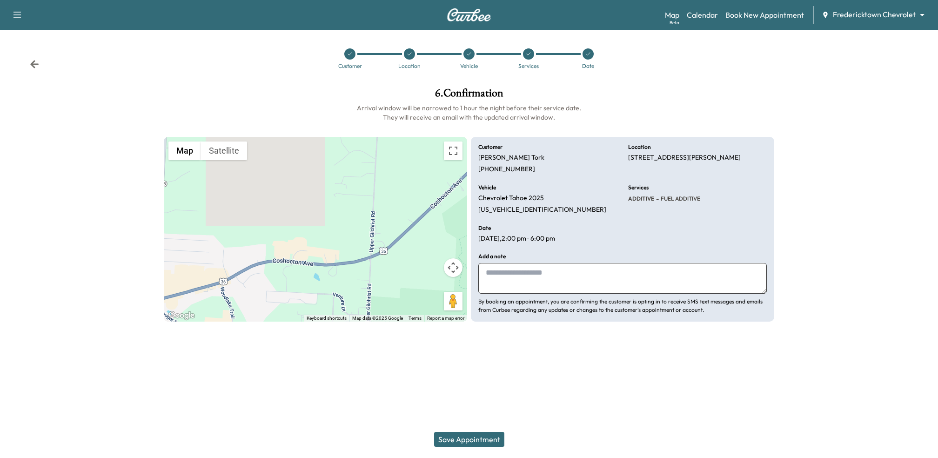
click at [466, 435] on button "Save Appointment" at bounding box center [469, 439] width 70 height 15
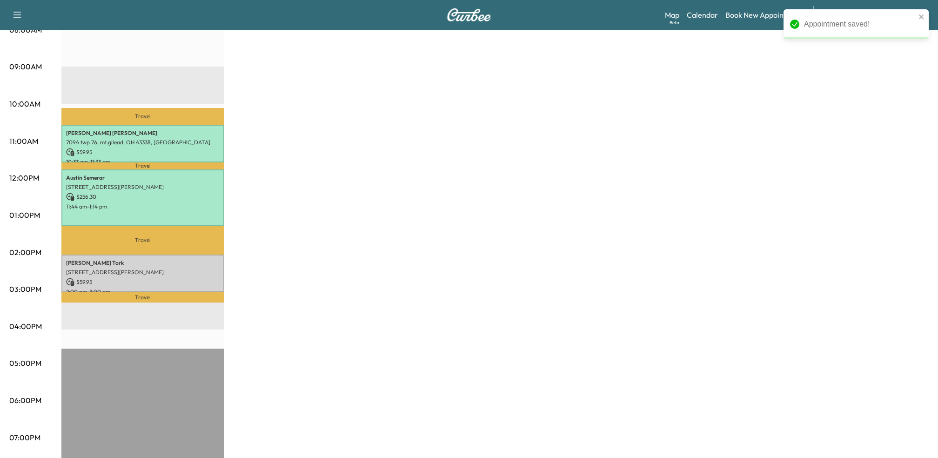
scroll to position [265, 0]
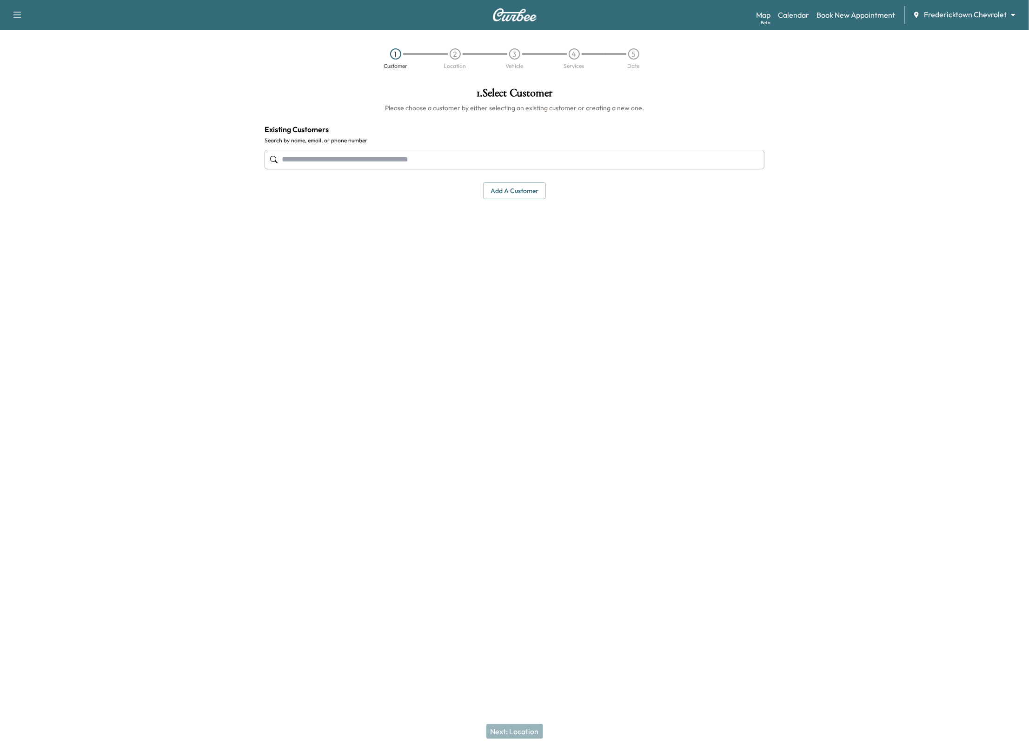
click at [935, 15] on body "Support Log Out Map Beta Calendar Book New Appointment Fredericktown Chevrolet …" at bounding box center [514, 375] width 1029 height 750
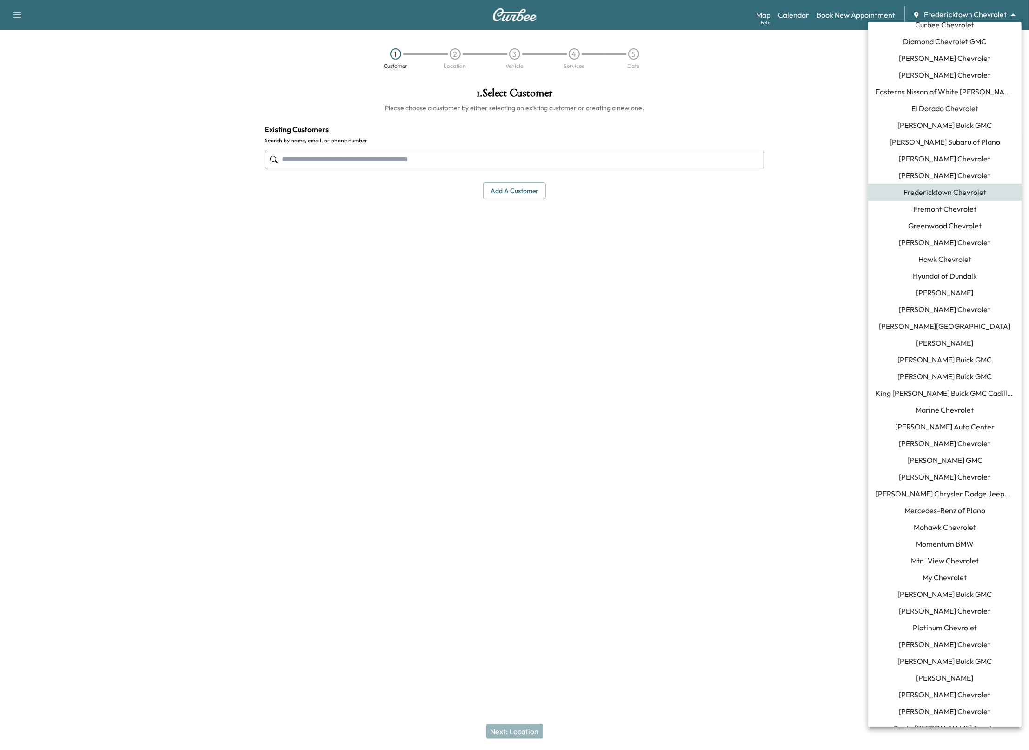
scroll to position [252, 0]
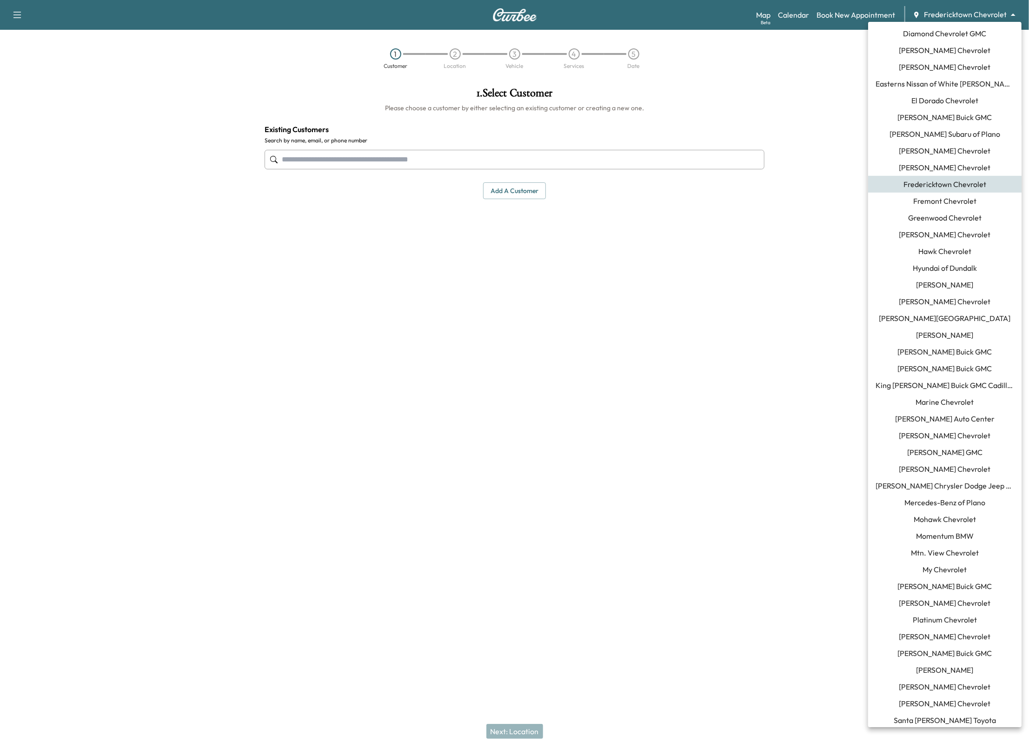
click at [895, 481] on span "[PERSON_NAME] Chrysler Dodge Jeep RAM of [GEOGRAPHIC_DATA]" at bounding box center [945, 485] width 139 height 11
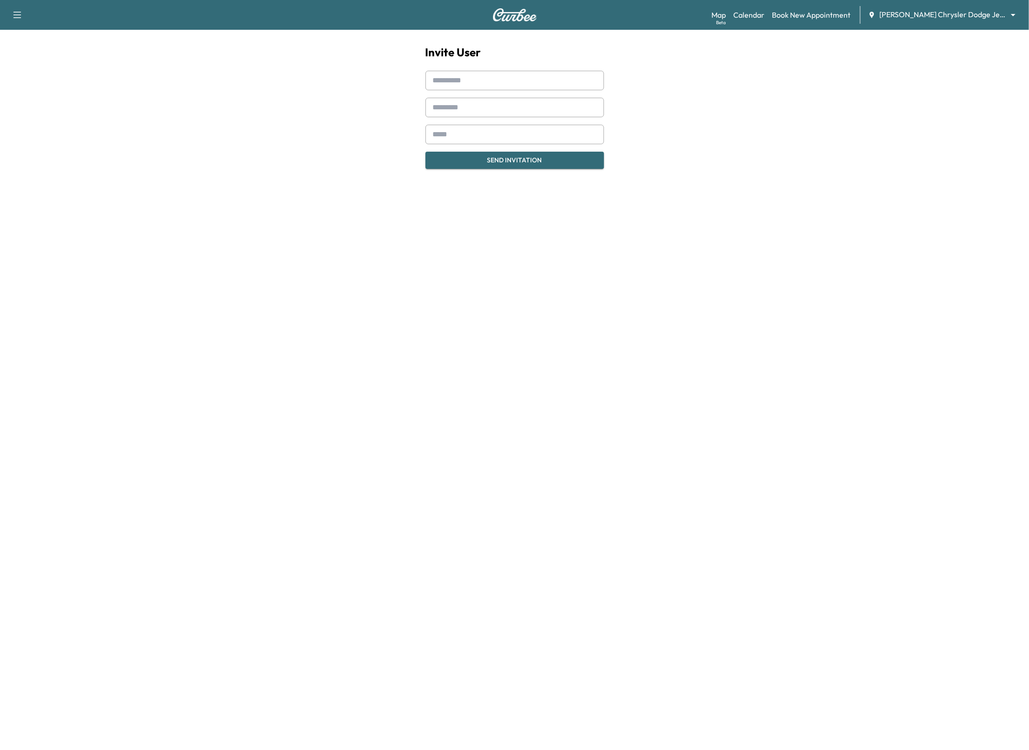
click at [450, 84] on input "text" at bounding box center [515, 81] width 179 height 20
paste input "**********"
drag, startPoint x: 504, startPoint y: 80, endPoint x: 591, endPoint y: 80, distance: 87.4
click at [591, 80] on div "**********" at bounding box center [515, 81] width 179 height 20
type input "**********"
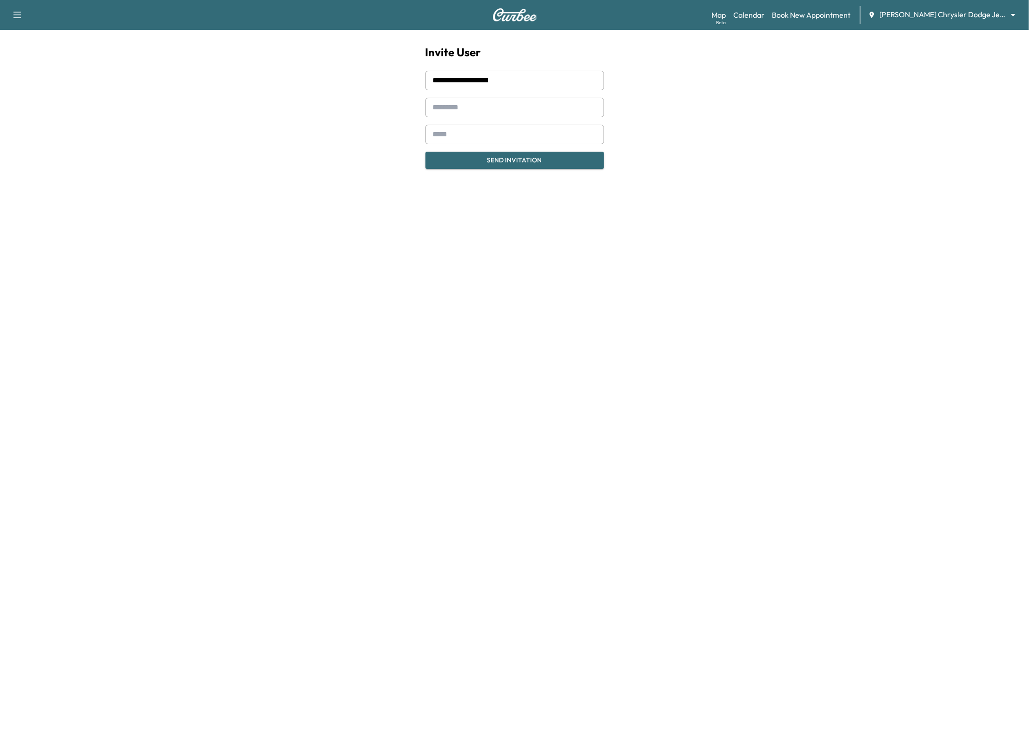
click at [499, 135] on input "email" at bounding box center [515, 135] width 179 height 20
paste input "**********"
type input "**********"
click at [452, 81] on input "**********" at bounding box center [515, 81] width 179 height 20
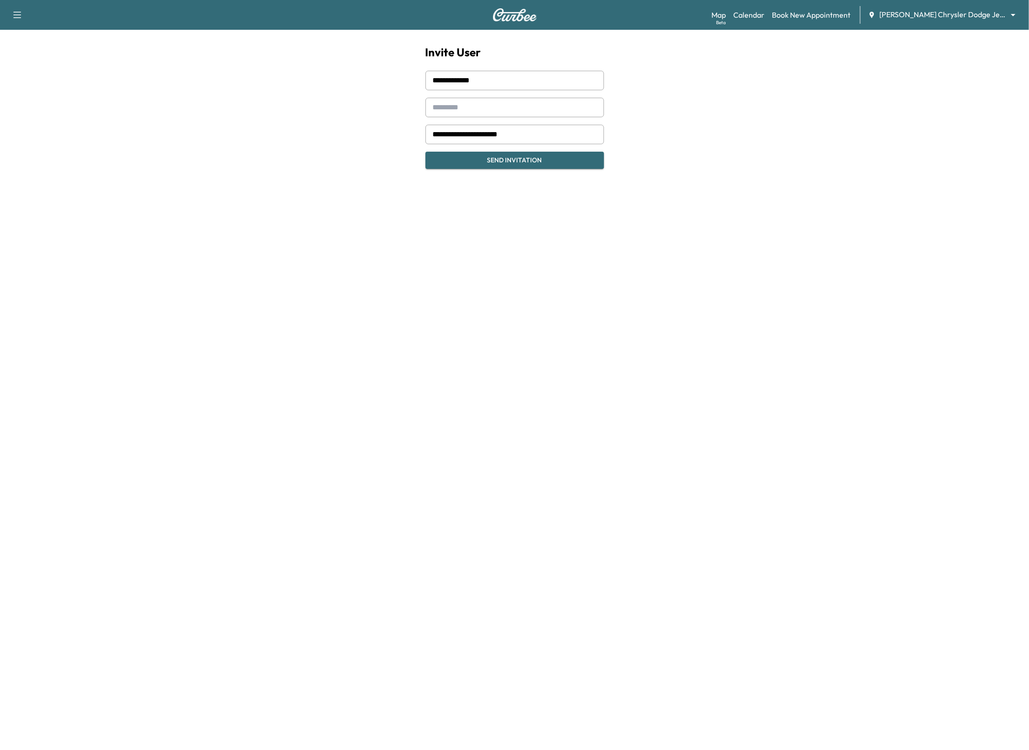
type input "**********"
click at [448, 105] on input "text" at bounding box center [515, 108] width 179 height 20
paste input "*******"
type input "*******"
click at [498, 65] on div "**********" at bounding box center [515, 107] width 208 height 154
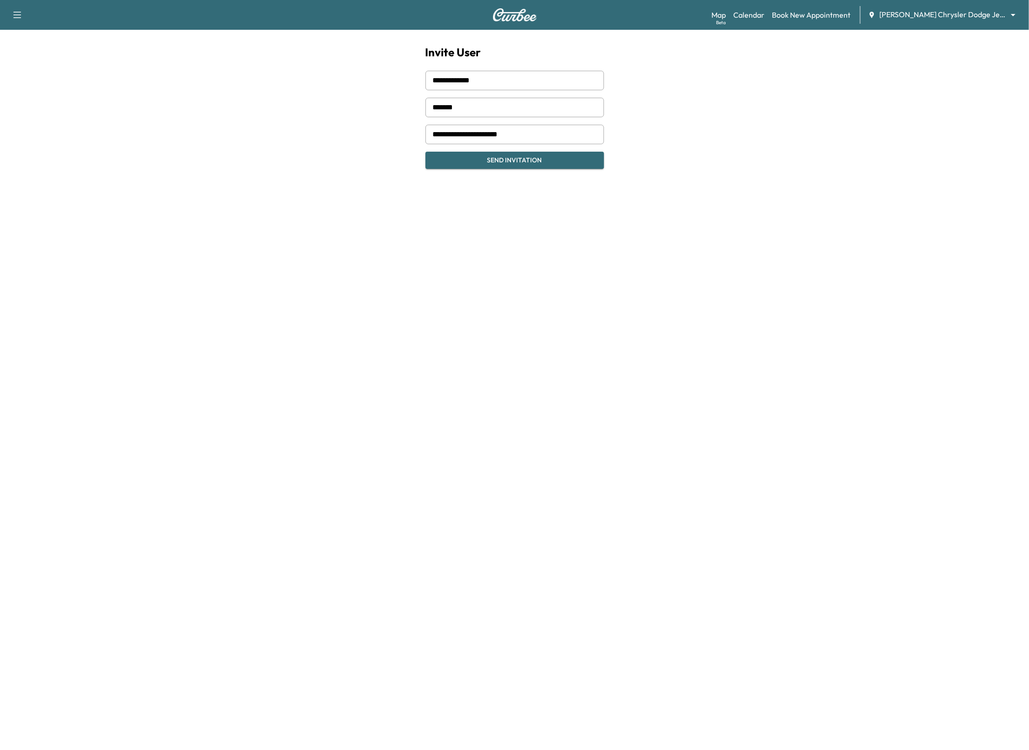
click at [497, 80] on input "**********" at bounding box center [515, 81] width 179 height 20
click at [437, 79] on div at bounding box center [434, 80] width 11 height 11
click at [441, 83] on input "**********" at bounding box center [515, 81] width 179 height 20
type input "********"
click at [540, 138] on input "**********" at bounding box center [515, 135] width 179 height 20
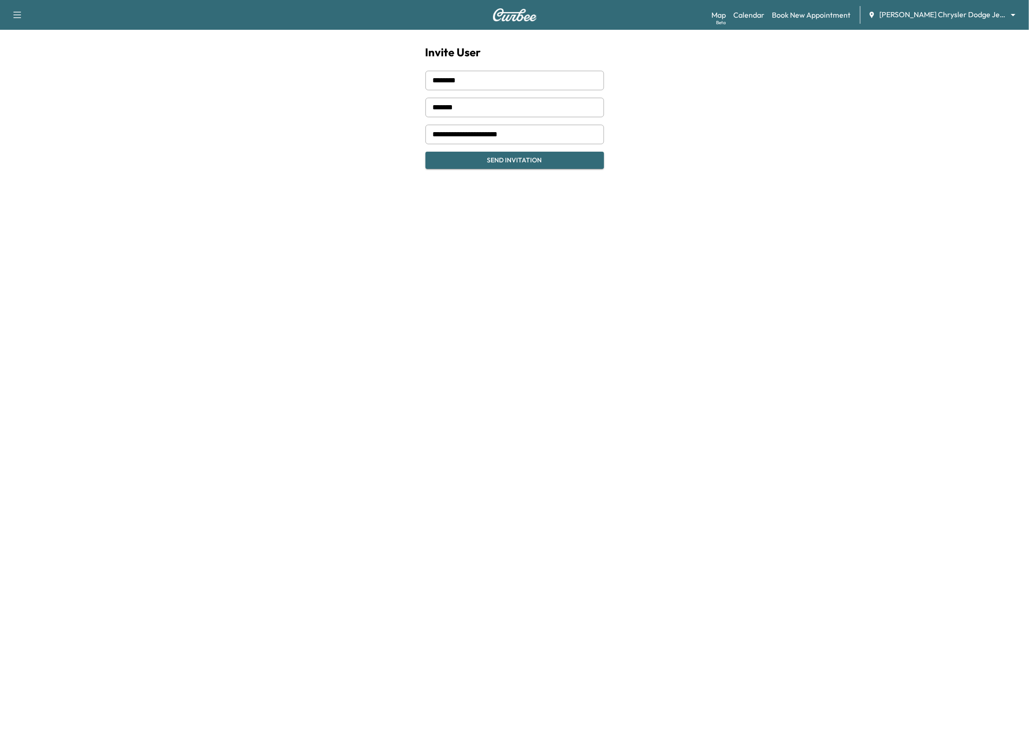
drag, startPoint x: 465, startPoint y: 109, endPoint x: 384, endPoint y: 108, distance: 80.9
click at [384, 108] on div "**********" at bounding box center [514, 92] width 1029 height 184
drag, startPoint x: 474, startPoint y: 79, endPoint x: 412, endPoint y: 79, distance: 62.3
click at [414, 79] on div "**********" at bounding box center [515, 107] width 208 height 154
click at [467, 163] on button "Send Invitation" at bounding box center [515, 160] width 179 height 17
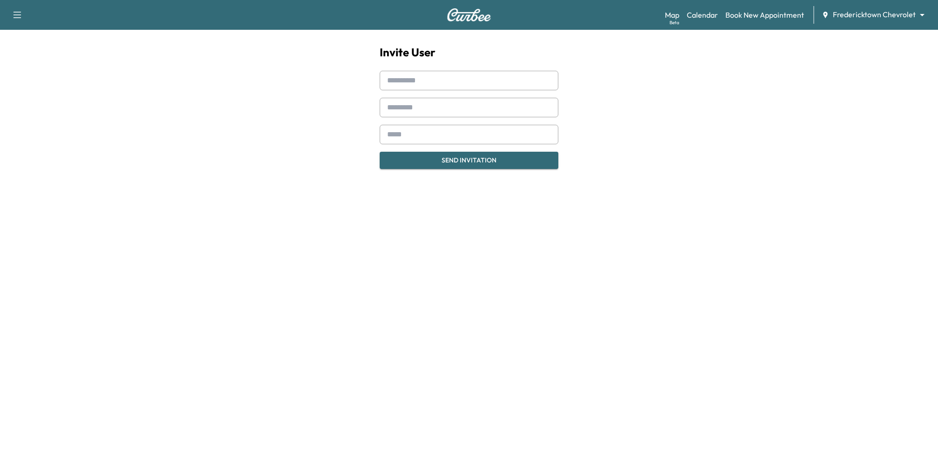
click at [424, 75] on input "text" at bounding box center [469, 81] width 179 height 20
paste input "**********"
drag, startPoint x: 444, startPoint y: 80, endPoint x: 632, endPoint y: 80, distance: 188.4
click at [632, 80] on div "**********" at bounding box center [469, 92] width 938 height 184
type input "**********"
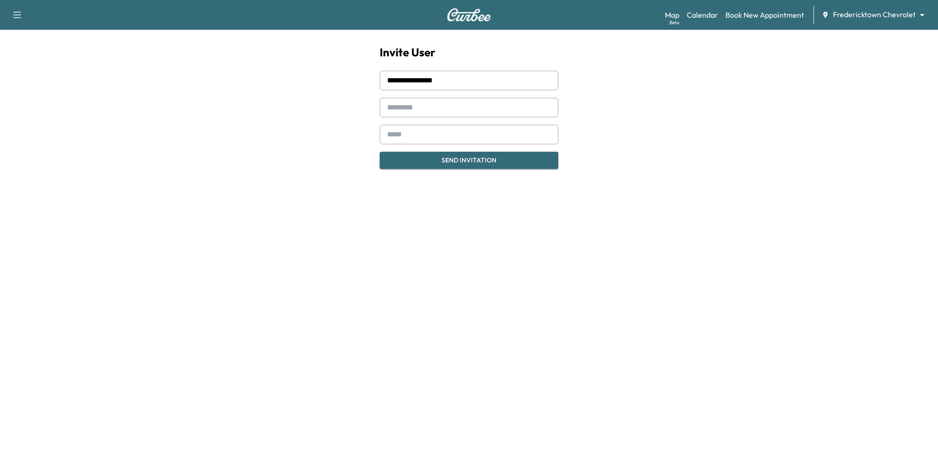
click at [453, 139] on input "email" at bounding box center [469, 135] width 179 height 20
paste input "**********"
type input "**********"
drag, startPoint x: 408, startPoint y: 82, endPoint x: 500, endPoint y: 82, distance: 91.2
click at [500, 82] on input "**********" at bounding box center [469, 81] width 179 height 20
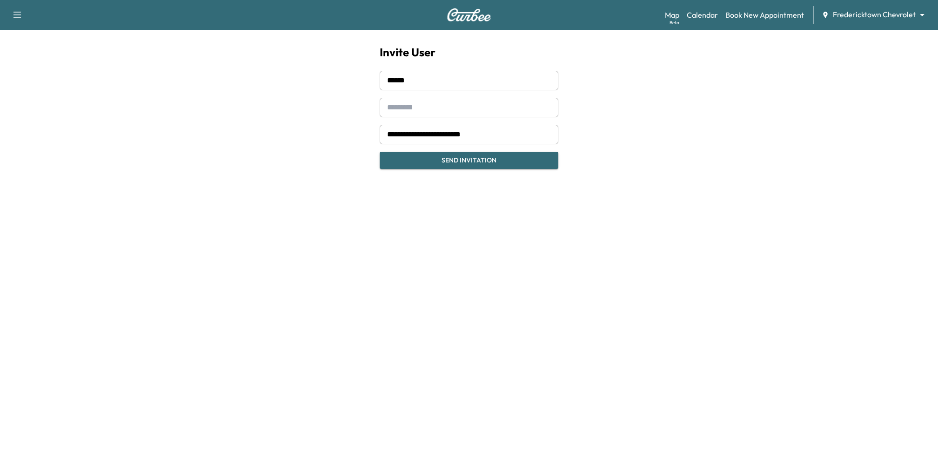
paste input "*********"
drag, startPoint x: 406, startPoint y: 80, endPoint x: 464, endPoint y: 80, distance: 58.1
click at [464, 80] on input "**********" at bounding box center [469, 81] width 179 height 20
type input "****"
click at [412, 103] on input "text" at bounding box center [469, 108] width 179 height 20
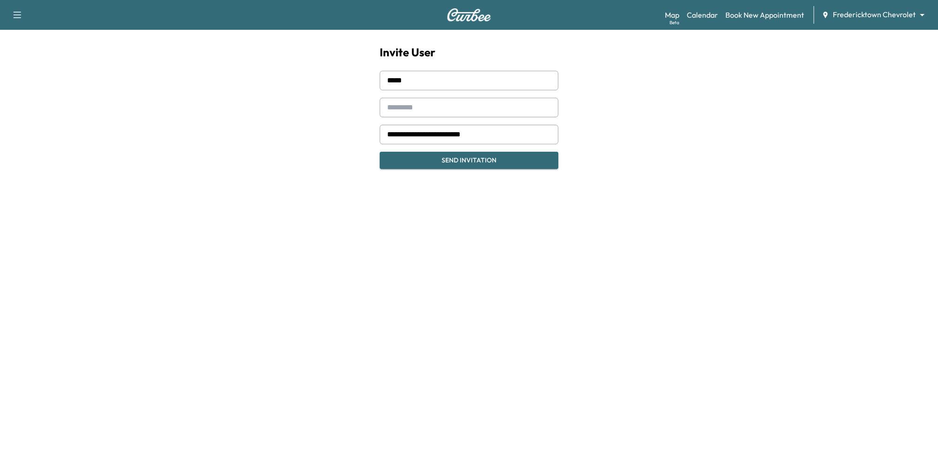
paste input "**********"
type input "**********"
click at [428, 84] on input "****" at bounding box center [469, 81] width 179 height 20
type input "****"
click at [432, 159] on button "Send Invitation" at bounding box center [469, 160] width 179 height 17
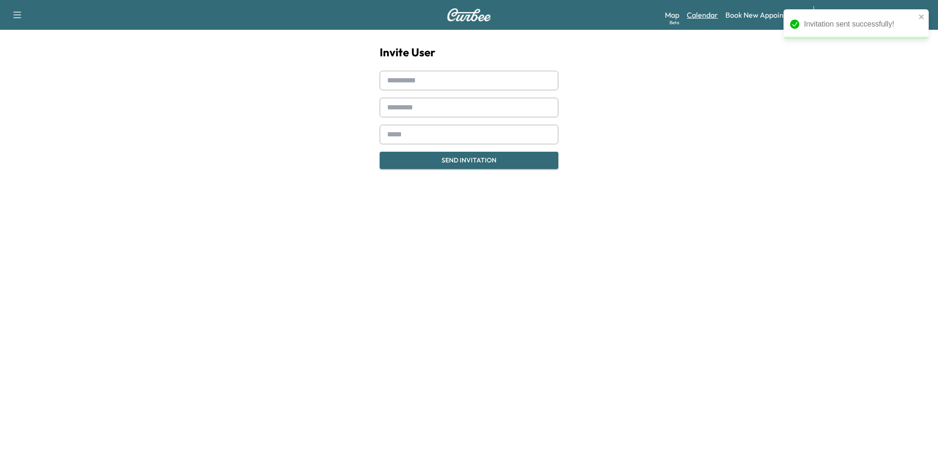
click at [707, 19] on link "Calendar" at bounding box center [702, 14] width 31 height 11
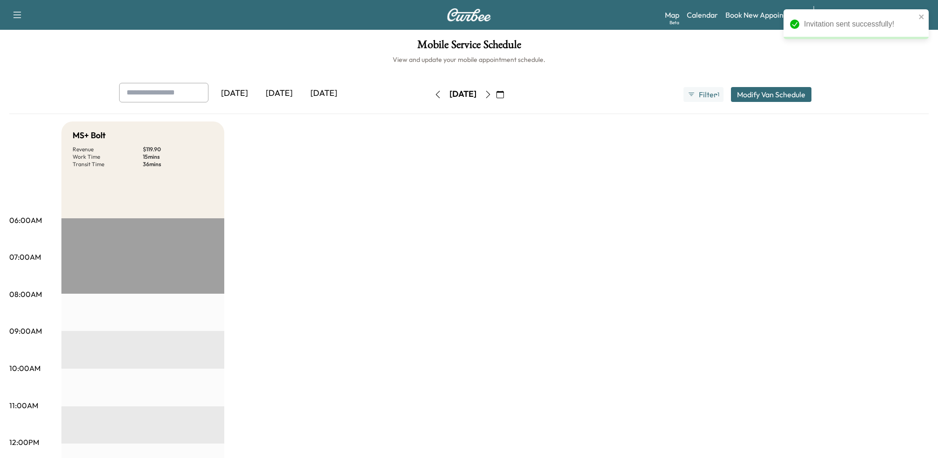
click at [492, 94] on icon "button" at bounding box center [487, 94] width 7 height 7
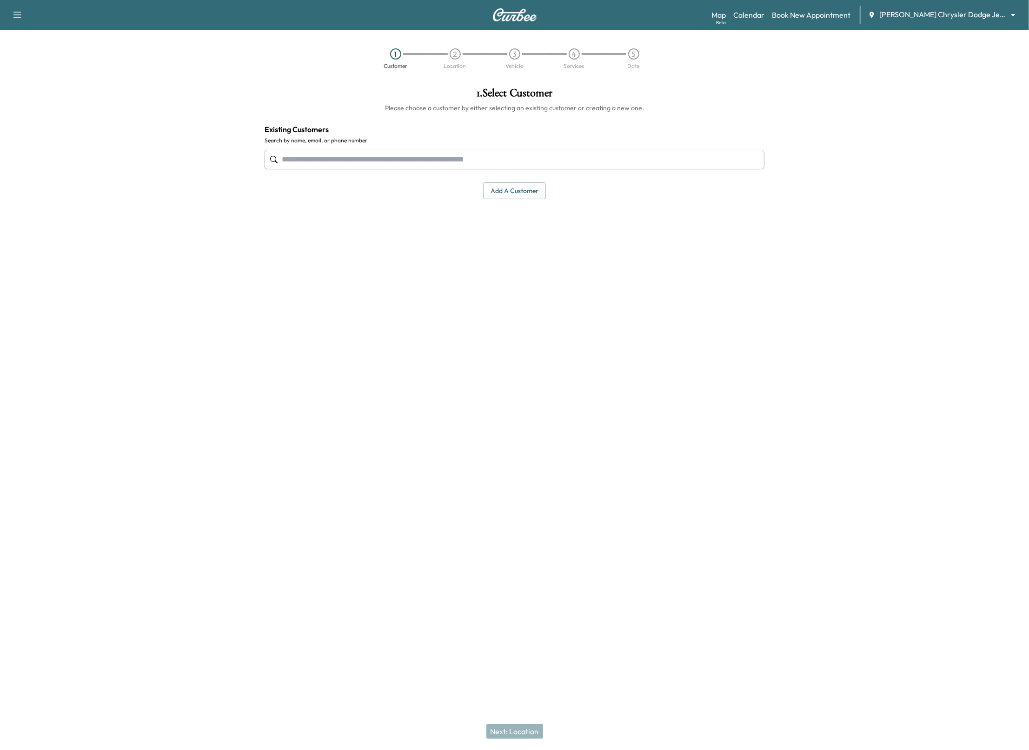
click at [992, 14] on body "Support Log Out Map Beta Calendar Book New Appointment [PERSON_NAME] Chrysler D…" at bounding box center [514, 375] width 1029 height 750
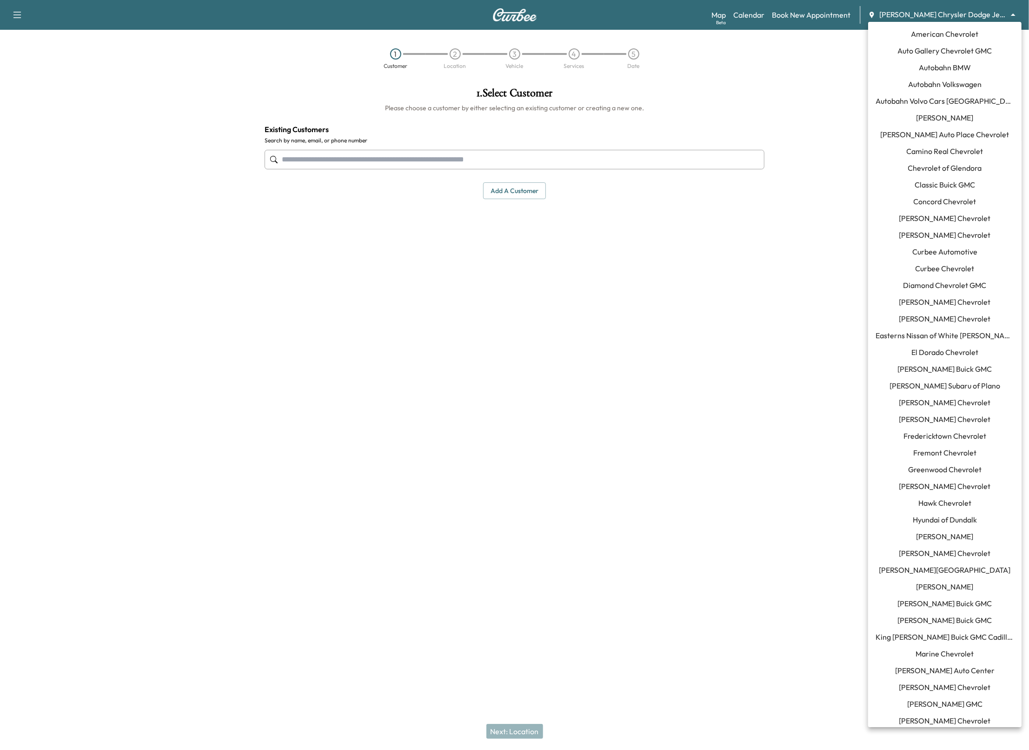
scroll to position [363, 0]
